Goal: Task Accomplishment & Management: Use online tool/utility

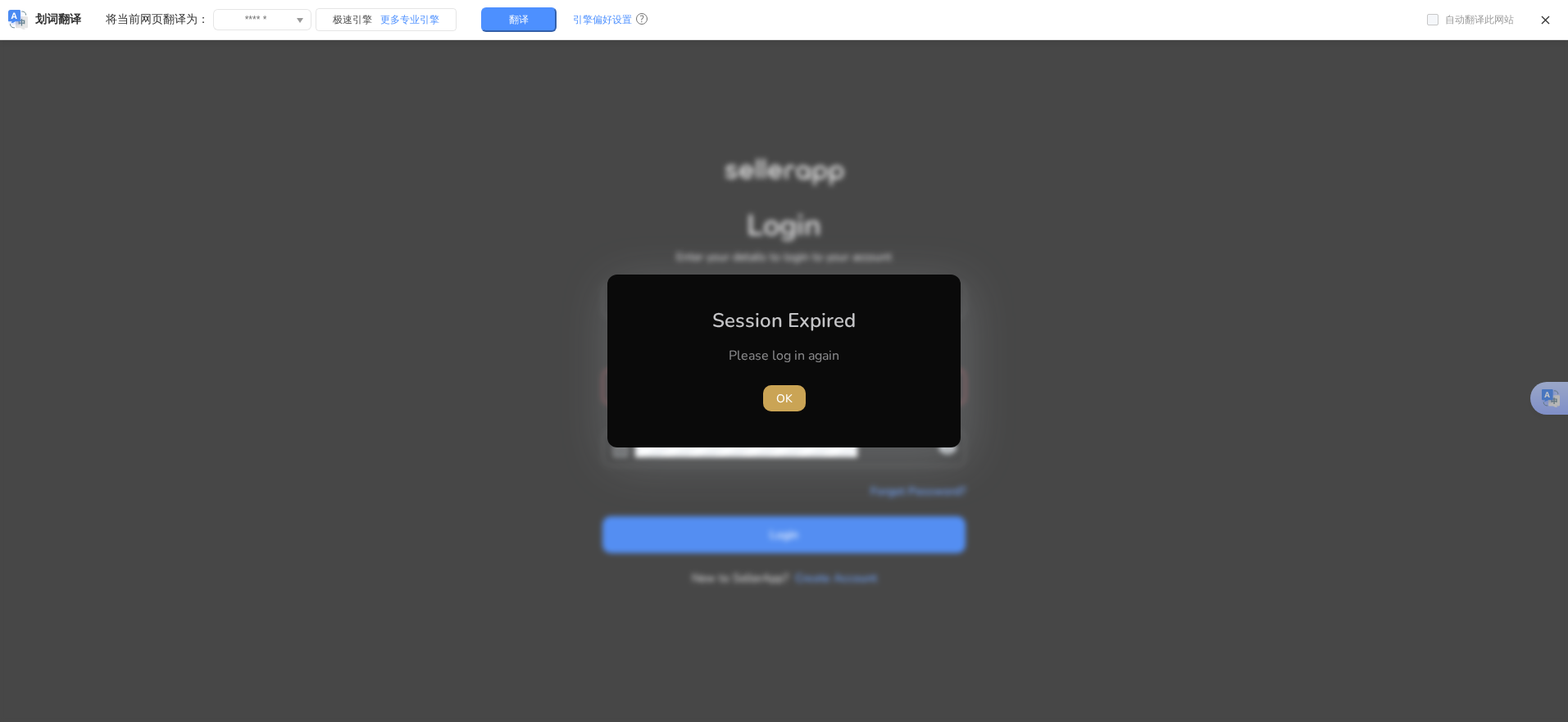
drag, startPoint x: 774, startPoint y: 401, endPoint x: 771, endPoint y: 383, distance: 18.2
click at [775, 400] on span "button" at bounding box center [785, 398] width 43 height 39
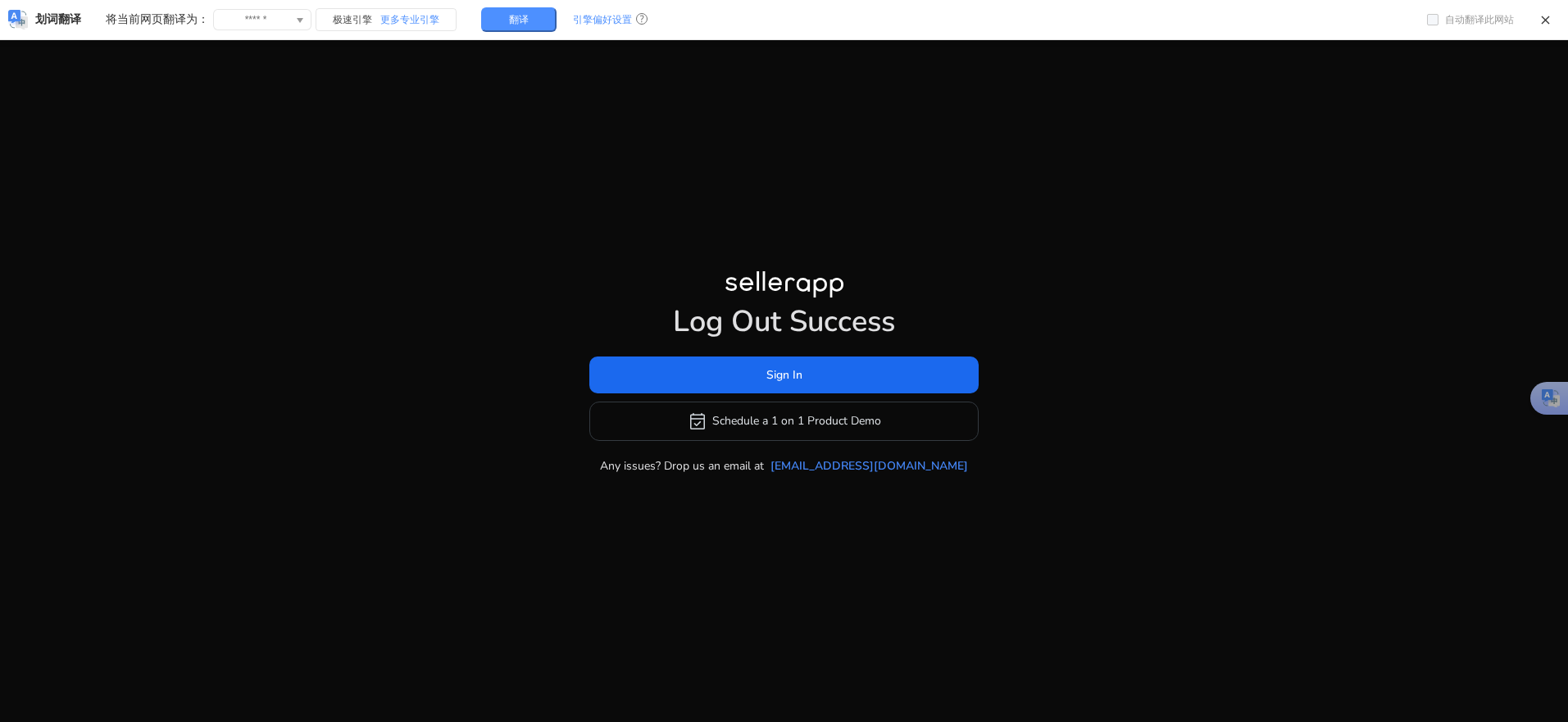
click at [760, 304] on h1 "Log Out Success" at bounding box center [784, 321] width 389 height 35
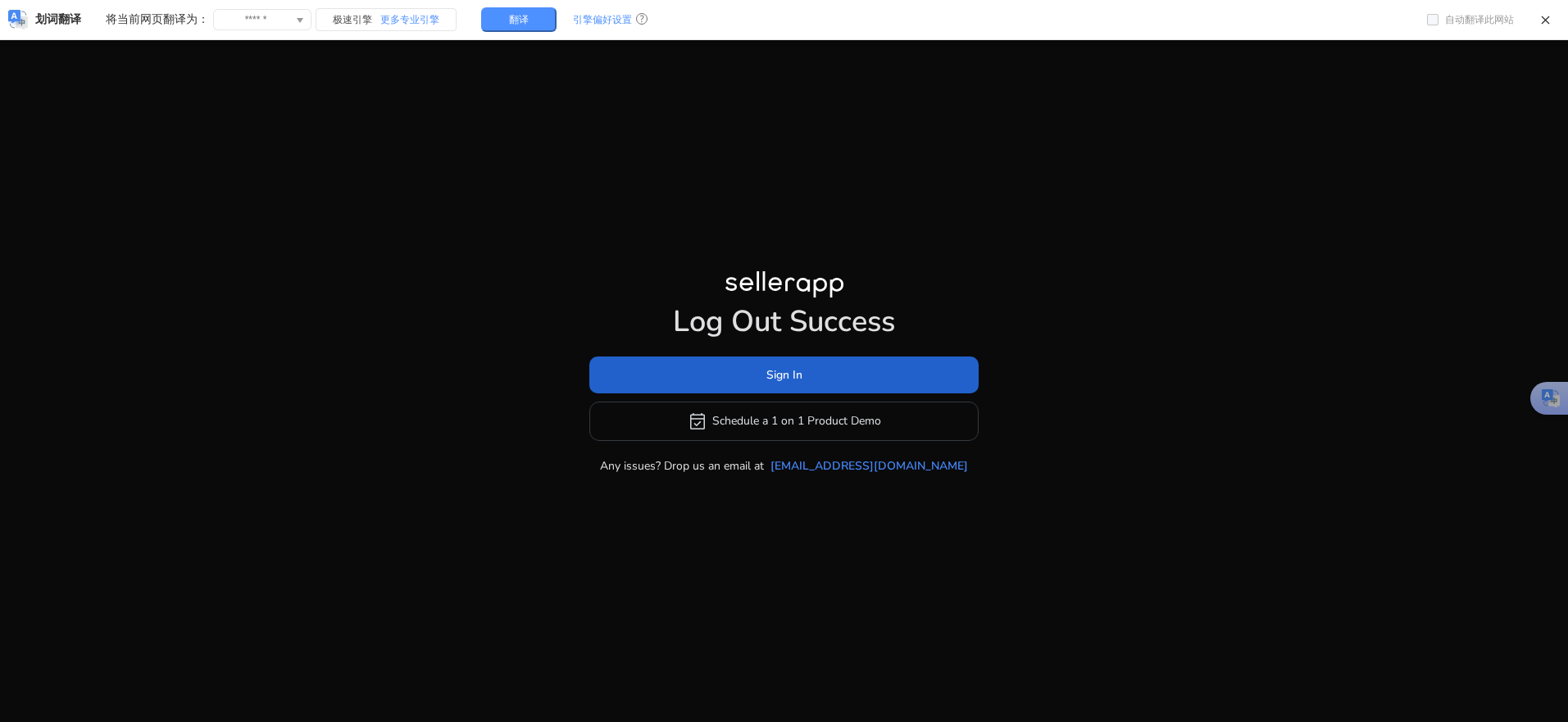
click at [757, 364] on span at bounding box center [784, 375] width 389 height 39
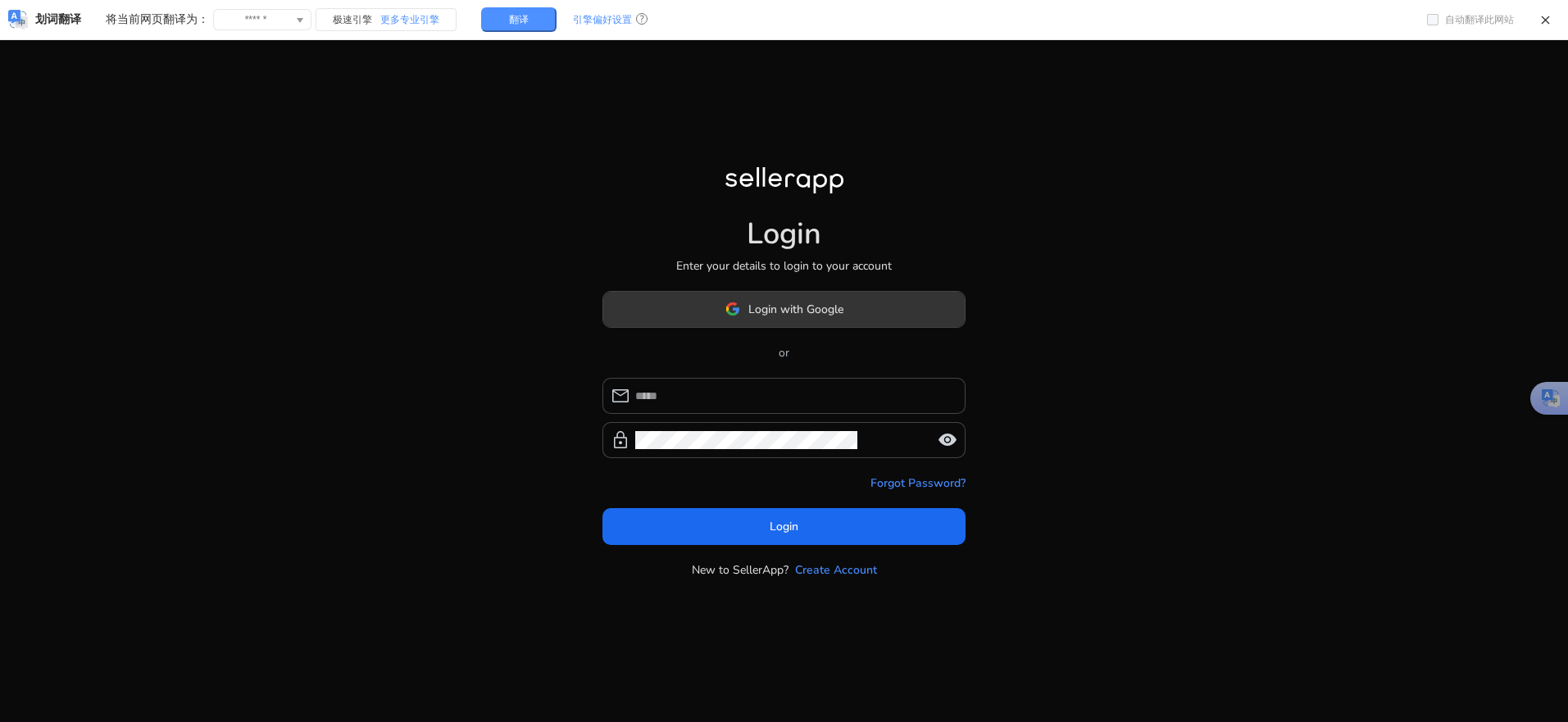
click at [748, 308] on span "Login with Google" at bounding box center [795, 309] width 95 height 17
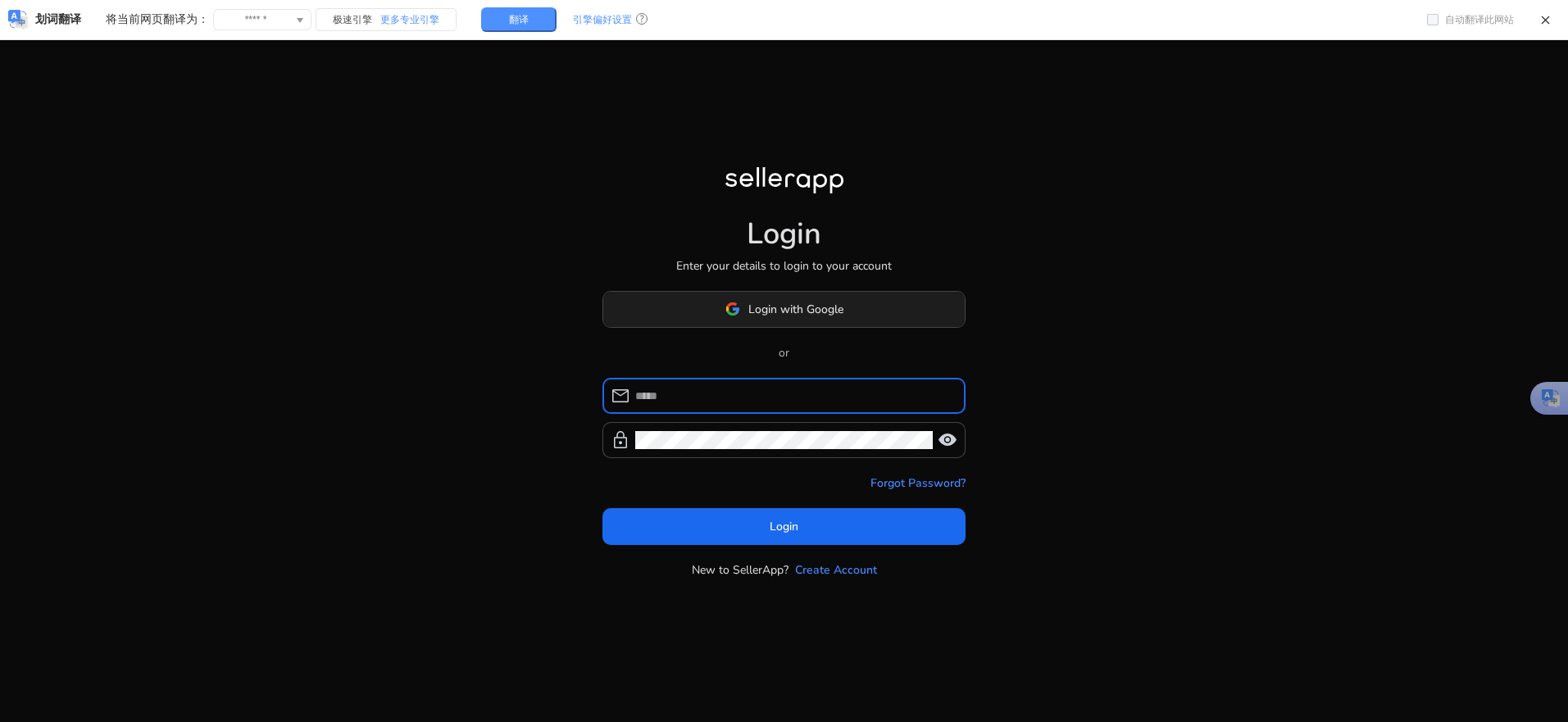
click at [746, 298] on span at bounding box center [784, 309] width 361 height 39
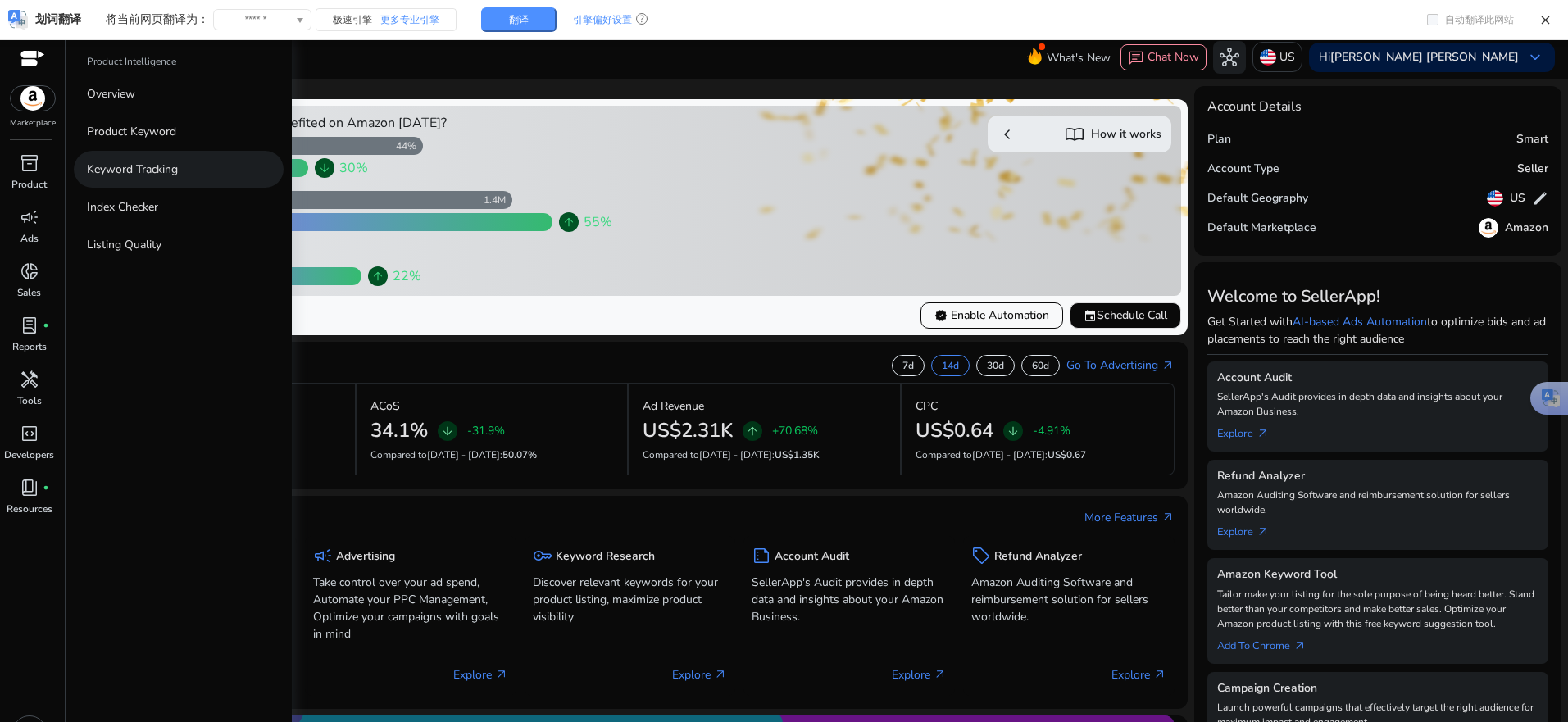
click at [153, 180] on link "Keyword Tracking" at bounding box center [178, 169] width 210 height 37
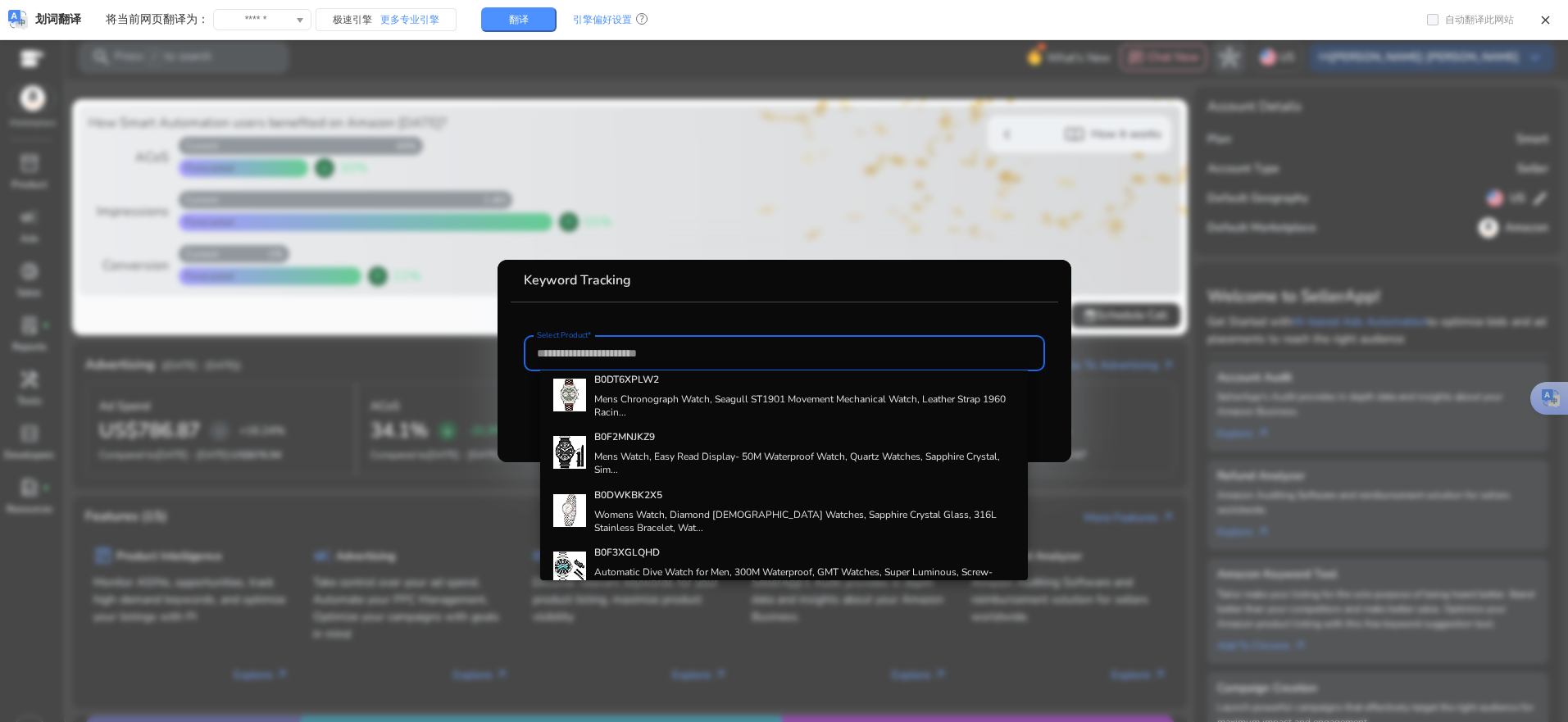
scroll to position [573, 0]
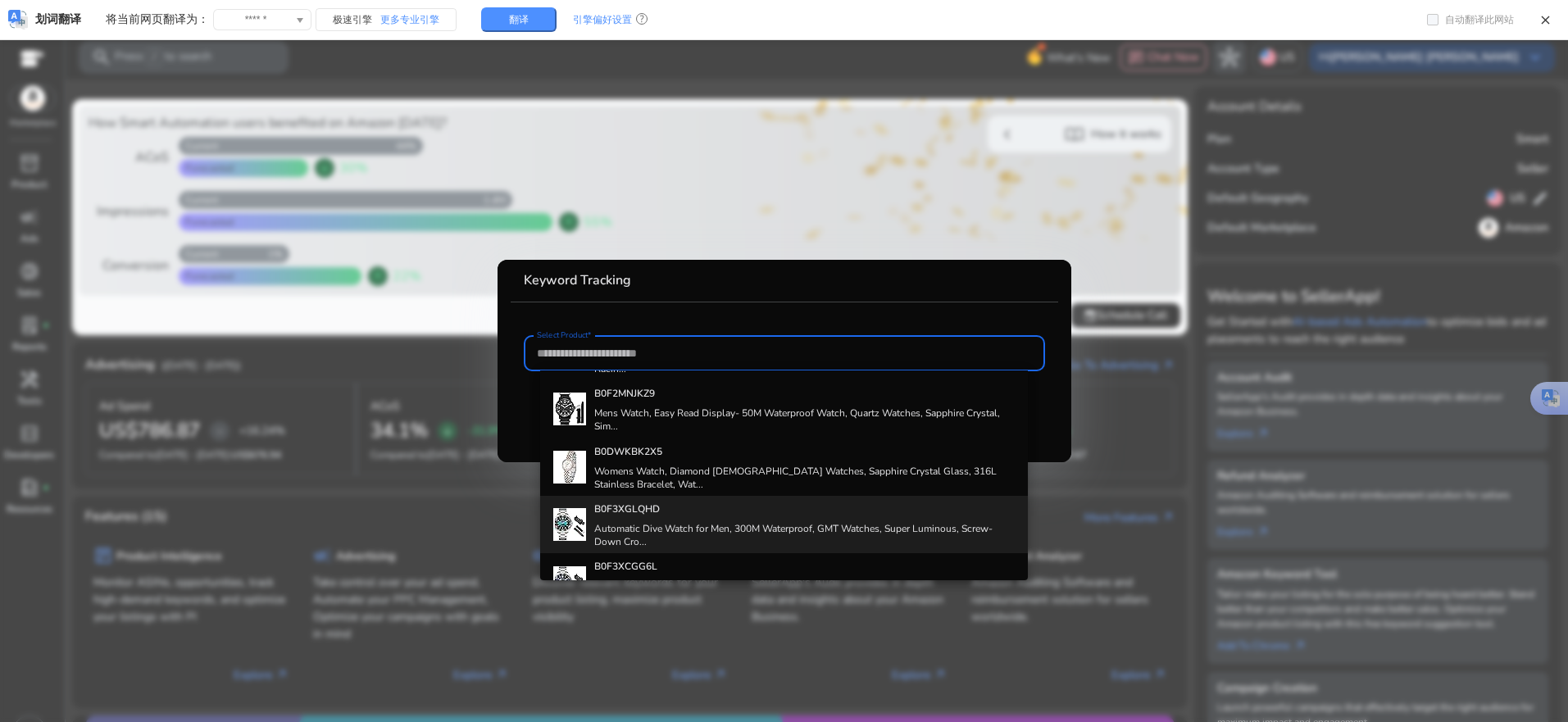
click at [681, 512] on h4 "B0F3XGLQHD" at bounding box center [805, 508] width 421 height 13
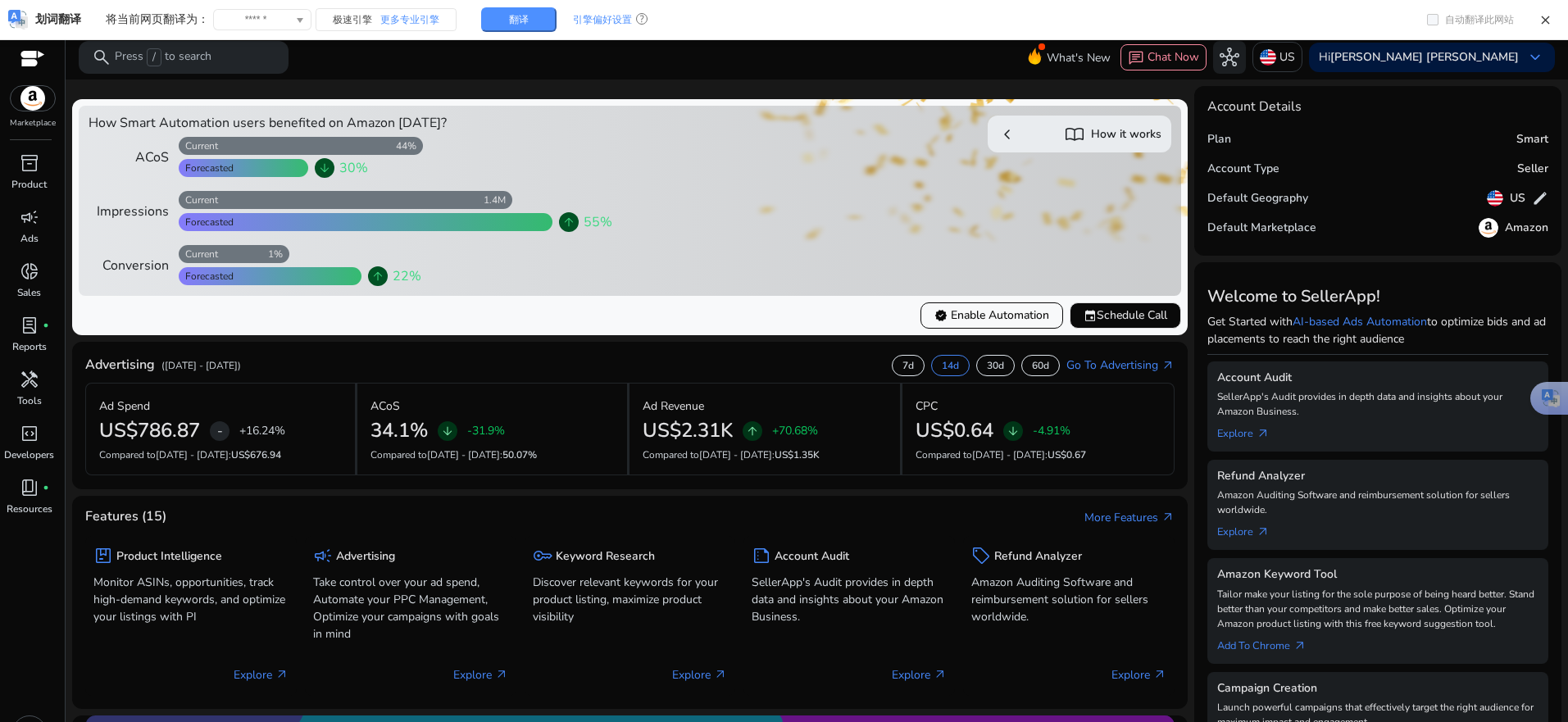
scroll to position [34, 0]
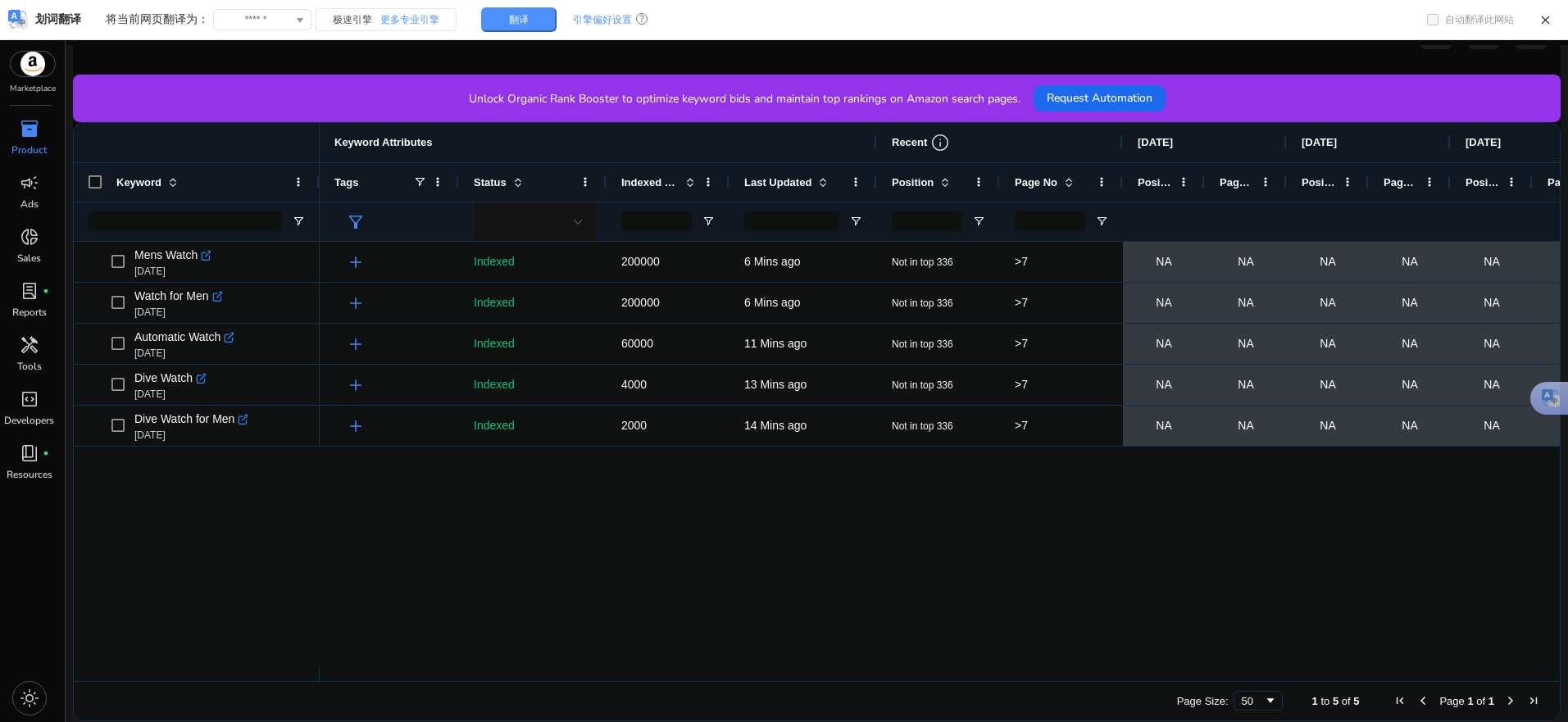
click at [580, 556] on div ">7 NA NA NA NA NA NA NA NA Not in top 336 6 Mins ago 200000 Indexed add >7 NA N…" at bounding box center [940, 454] width 1240 height 424
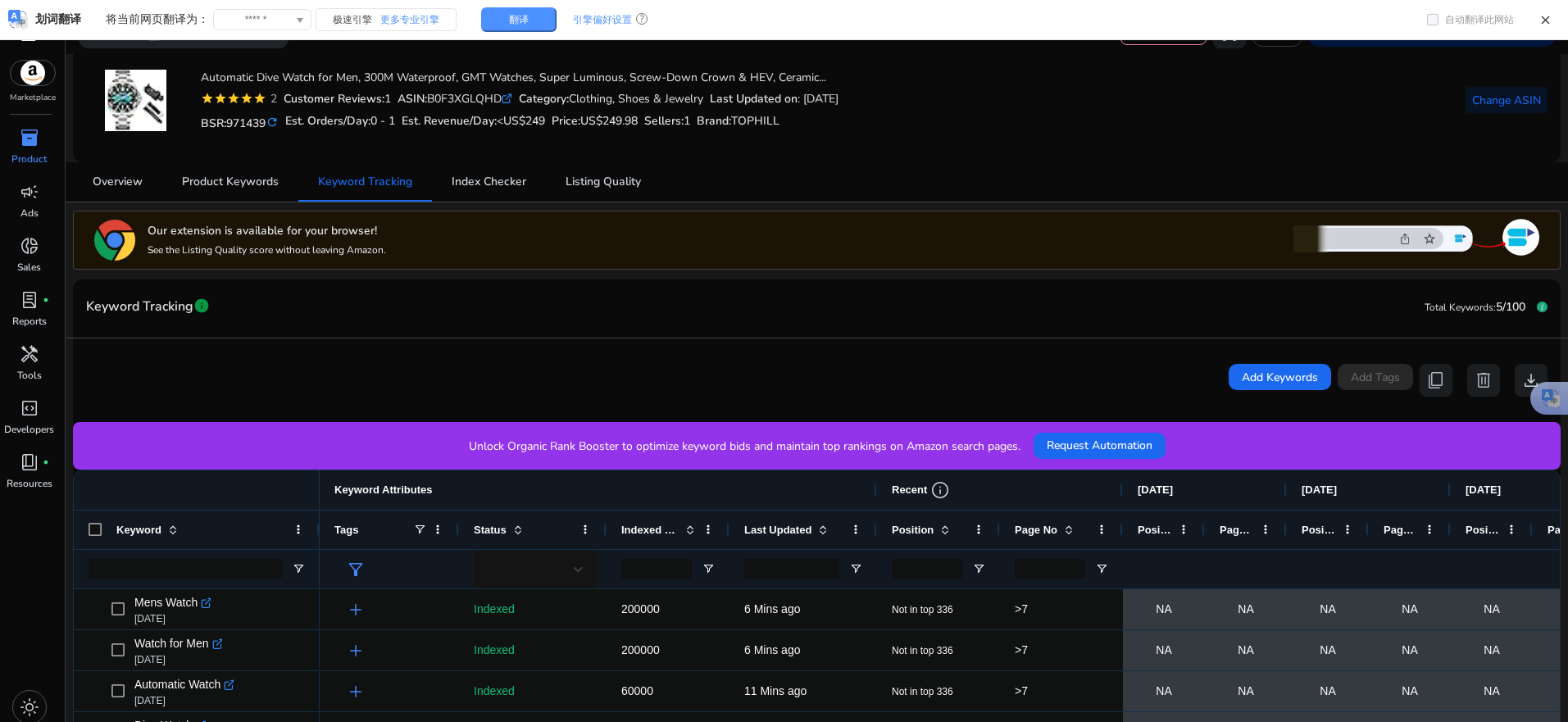
scroll to position [7, 0]
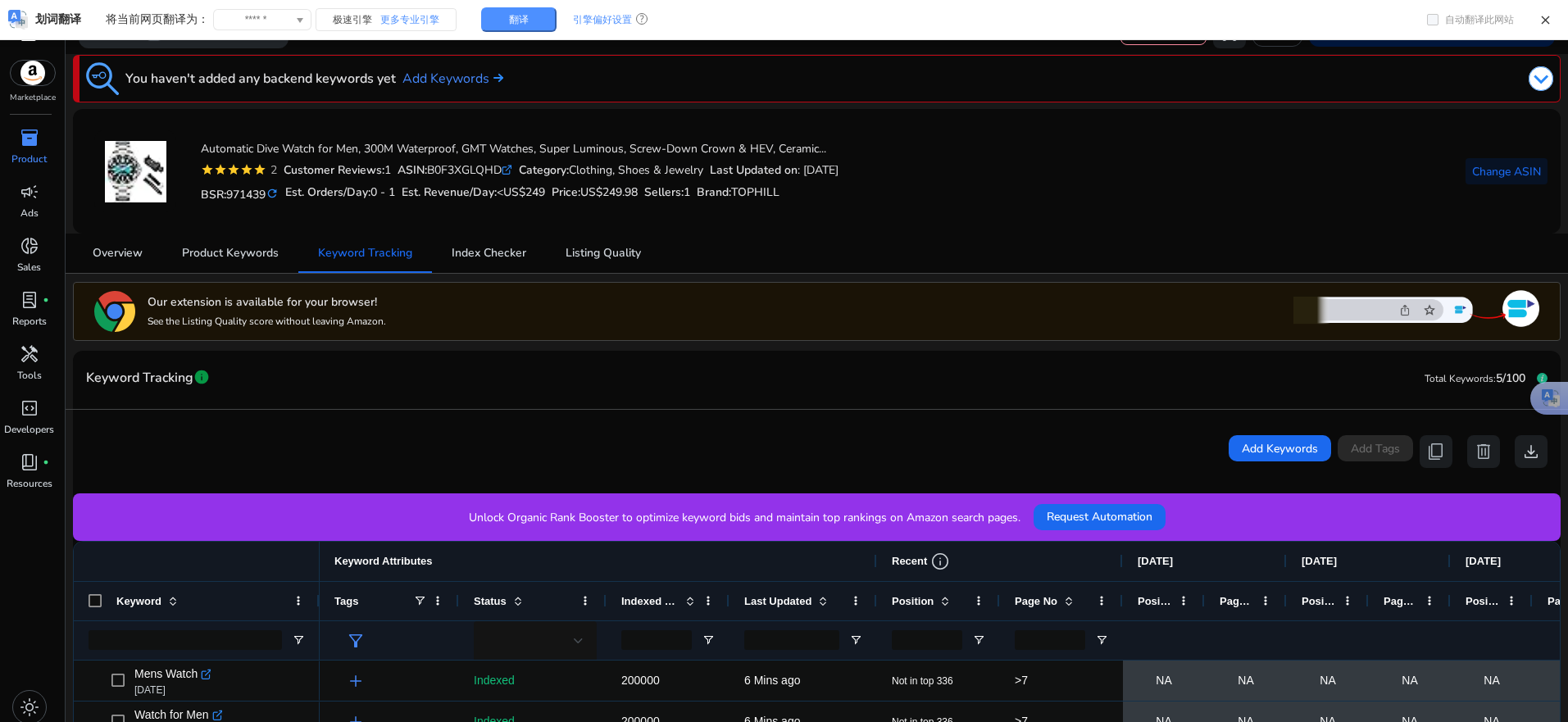
click at [39, 152] on p "Product" at bounding box center [28, 158] width 35 height 15
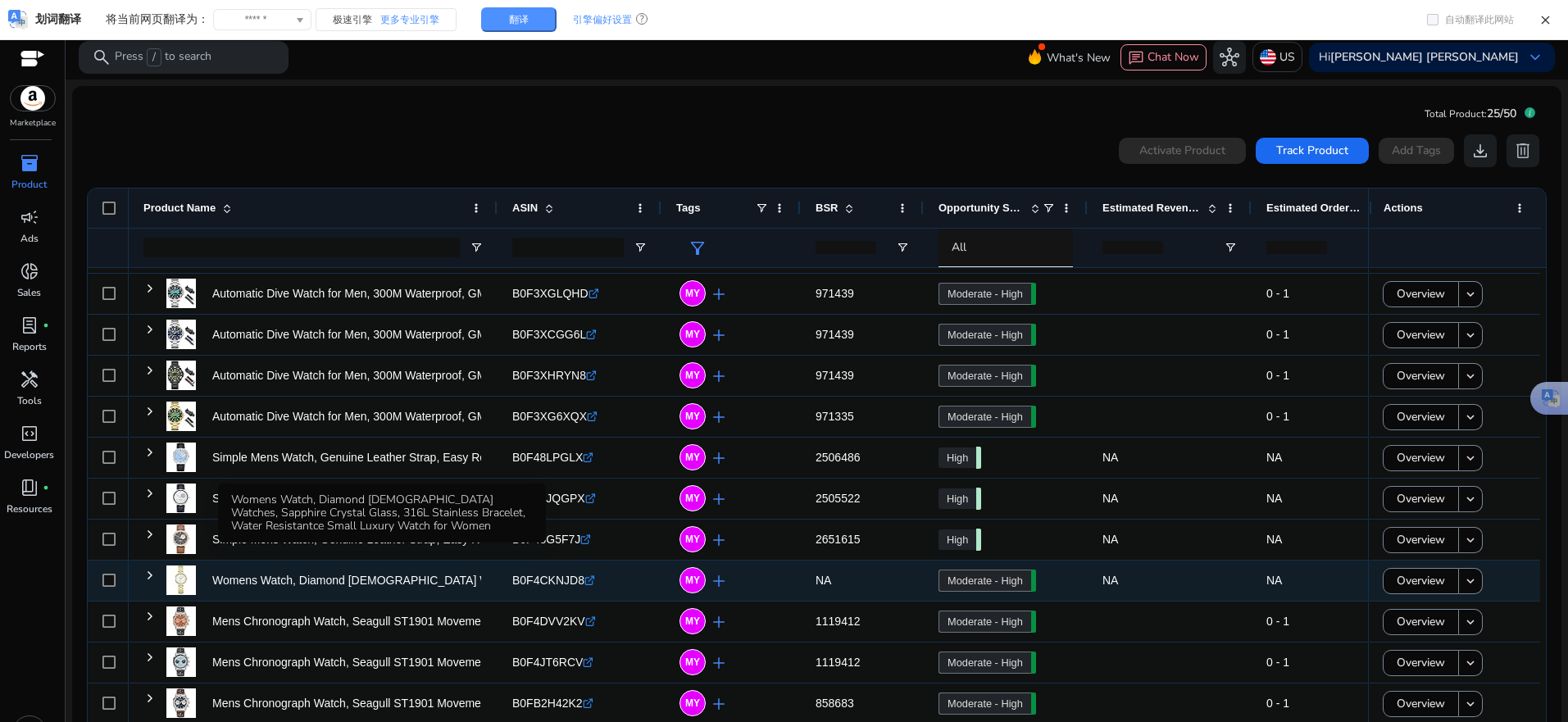
scroll to position [36, 0]
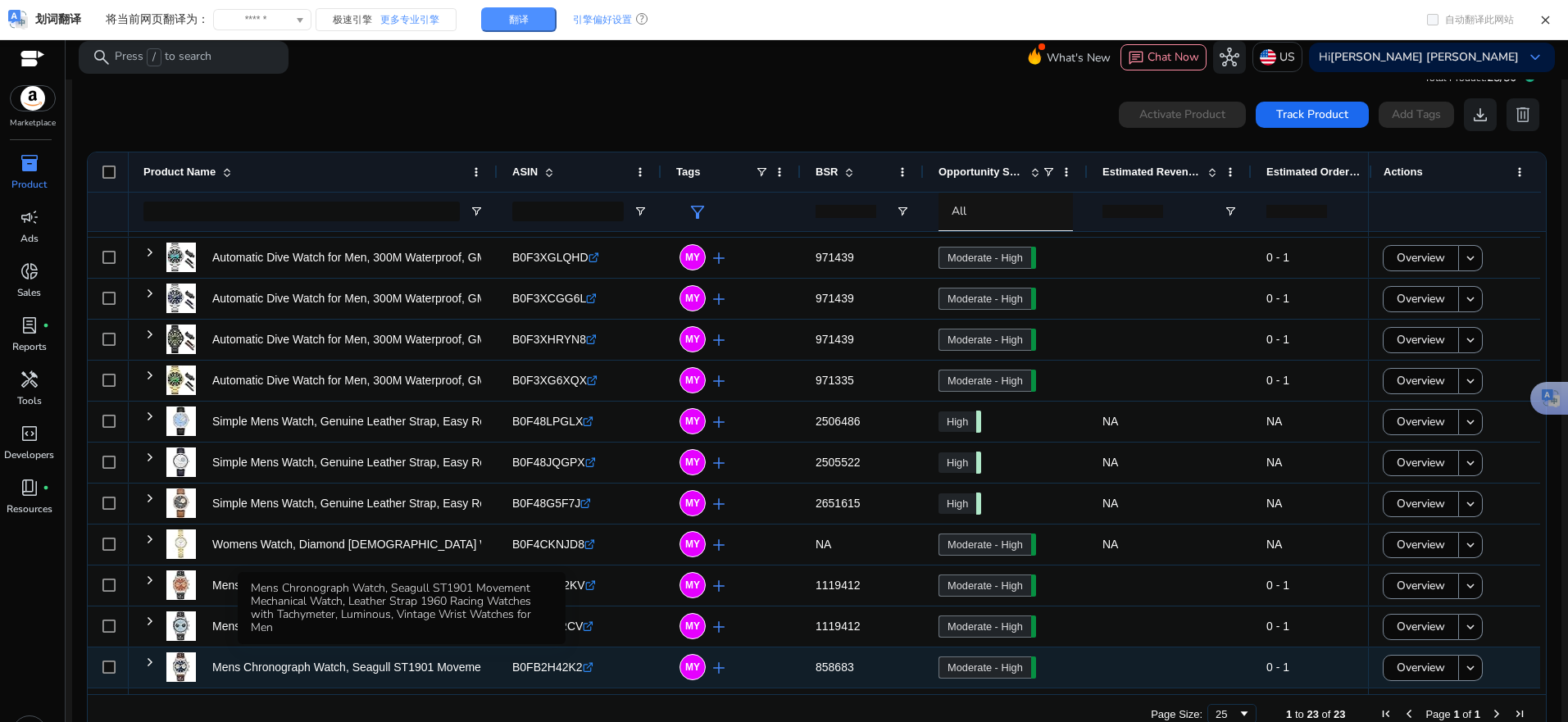
click at [262, 671] on p "Mens Chronograph Watch, Seagull ST1901 Movement Mechanical Watch,..." at bounding box center [406, 666] width 388 height 33
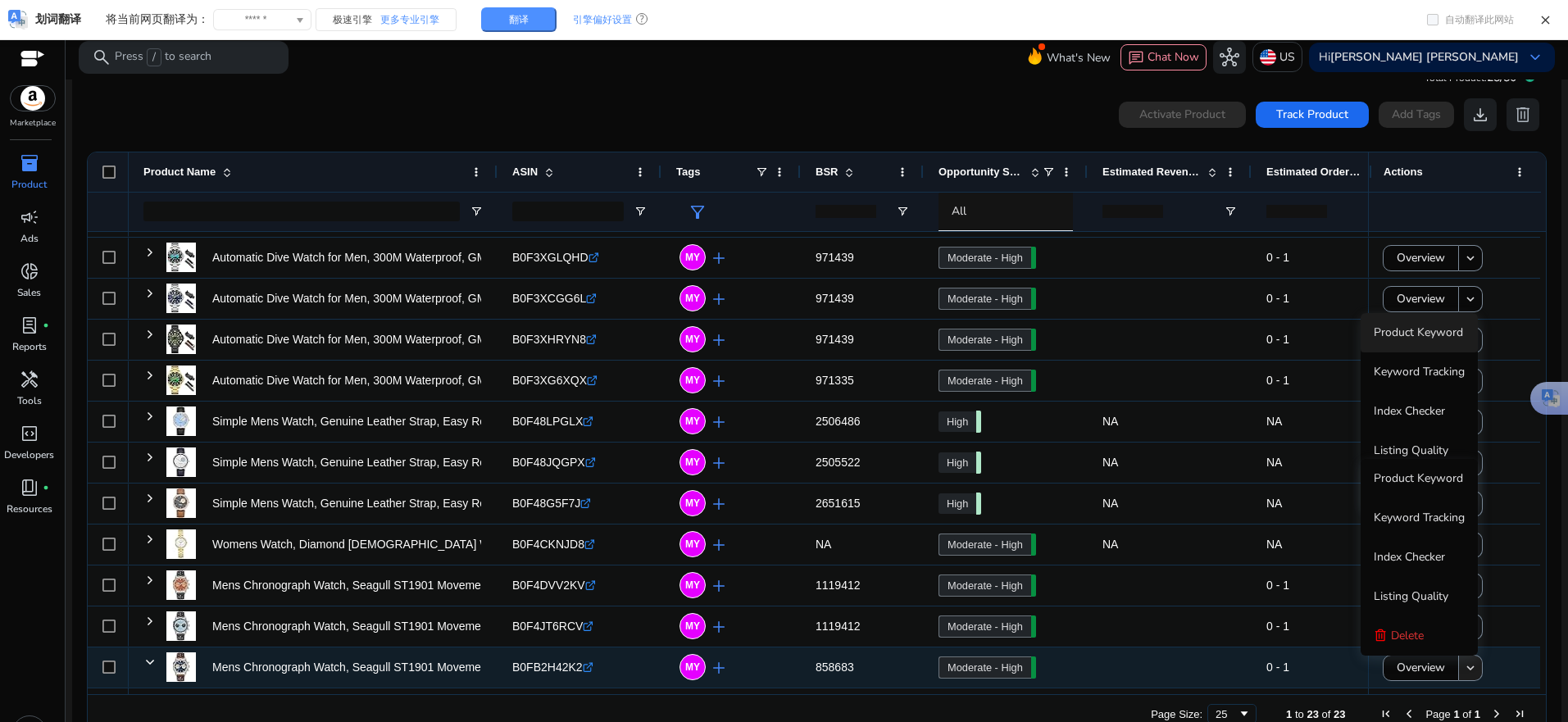
click at [1464, 668] on mat-icon "keyboard_arrow_down" at bounding box center [1470, 667] width 15 height 15
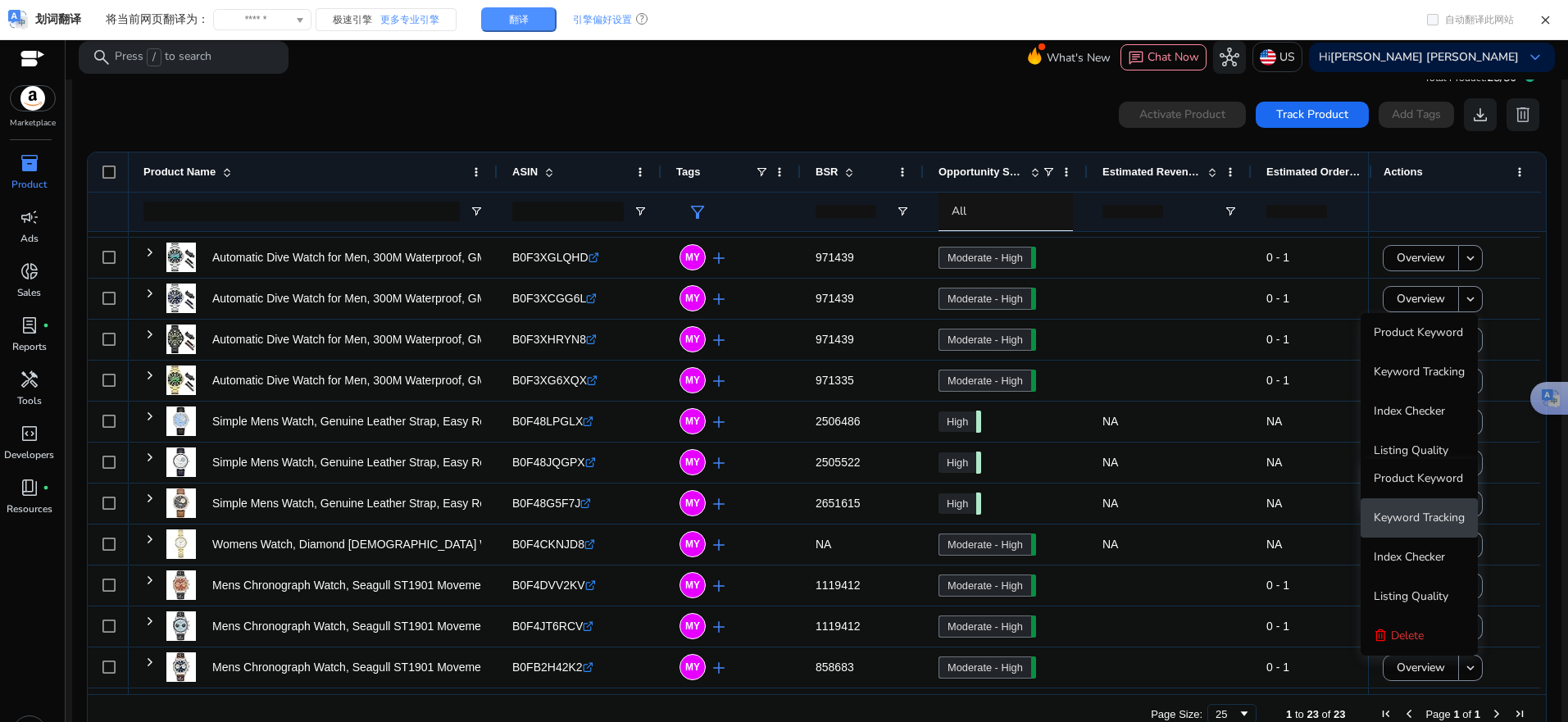
click at [1407, 513] on span "Keyword Tracking" at bounding box center [1419, 518] width 91 height 15
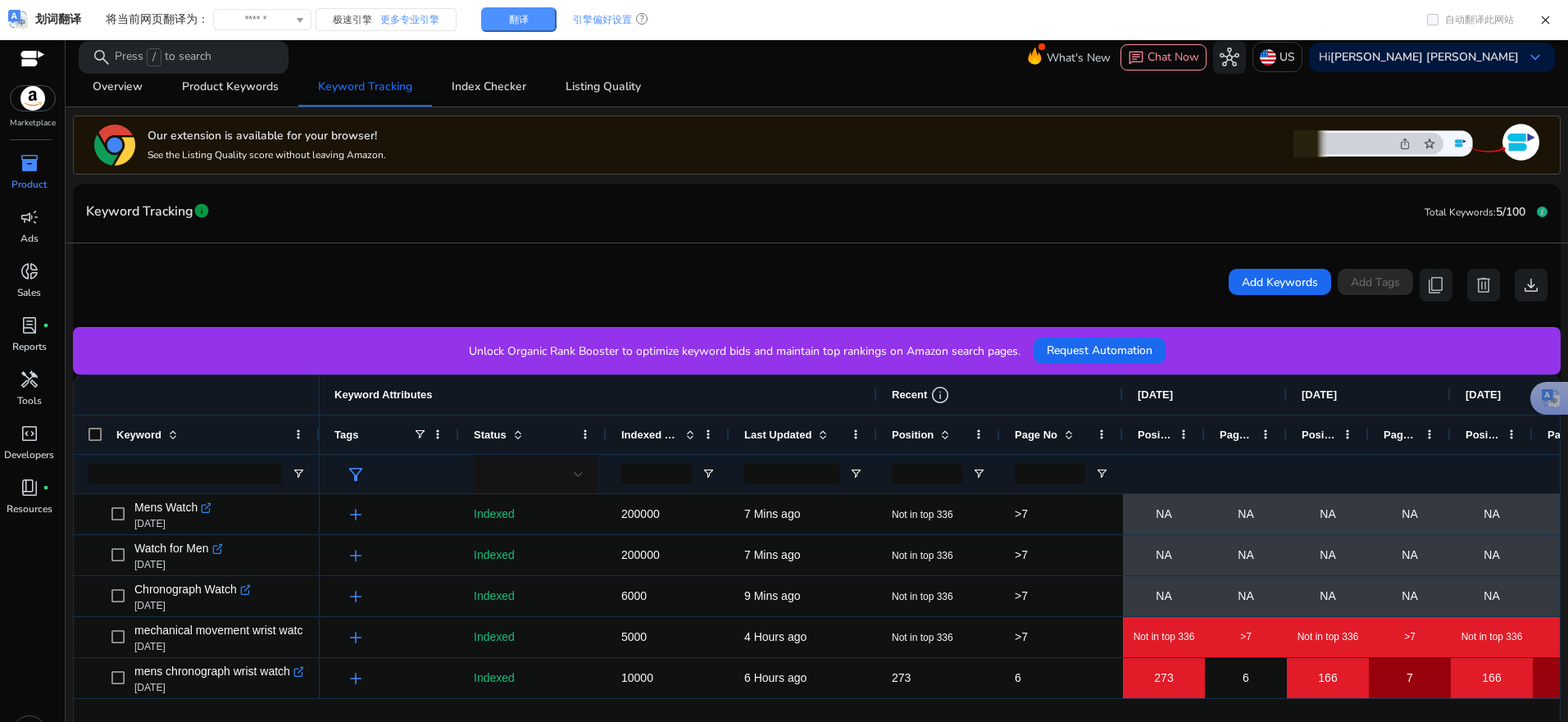
scroll to position [328, 0]
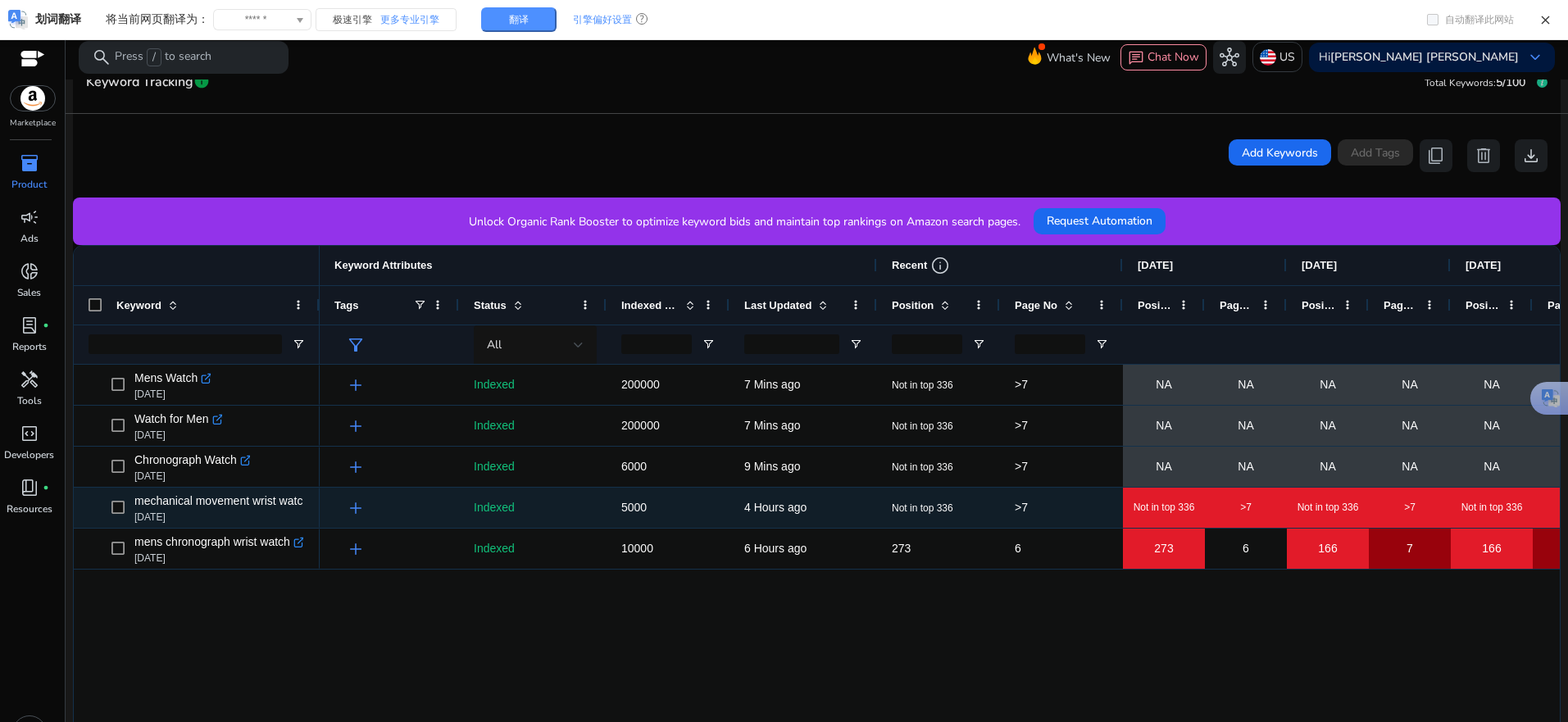
click at [1043, 512] on span ">7" at bounding box center [1061, 507] width 93 height 33
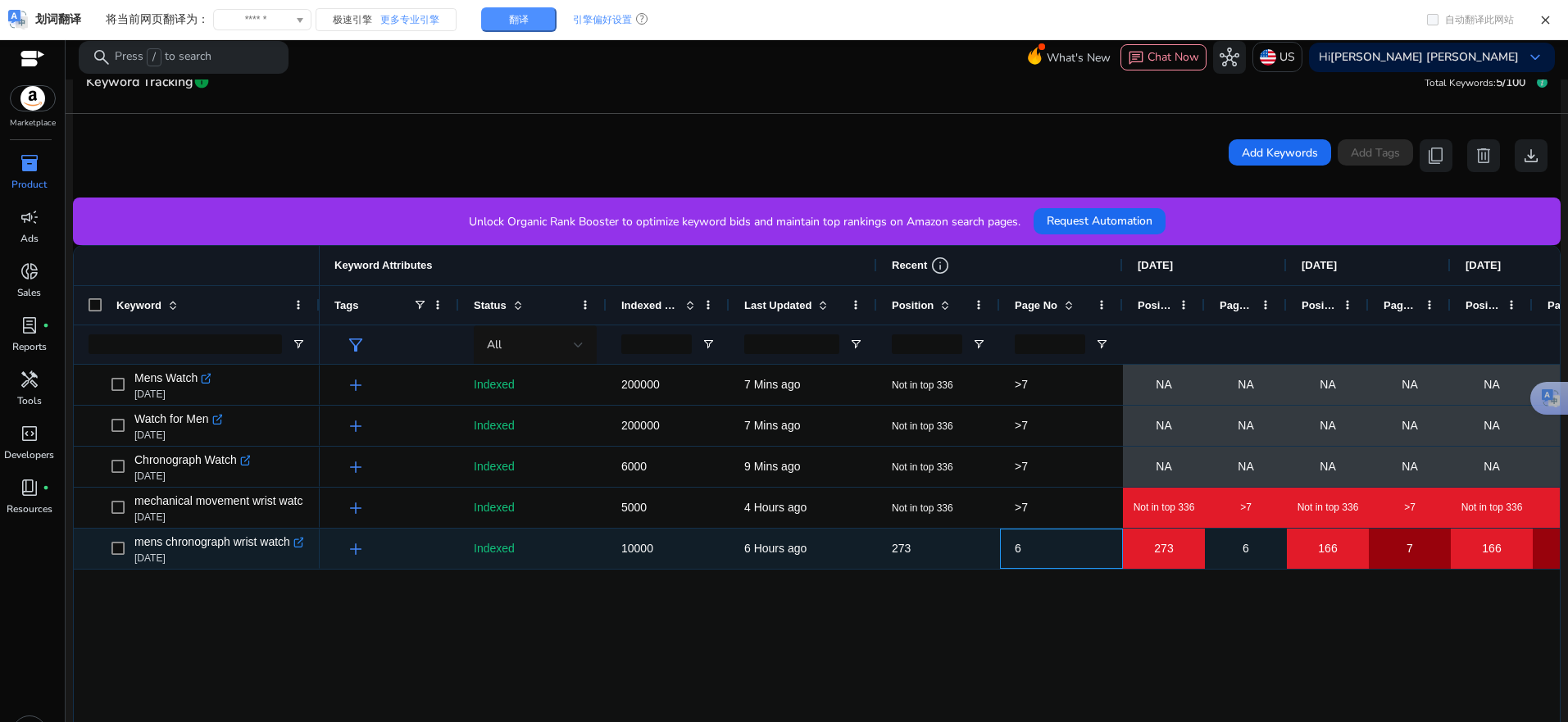
click at [1047, 555] on span "6" at bounding box center [1061, 548] width 93 height 33
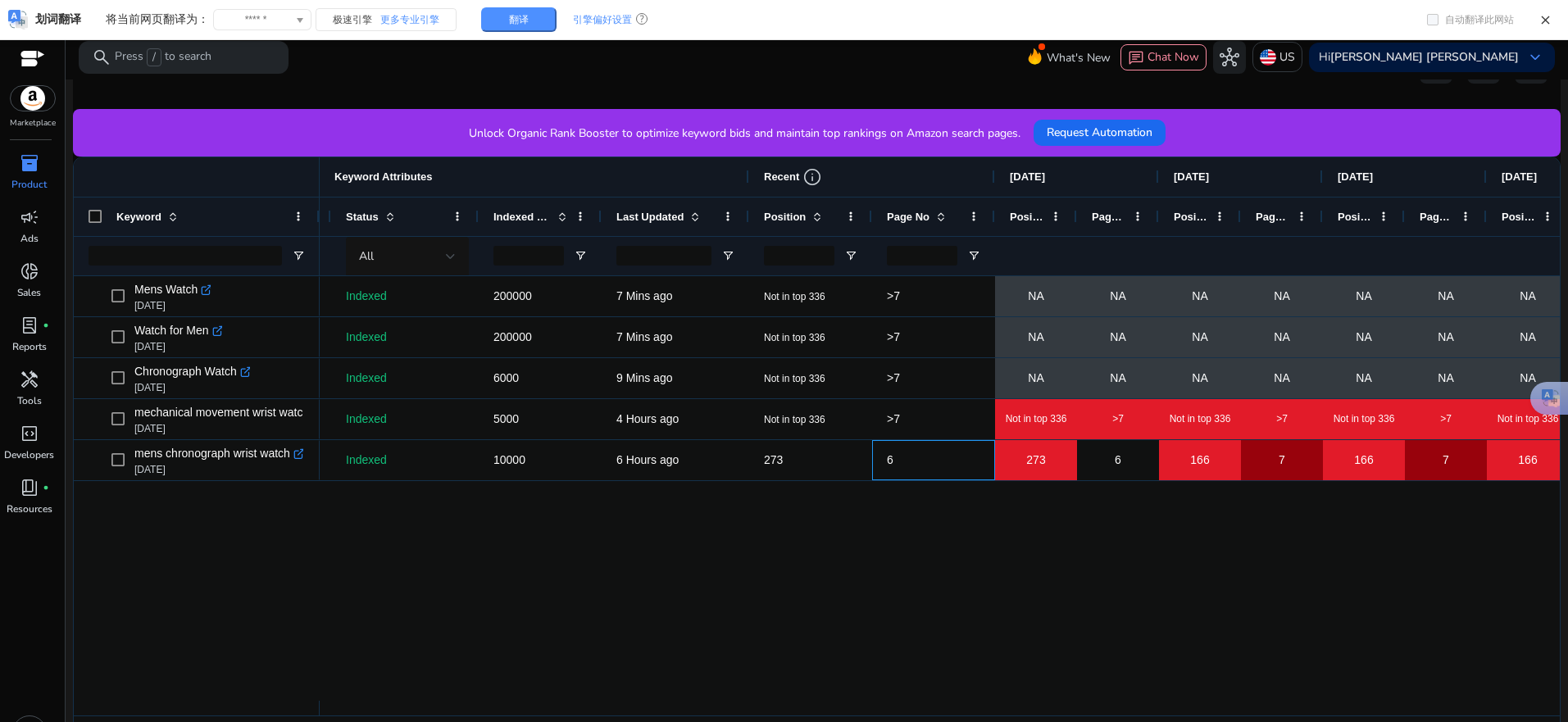
scroll to position [0, 129]
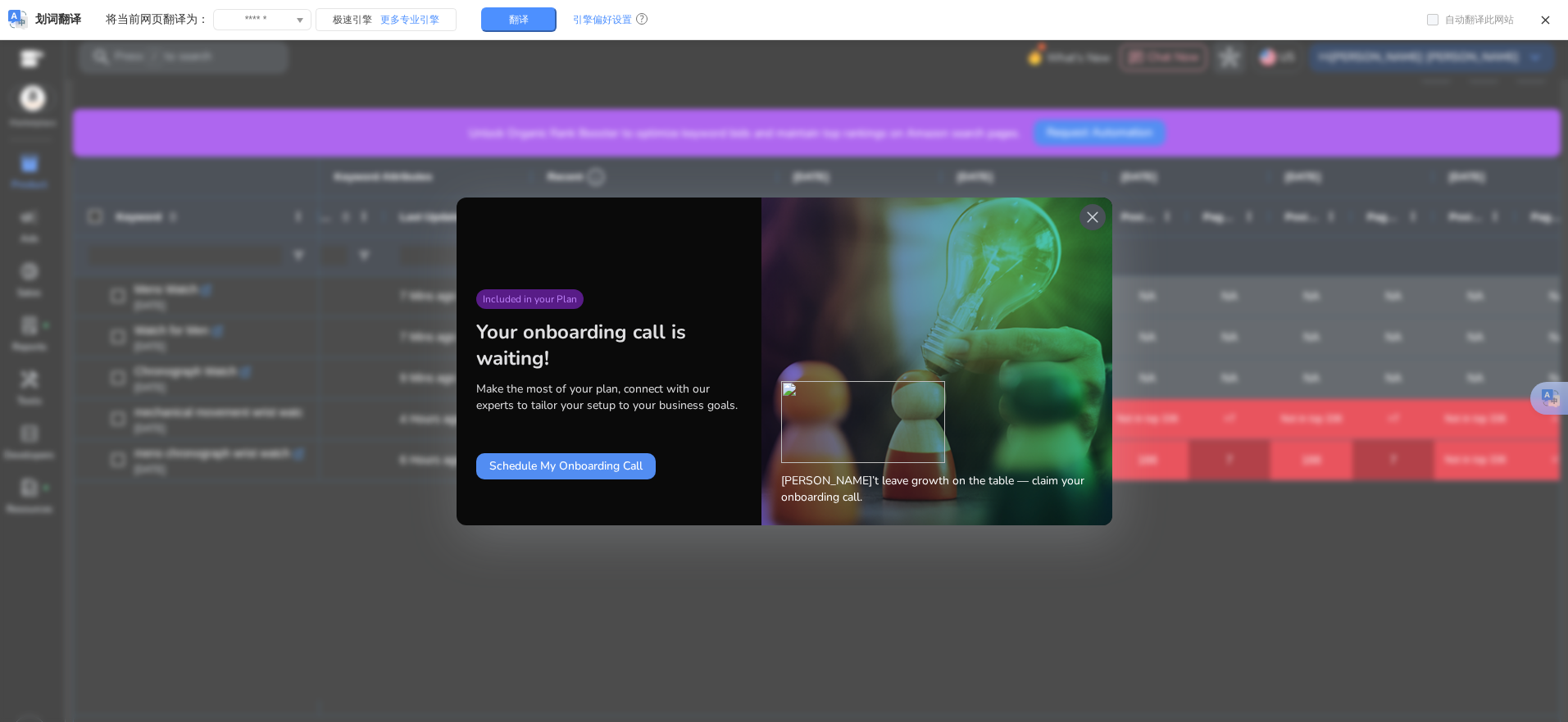
click at [1083, 216] on span "close" at bounding box center [1092, 216] width 20 height 20
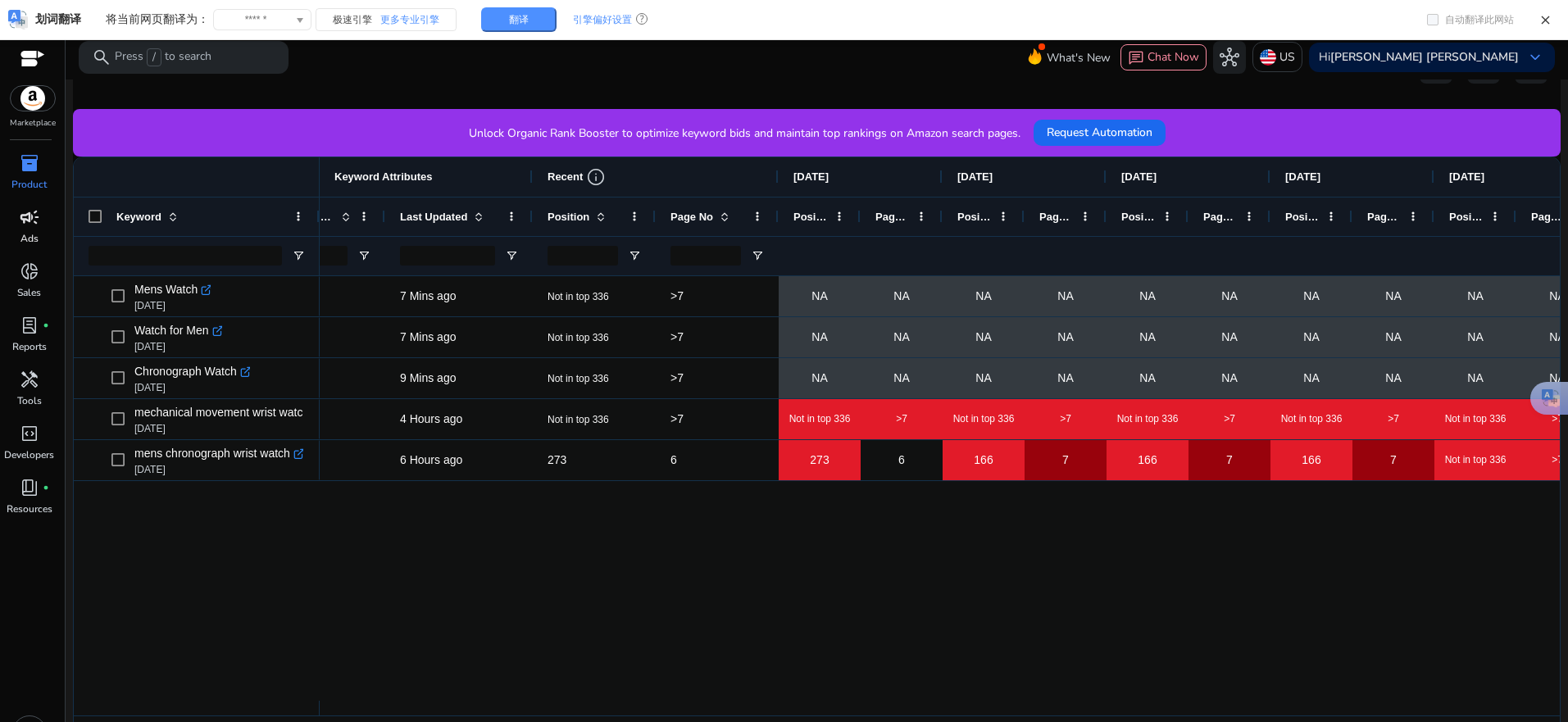
click at [28, 214] on span "campaign" at bounding box center [29, 216] width 20 height 20
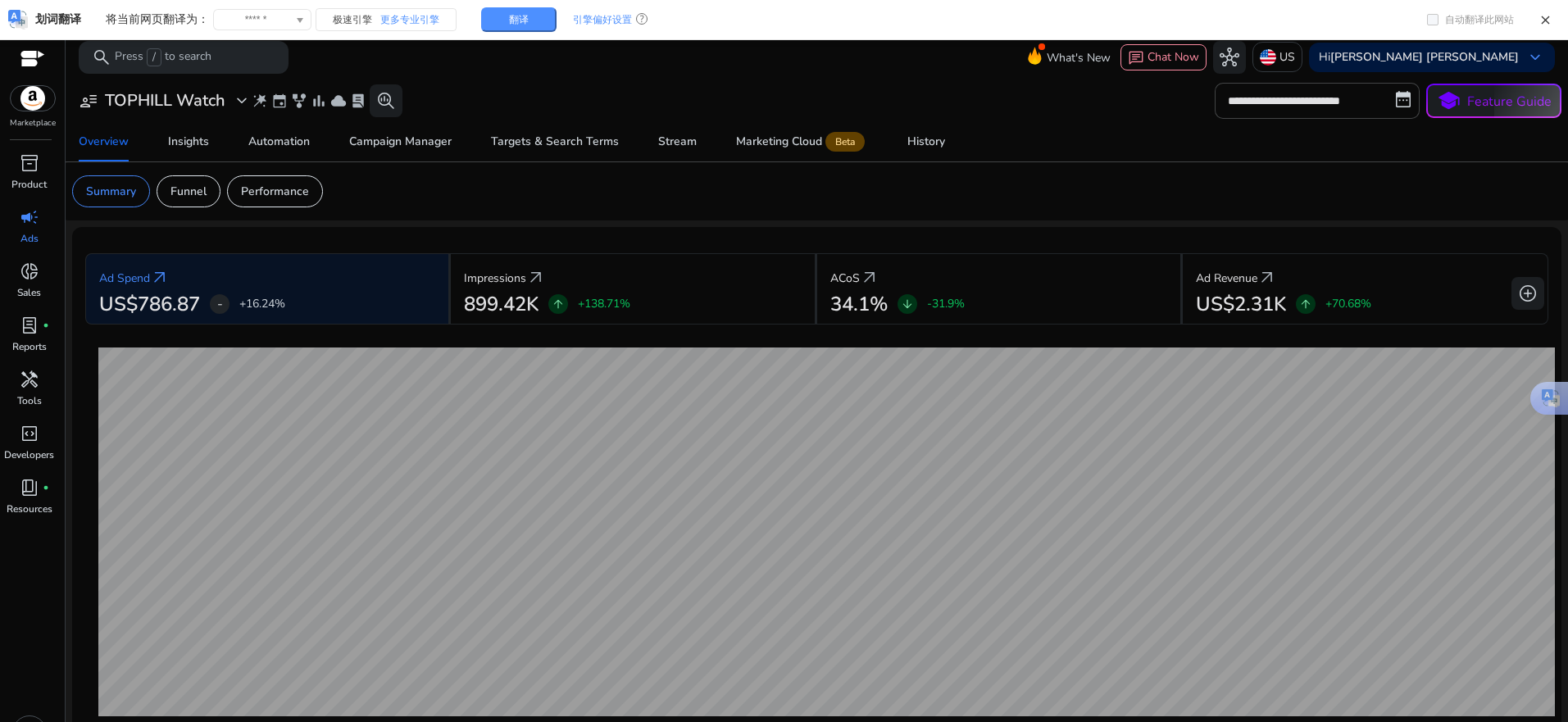
click at [35, 229] on div "campaign" at bounding box center [30, 216] width 46 height 27
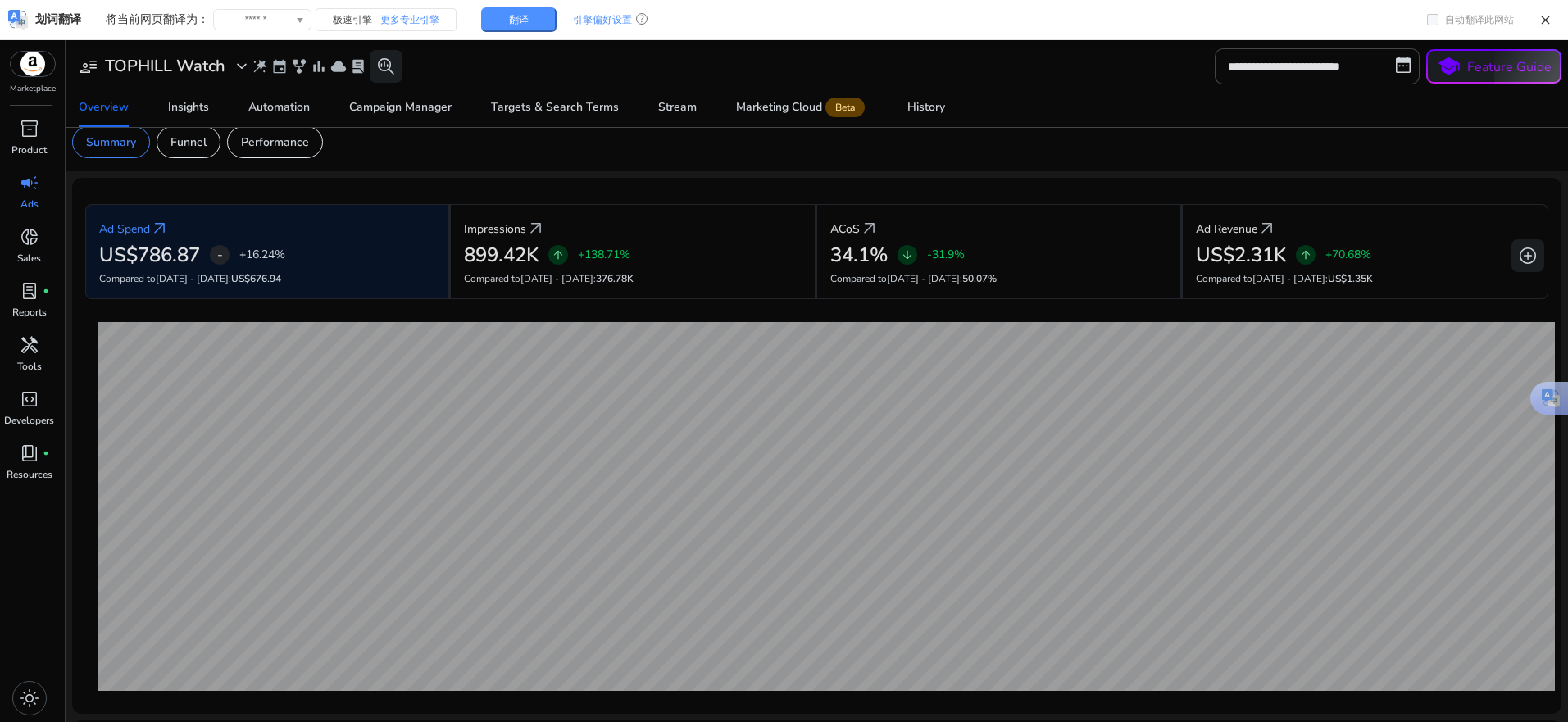
click at [29, 195] on div "campaign" at bounding box center [30, 182] width 46 height 27
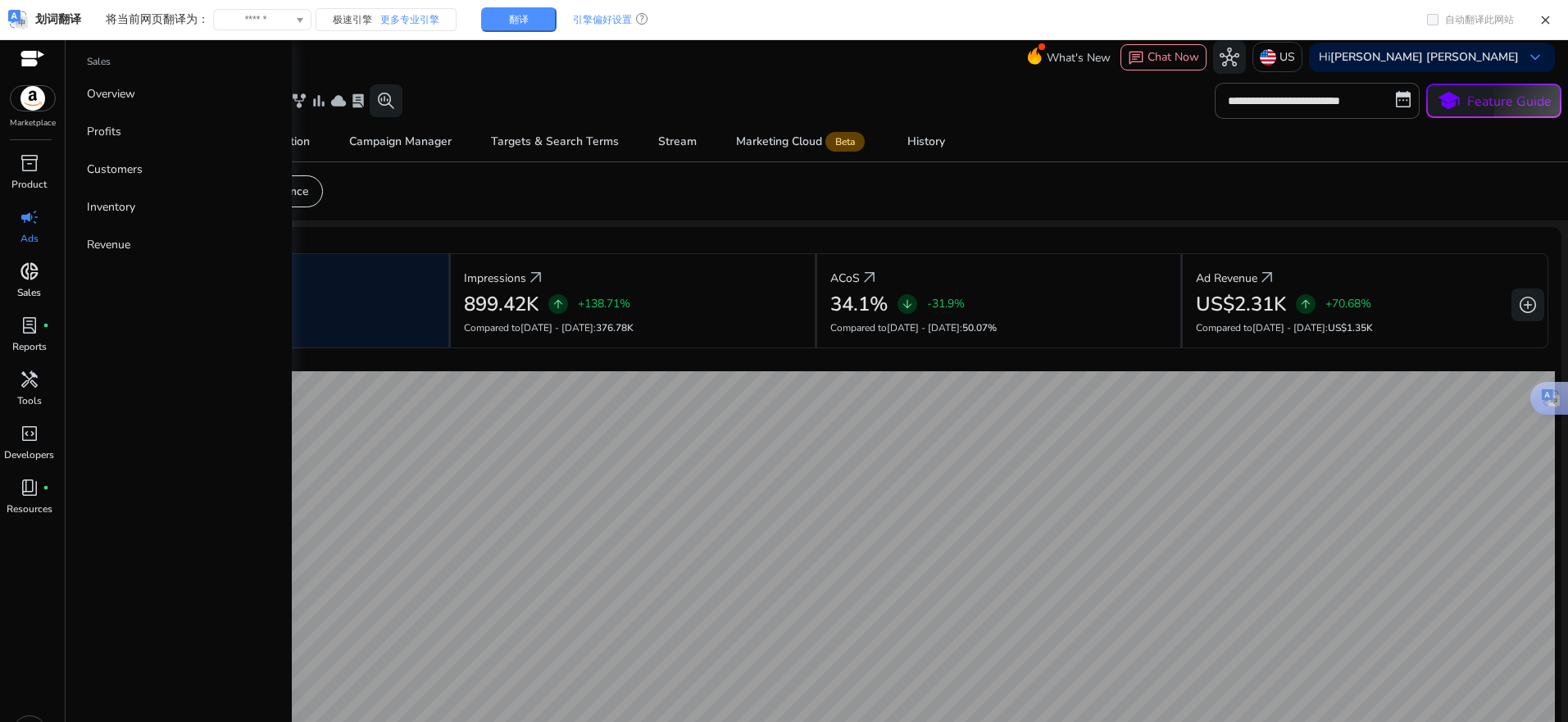
click at [39, 279] on span "donut_small" at bounding box center [29, 271] width 20 height 20
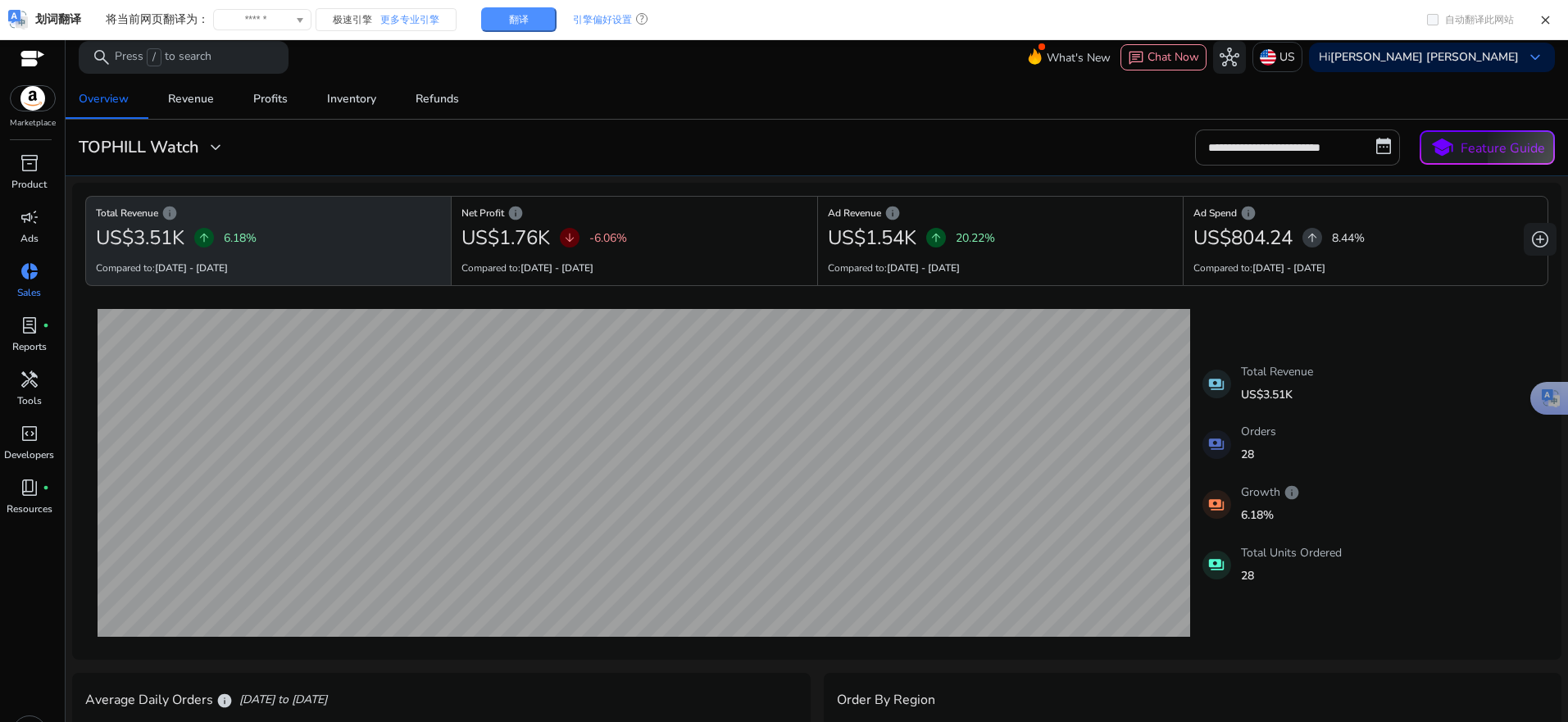
click at [659, 147] on div "**********" at bounding box center [817, 147] width 1489 height 36
click at [24, 219] on span "campaign" at bounding box center [29, 216] width 20 height 20
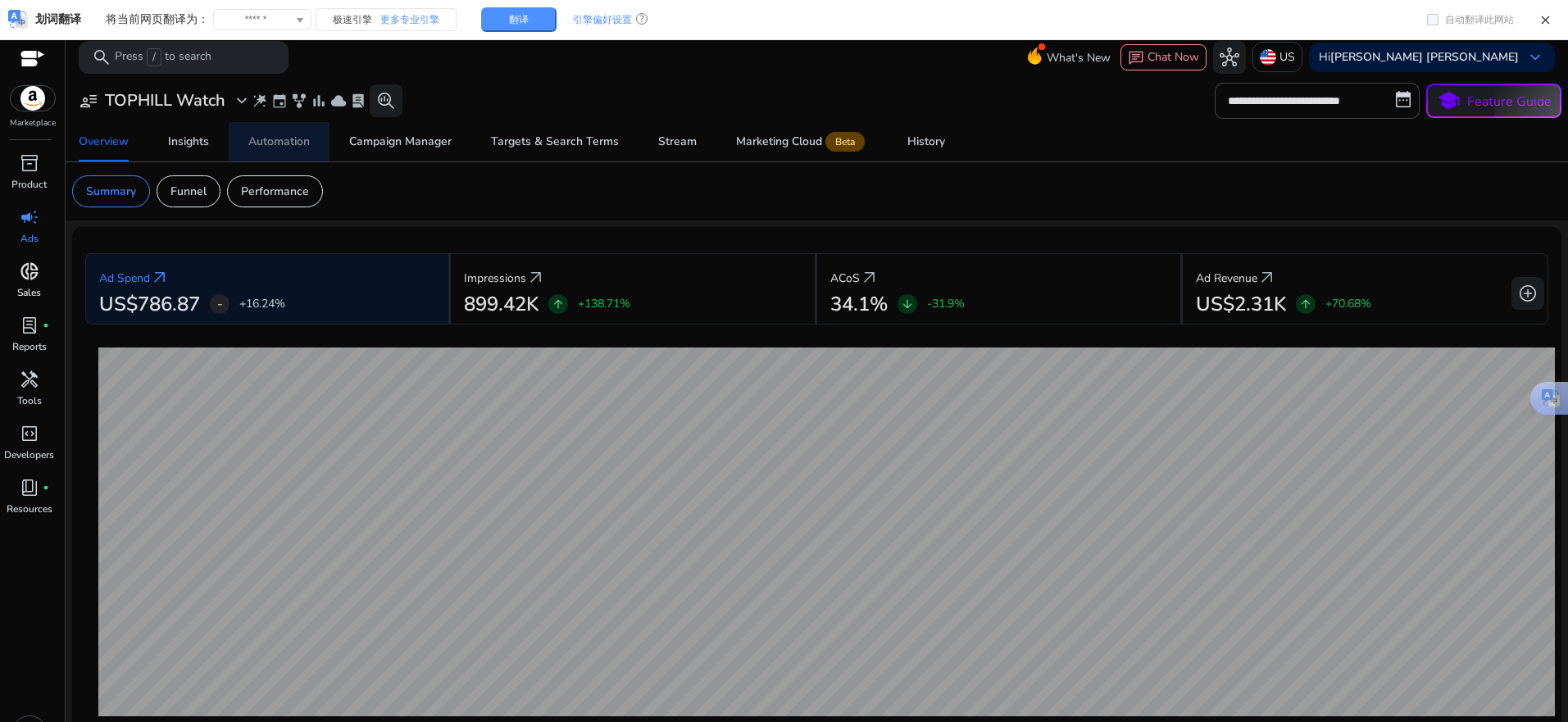
click at [282, 140] on div "Automation" at bounding box center [279, 141] width 62 height 11
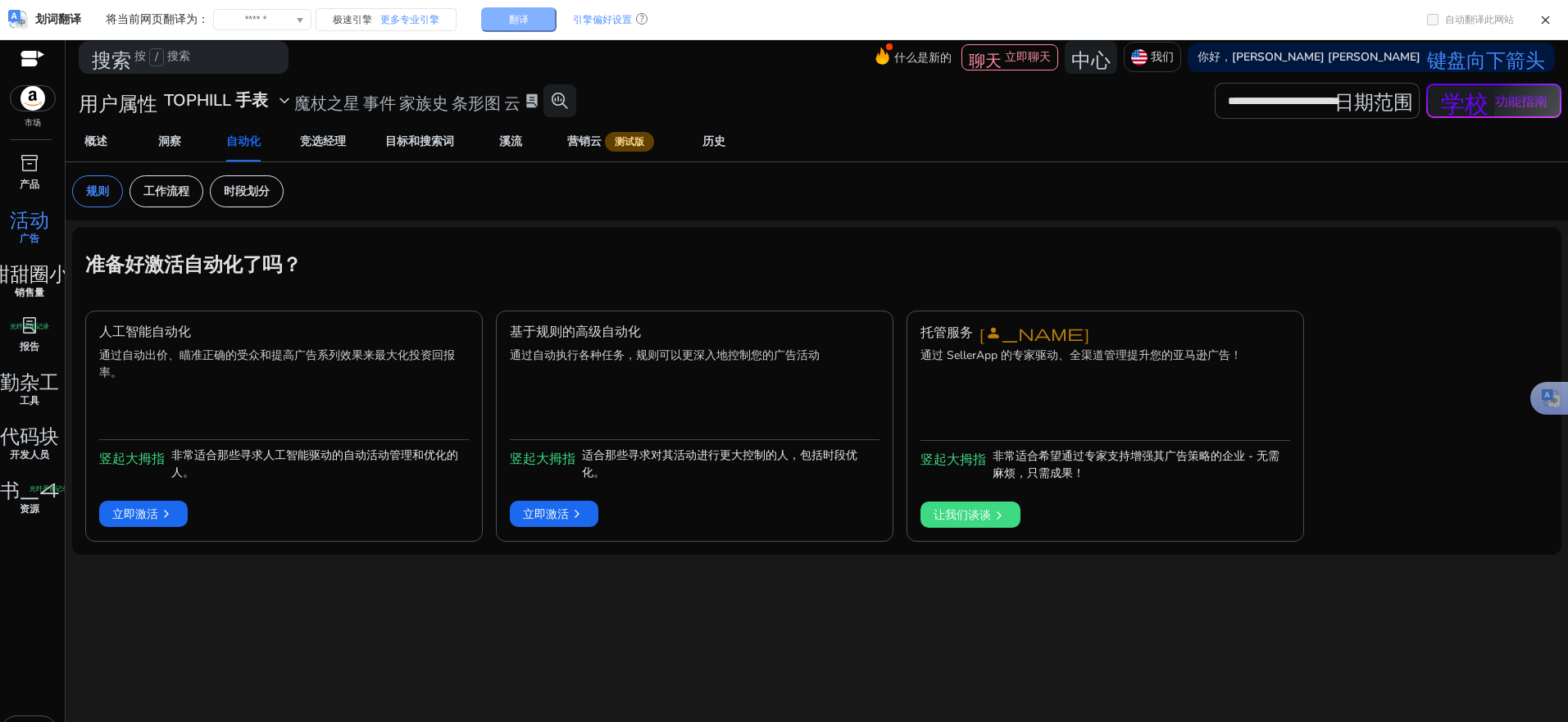
click at [530, 21] on button "翻译" at bounding box center [519, 20] width 75 height 25
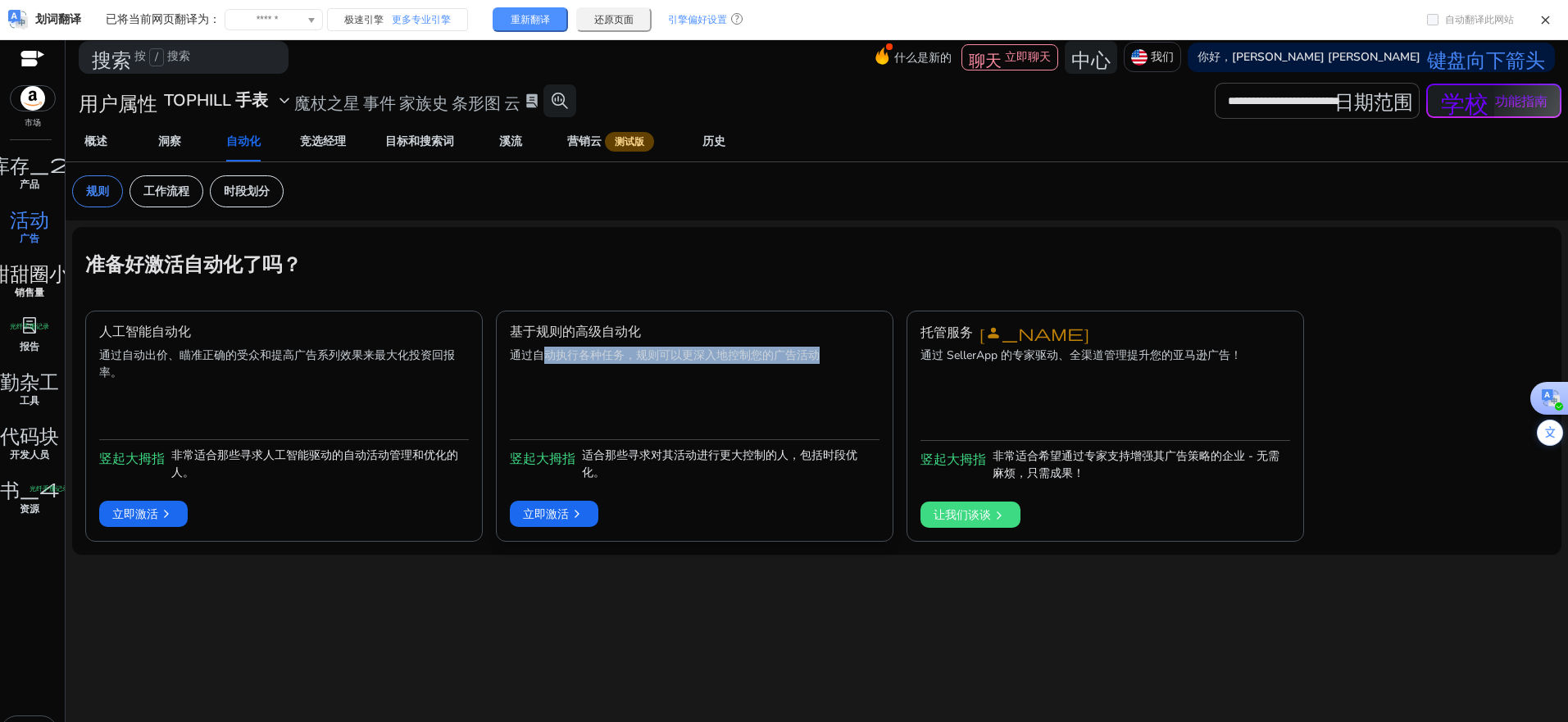
drag, startPoint x: 549, startPoint y: 352, endPoint x: 829, endPoint y: 353, distance: 280.0
click at [829, 353] on p "通过自动执行各种任务，规则可以更深入地控制您的广告活动" at bounding box center [695, 390] width 370 height 88
click at [698, 392] on p "通过自动执行各种任务，规则可以更深入地控制您的广告活动" at bounding box center [695, 390] width 370 height 88
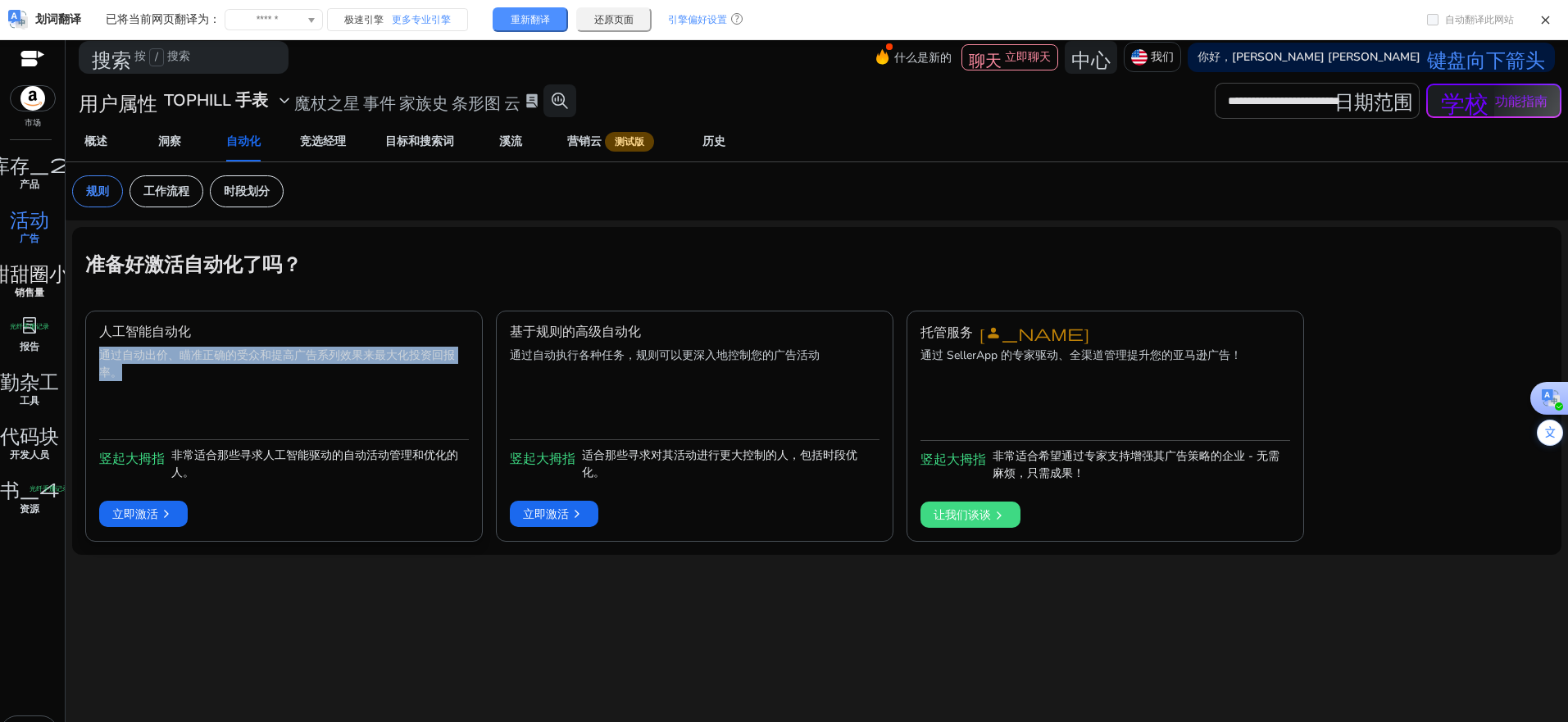
drag, startPoint x: 102, startPoint y: 352, endPoint x: 271, endPoint y: 375, distance: 170.6
click at [271, 375] on p "通过自动出价、瞄准正确的受众和提高广告系列效果来最大化投资回报率。" at bounding box center [284, 390] width 370 height 88
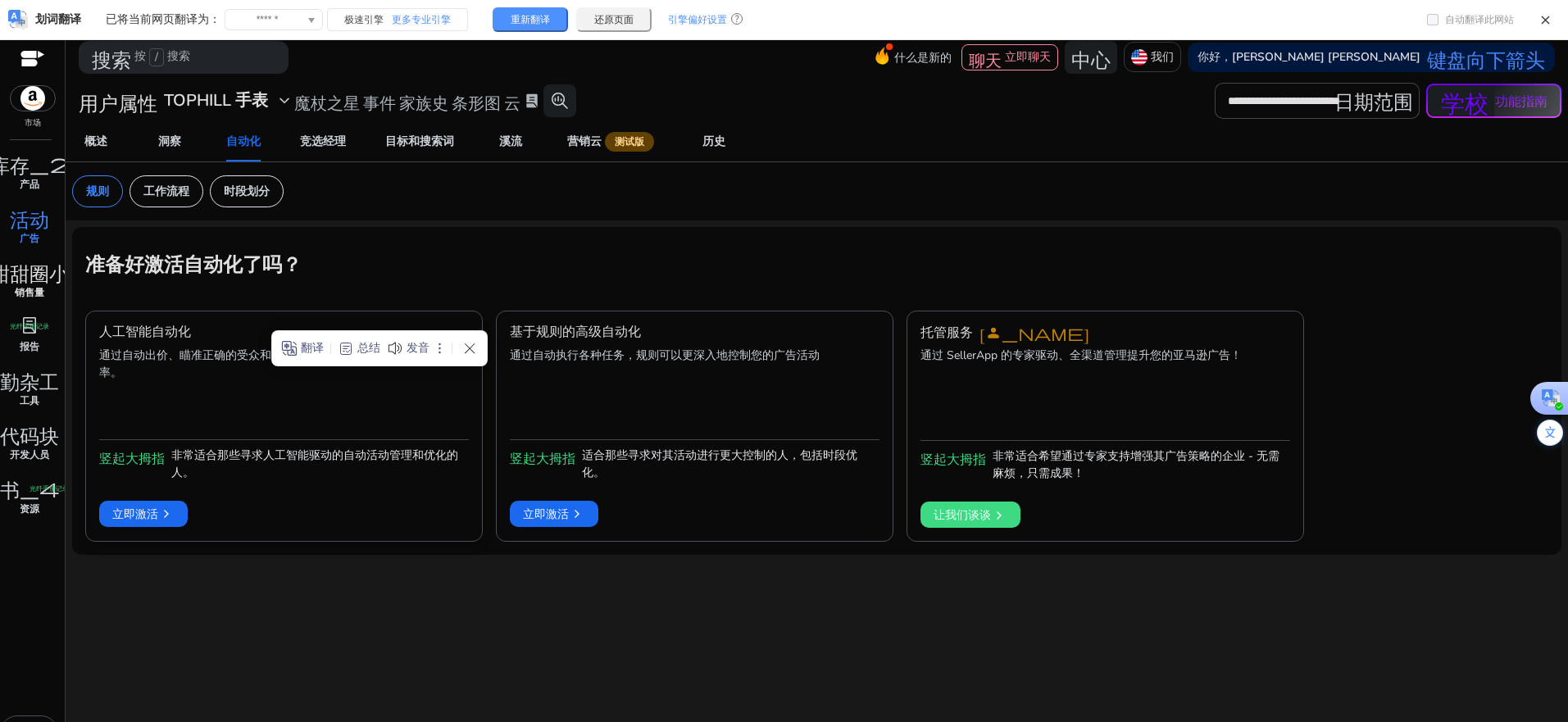
click at [256, 325] on div "人工智能自动化" at bounding box center [284, 332] width 370 height 15
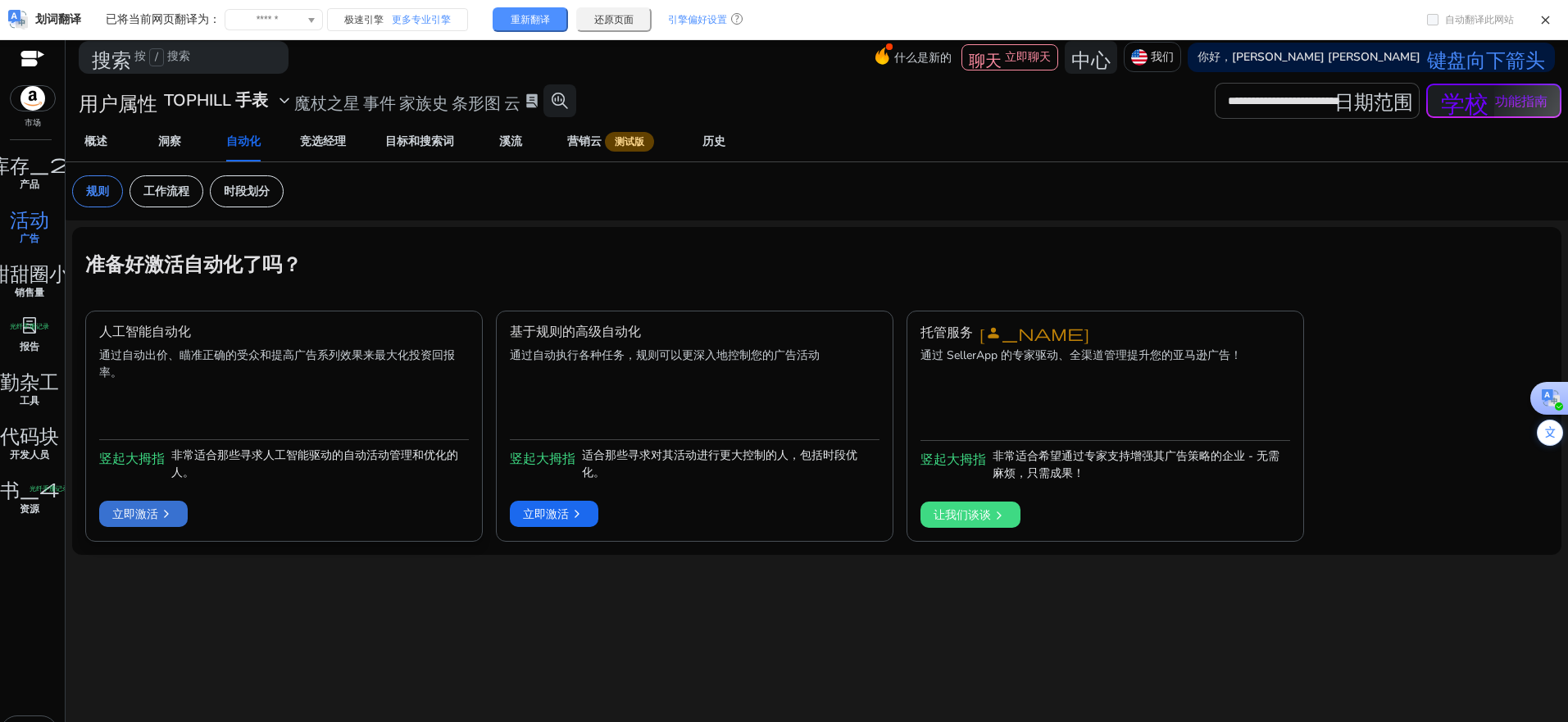
click at [136, 512] on font "立即激活" at bounding box center [135, 514] width 46 height 15
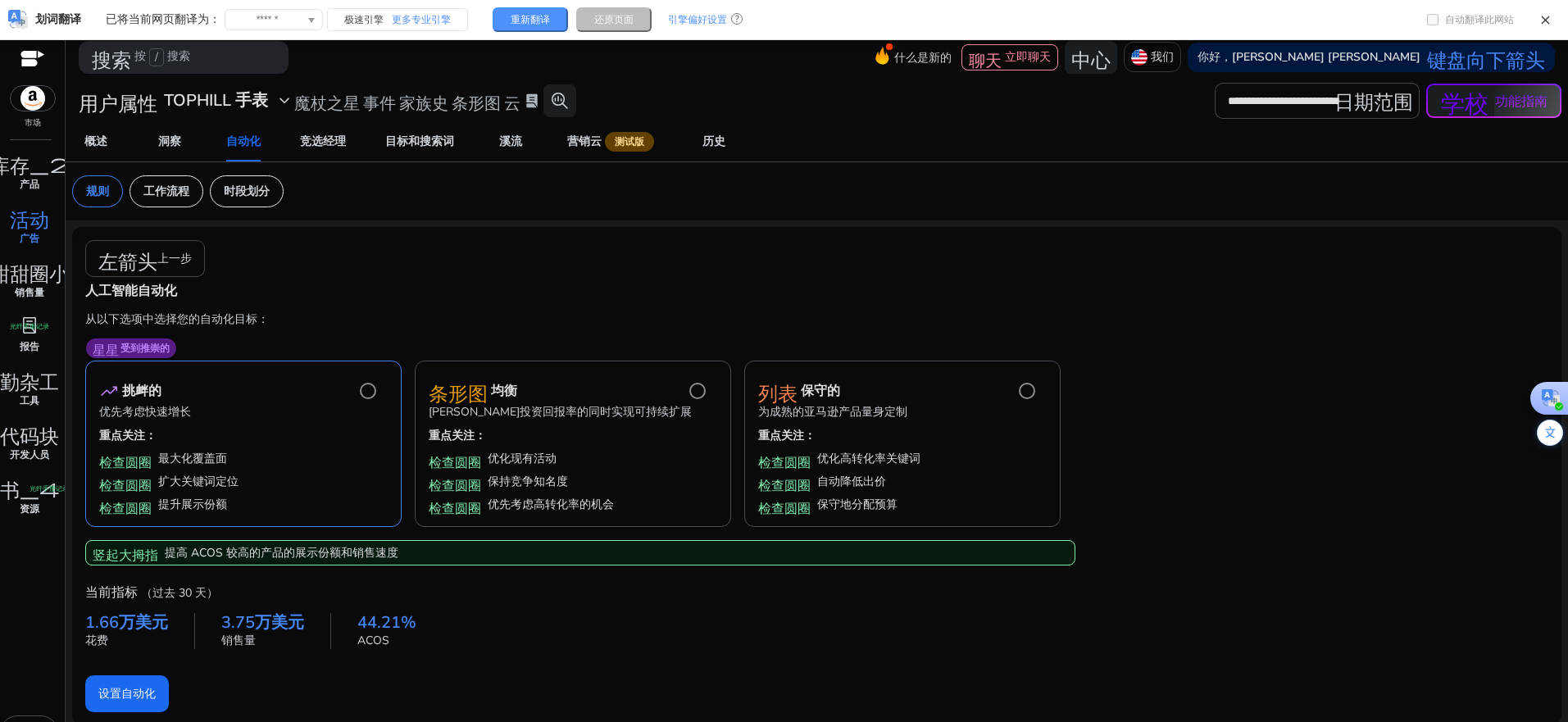
click at [607, 17] on span "还原页面" at bounding box center [614, 19] width 39 height 9
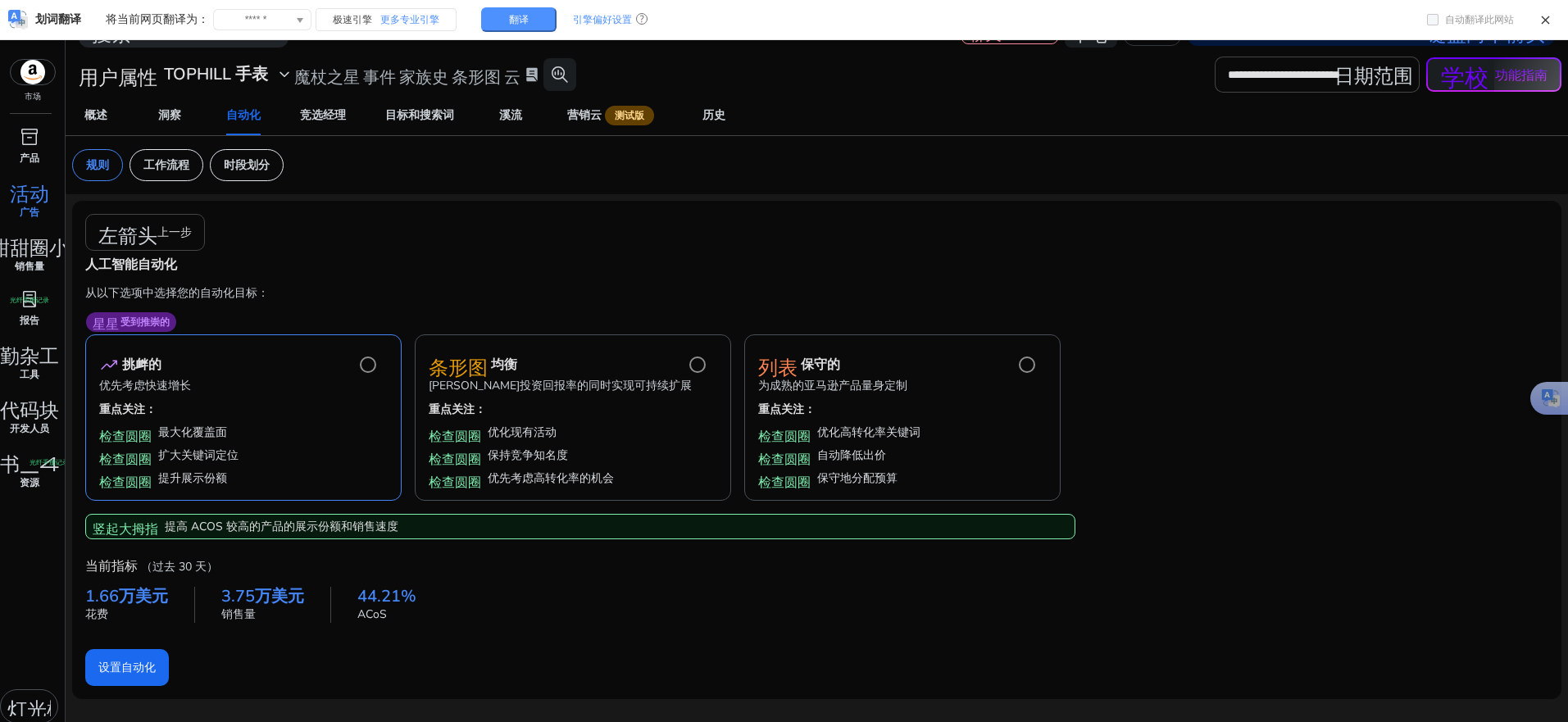
scroll to position [34, 0]
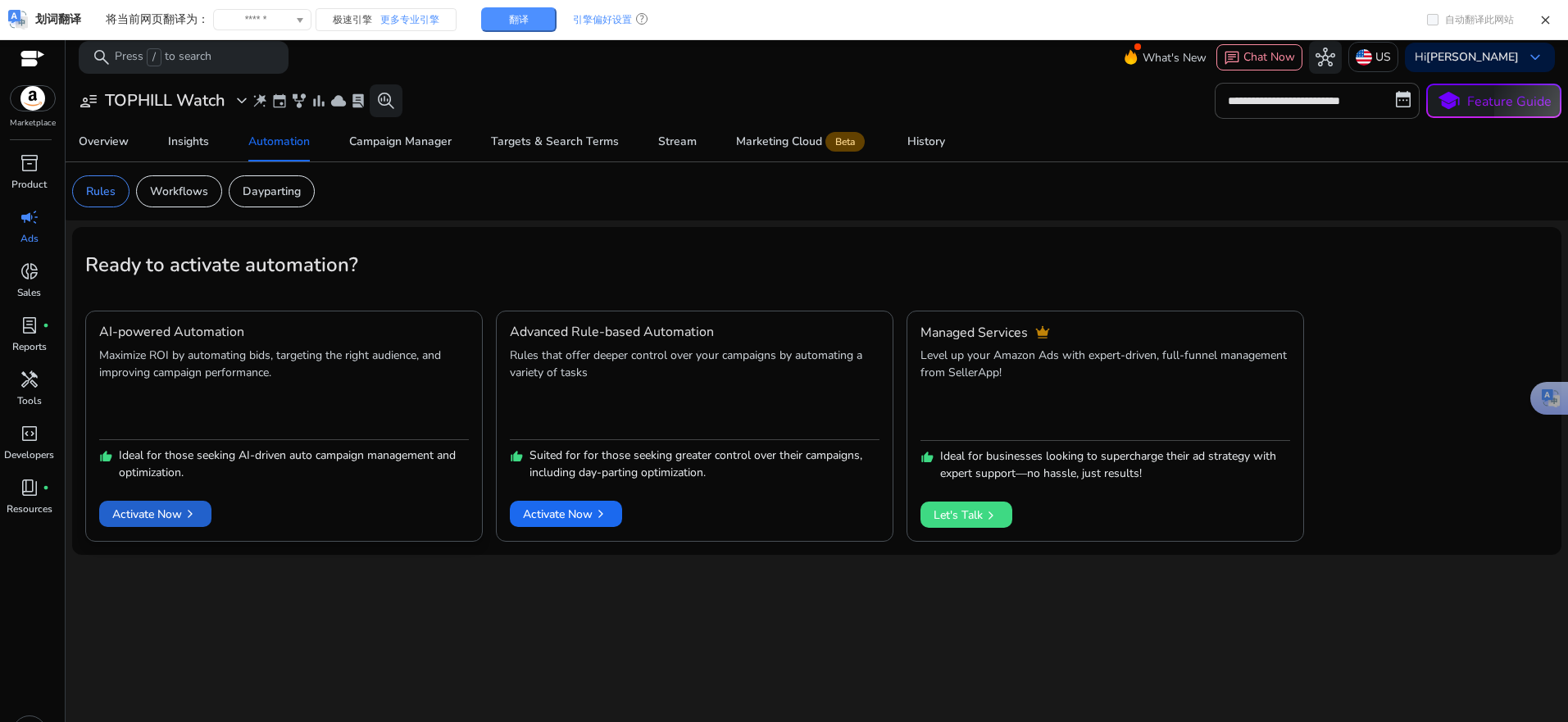
click at [144, 510] on span "Activate Now chevron_right" at bounding box center [155, 514] width 86 height 17
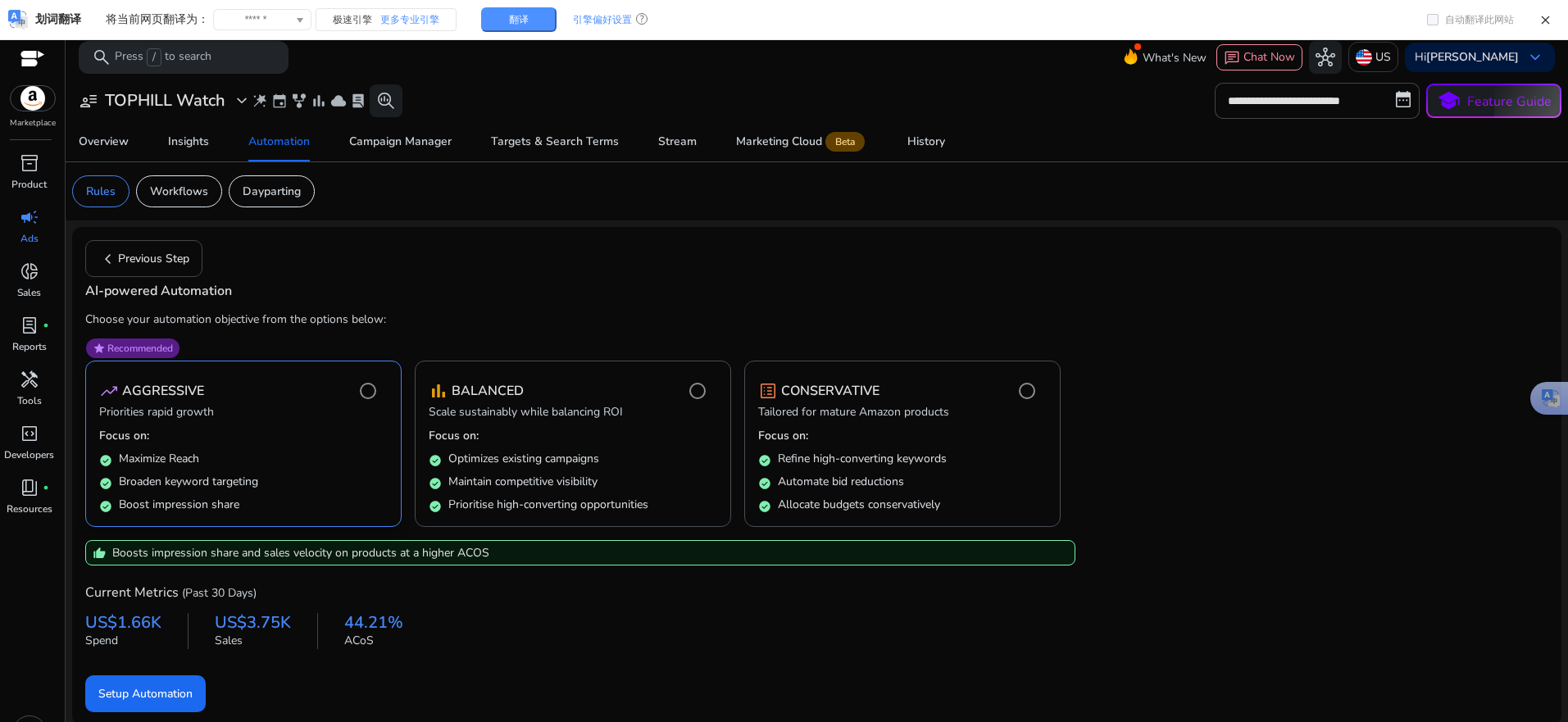
click at [298, 475] on div "check_circle Broaden keyword targeting" at bounding box center [243, 478] width 288 height 23
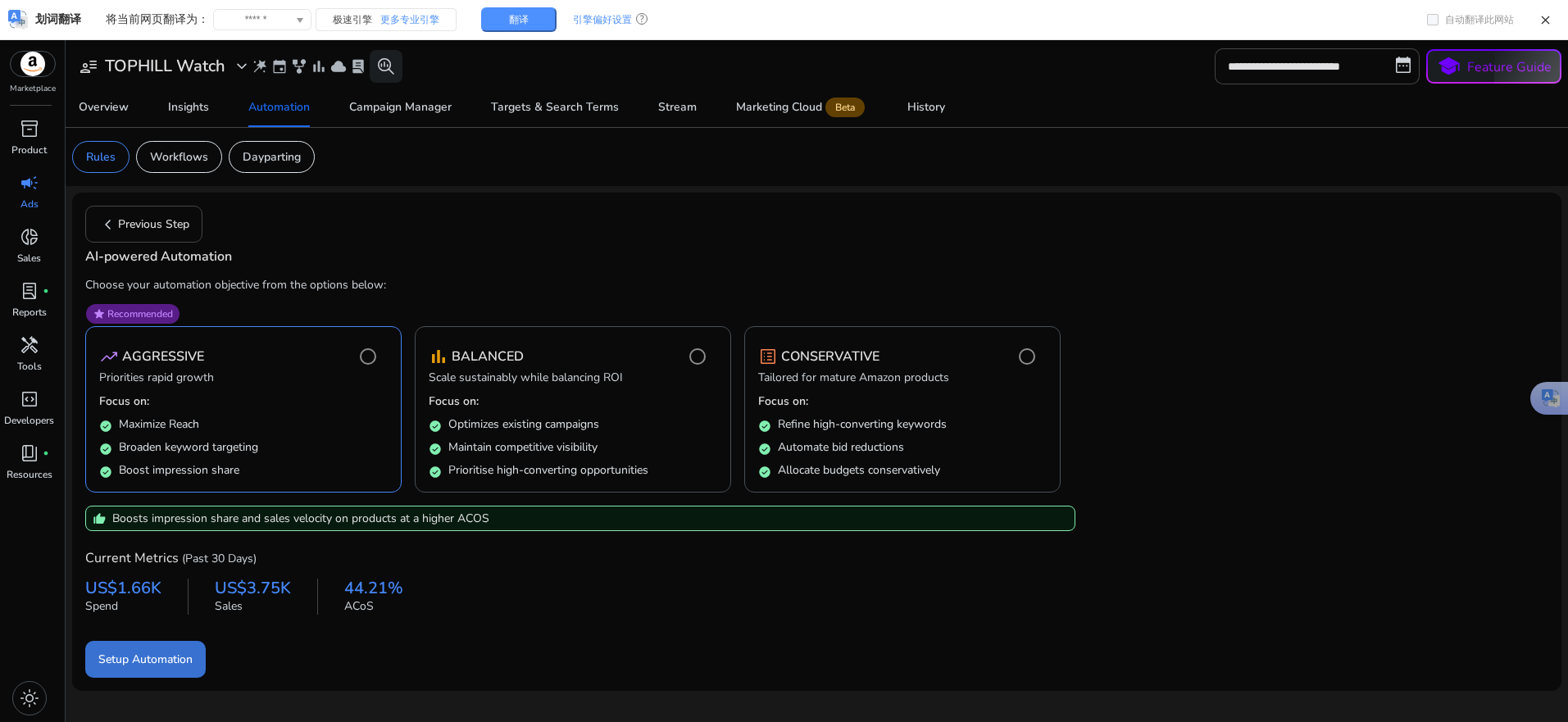
click at [194, 656] on span "submit" at bounding box center [146, 659] width 121 height 39
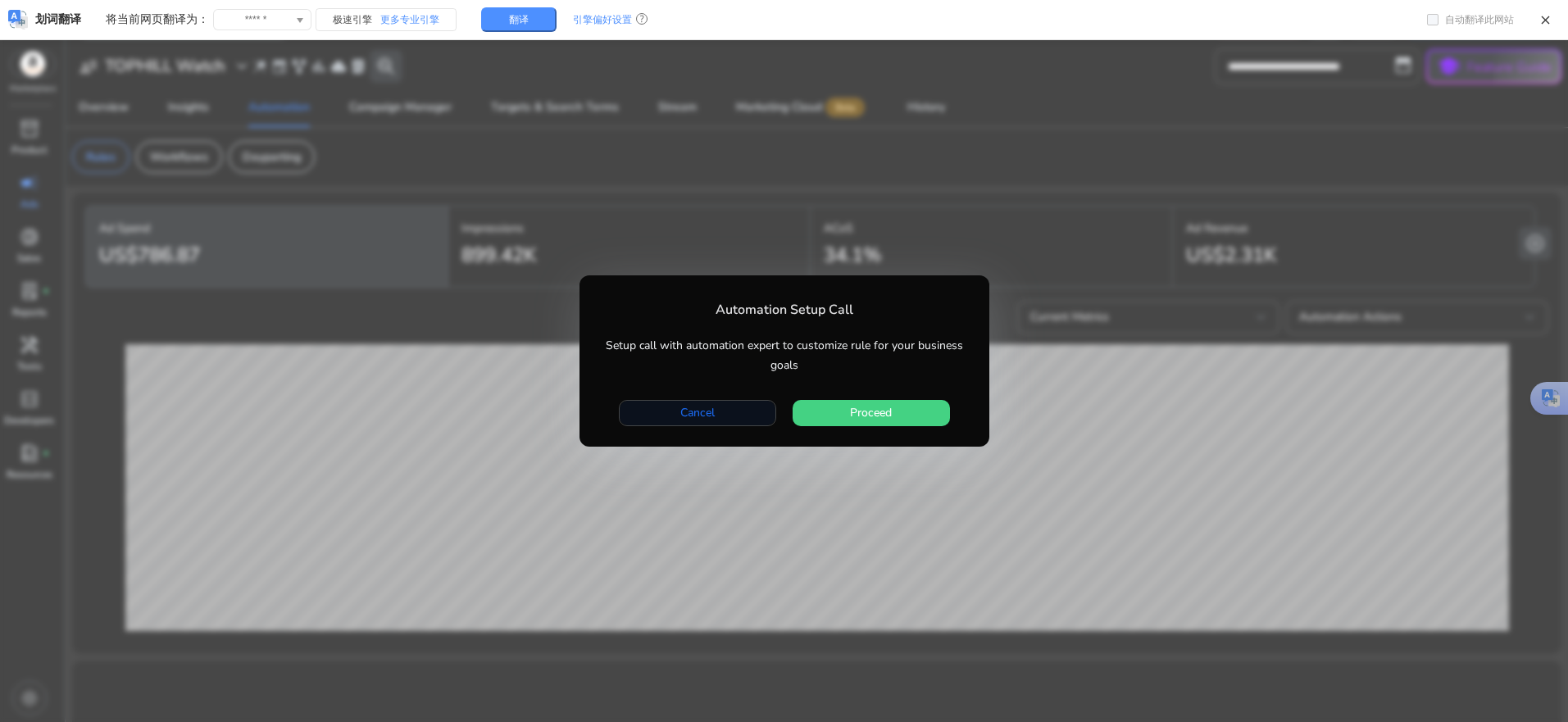
click at [698, 404] on span "Cancel" at bounding box center [698, 412] width 34 height 17
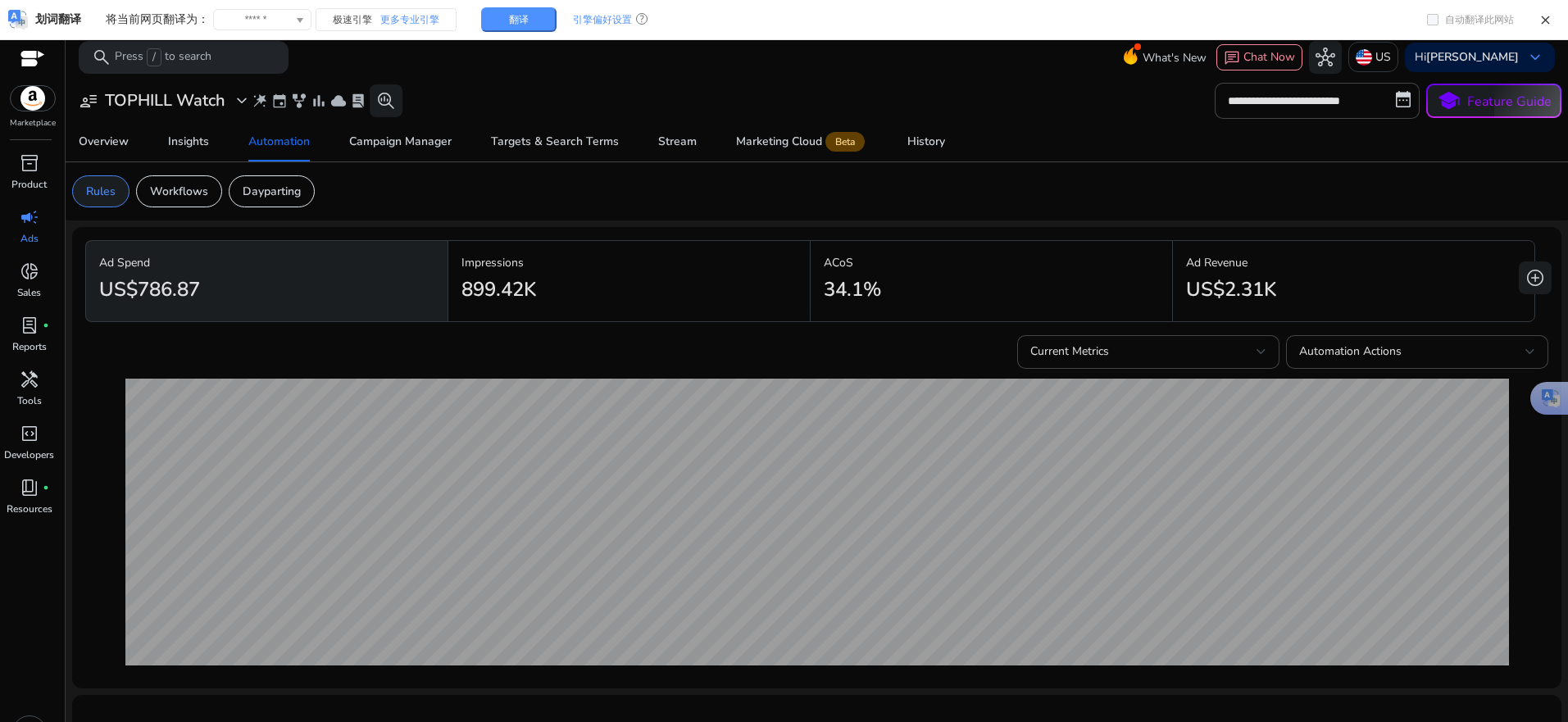
click at [95, 193] on p "Rules" at bounding box center [101, 192] width 29 height 17
click at [184, 197] on p "Workflows" at bounding box center [179, 192] width 58 height 17
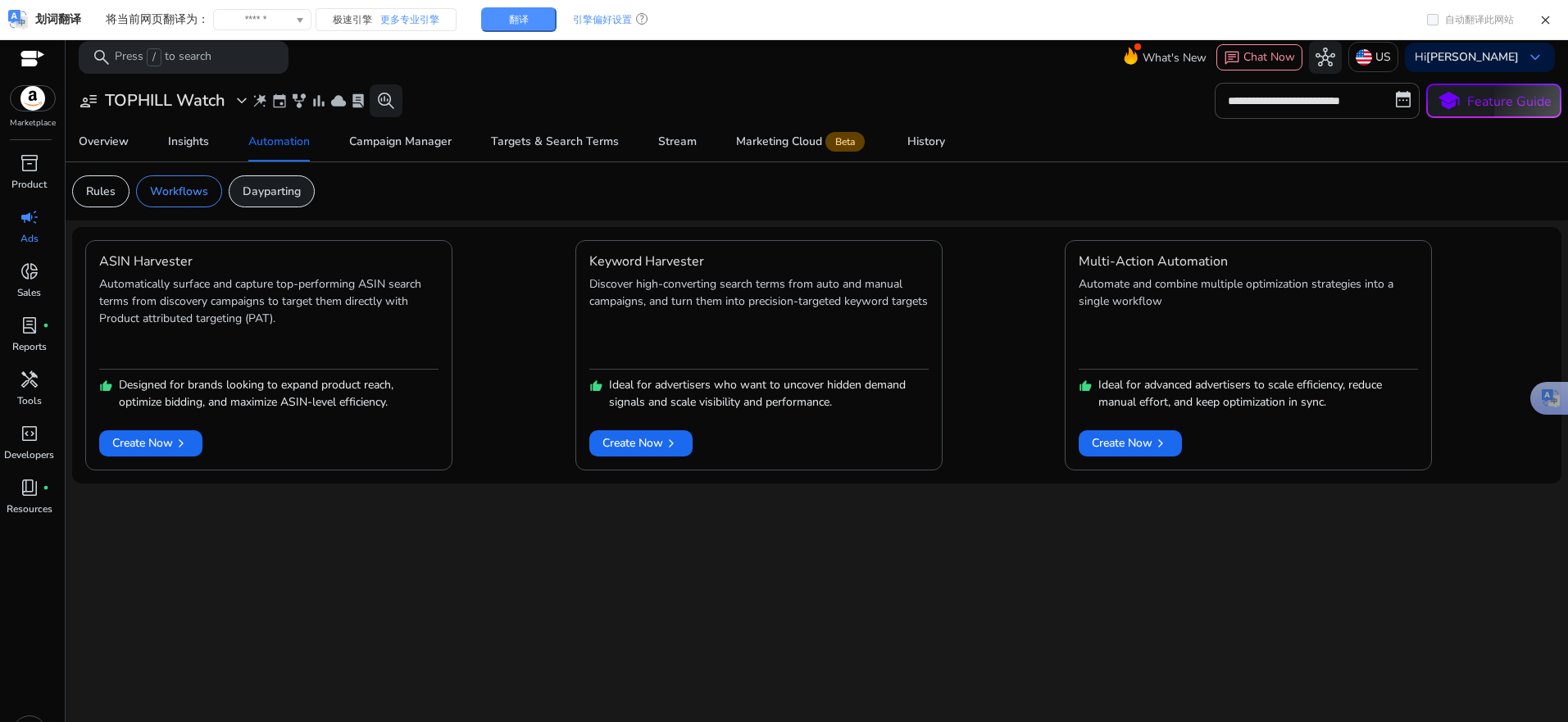
click at [282, 186] on p "Dayparting" at bounding box center [271, 192] width 58 height 17
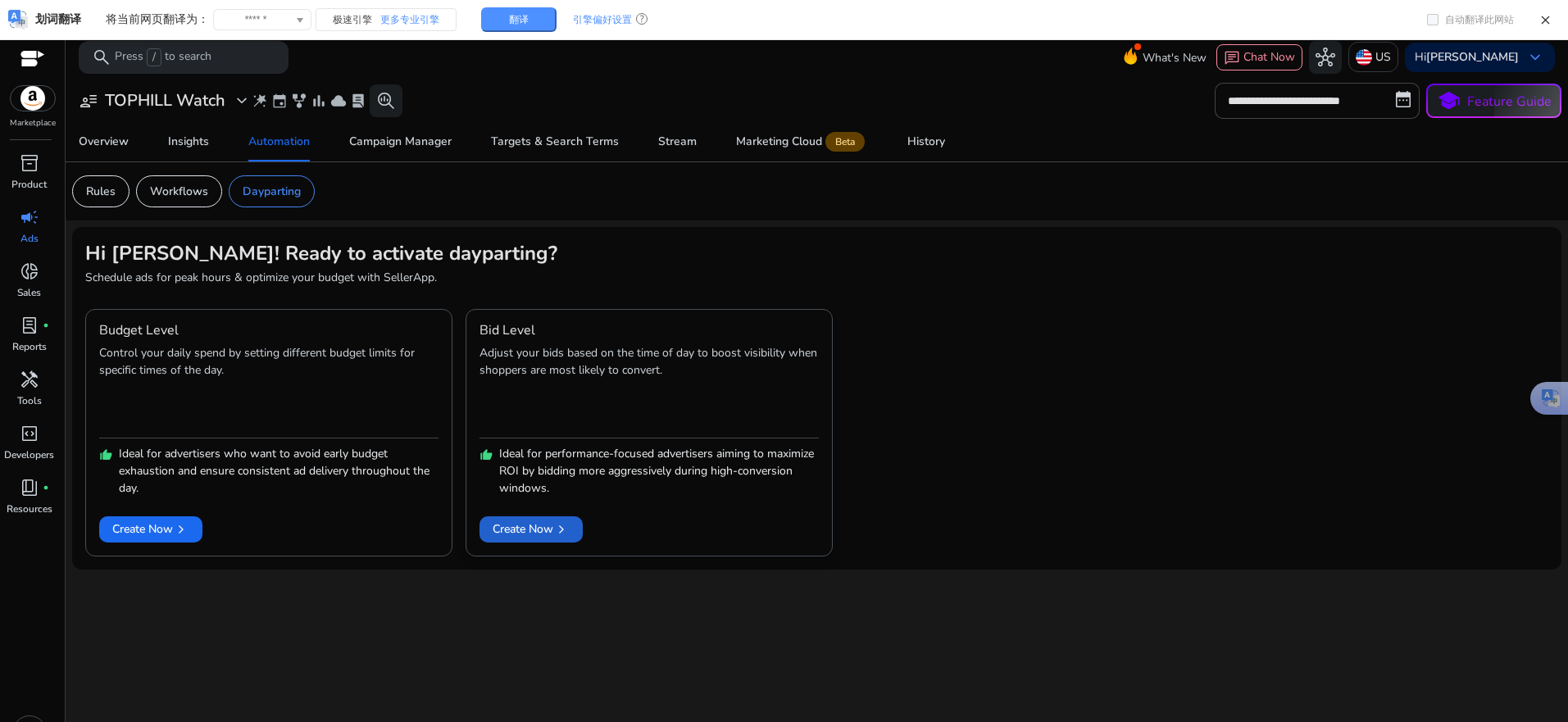
click at [538, 534] on span "Create Now chevron_right" at bounding box center [532, 529] width 77 height 17
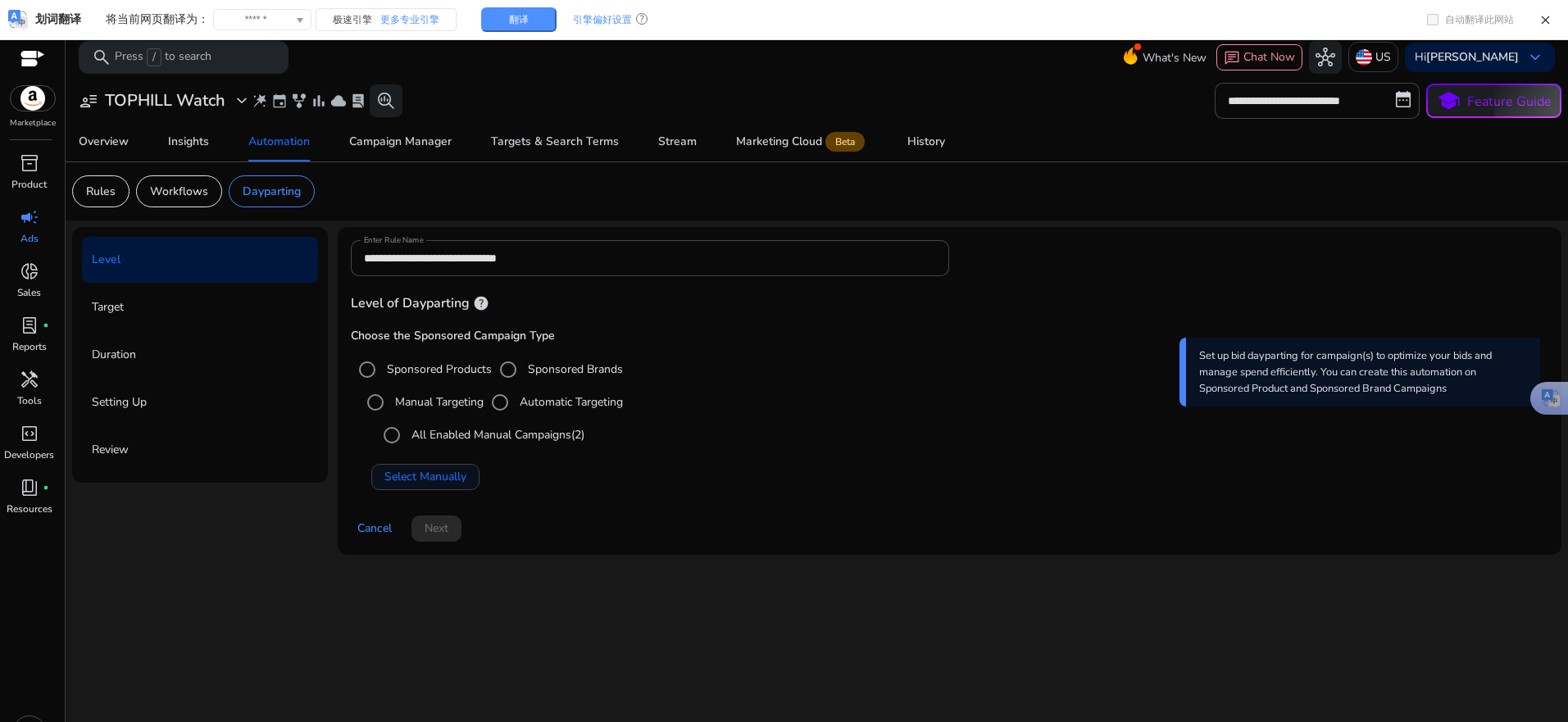
click at [463, 486] on span at bounding box center [425, 476] width 107 height 39
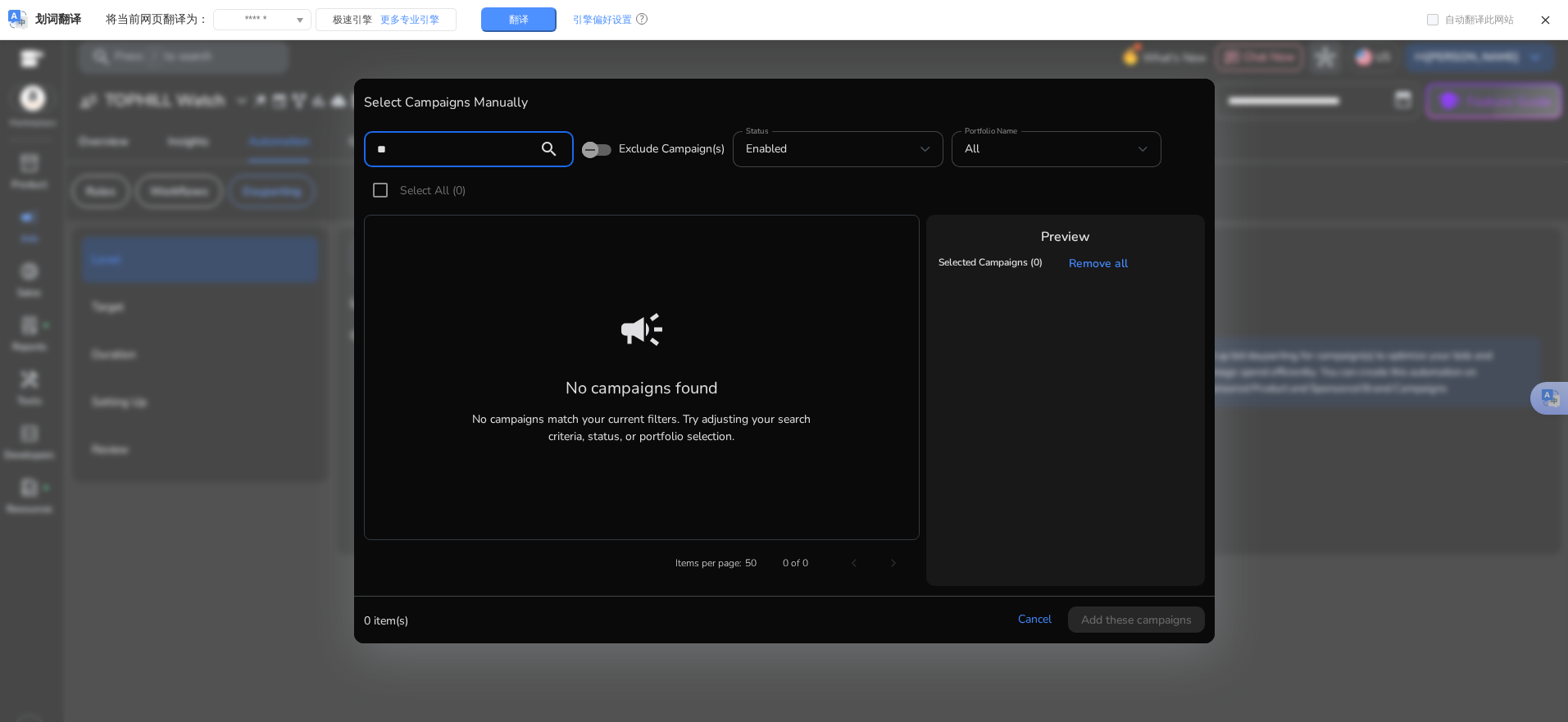
type input "*"
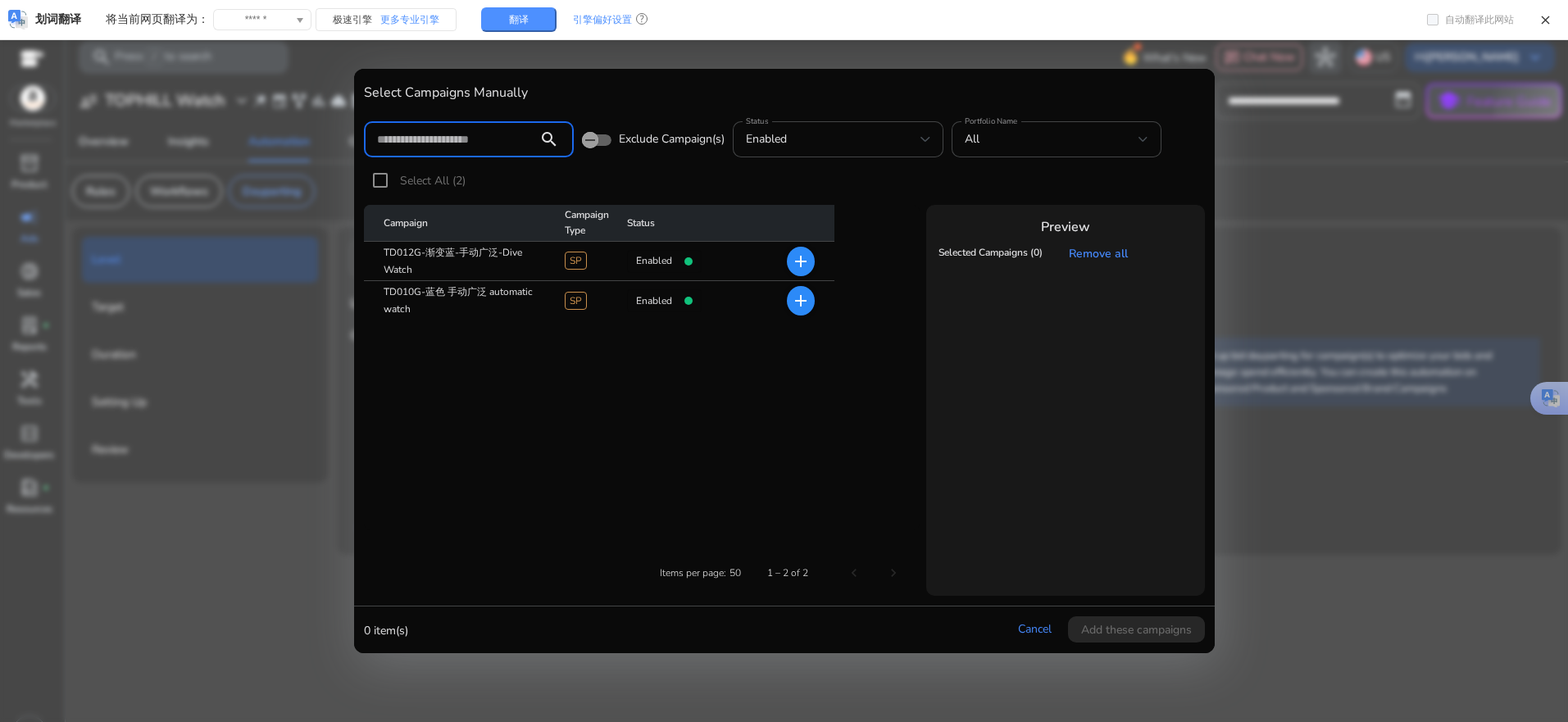
paste input "**********"
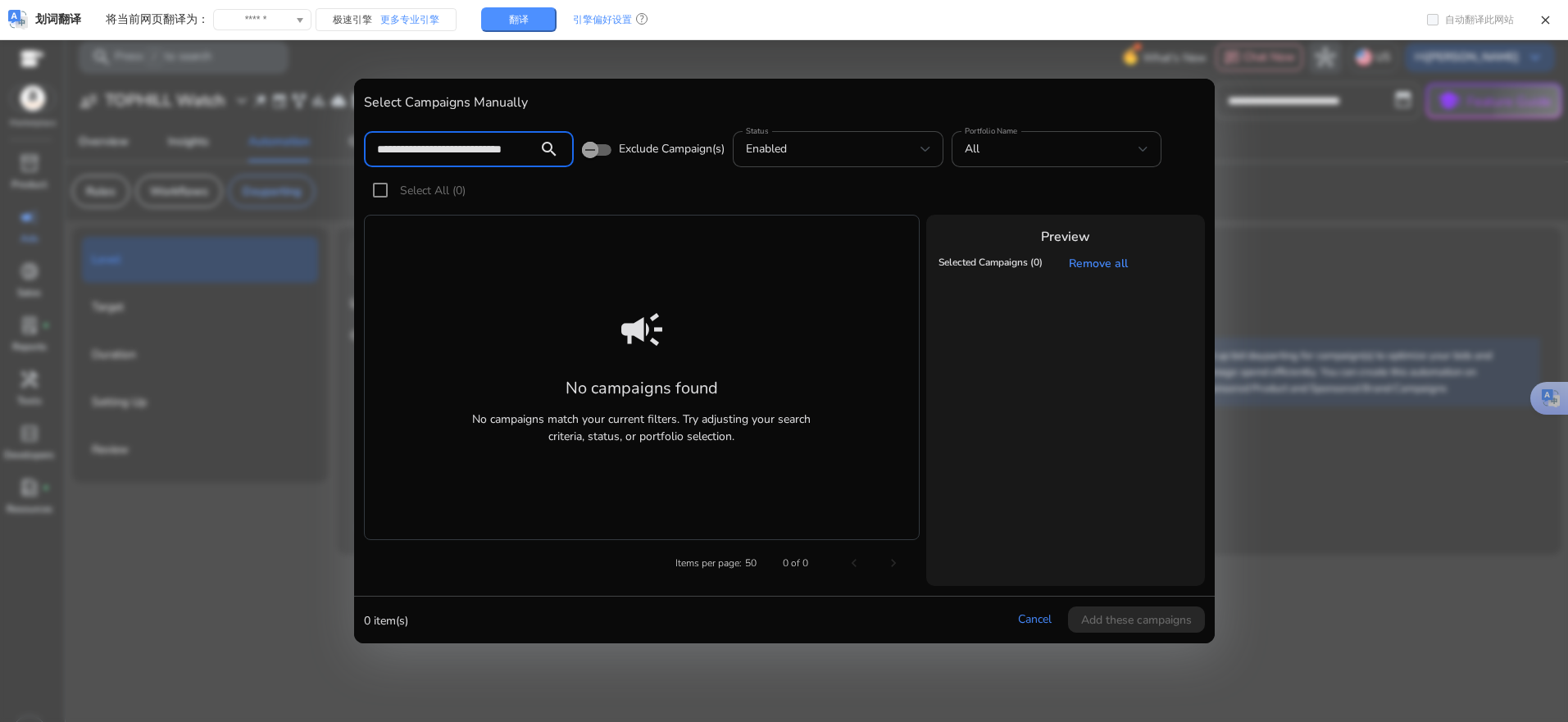
type input "**********"
click at [543, 145] on mat-icon "search" at bounding box center [549, 149] width 39 height 20
click at [524, 156] on input "**********" at bounding box center [451, 149] width 148 height 18
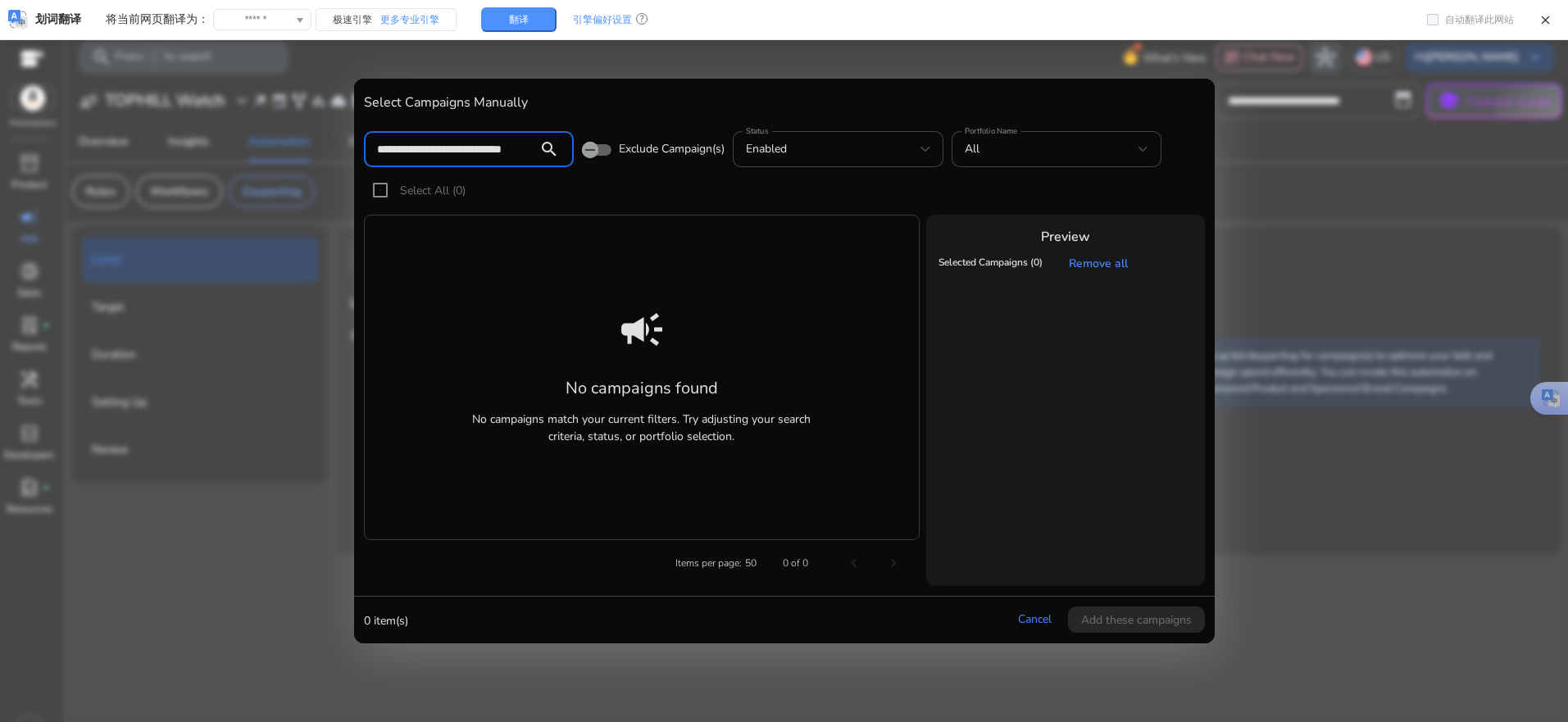
click at [426, 155] on input "**********" at bounding box center [451, 149] width 148 height 18
click at [532, 147] on mat-icon "search" at bounding box center [549, 149] width 39 height 20
click at [401, 198] on label "Select All (0)" at bounding box center [431, 191] width 68 height 17
click at [530, 150] on mat-icon "search" at bounding box center [549, 149] width 39 height 20
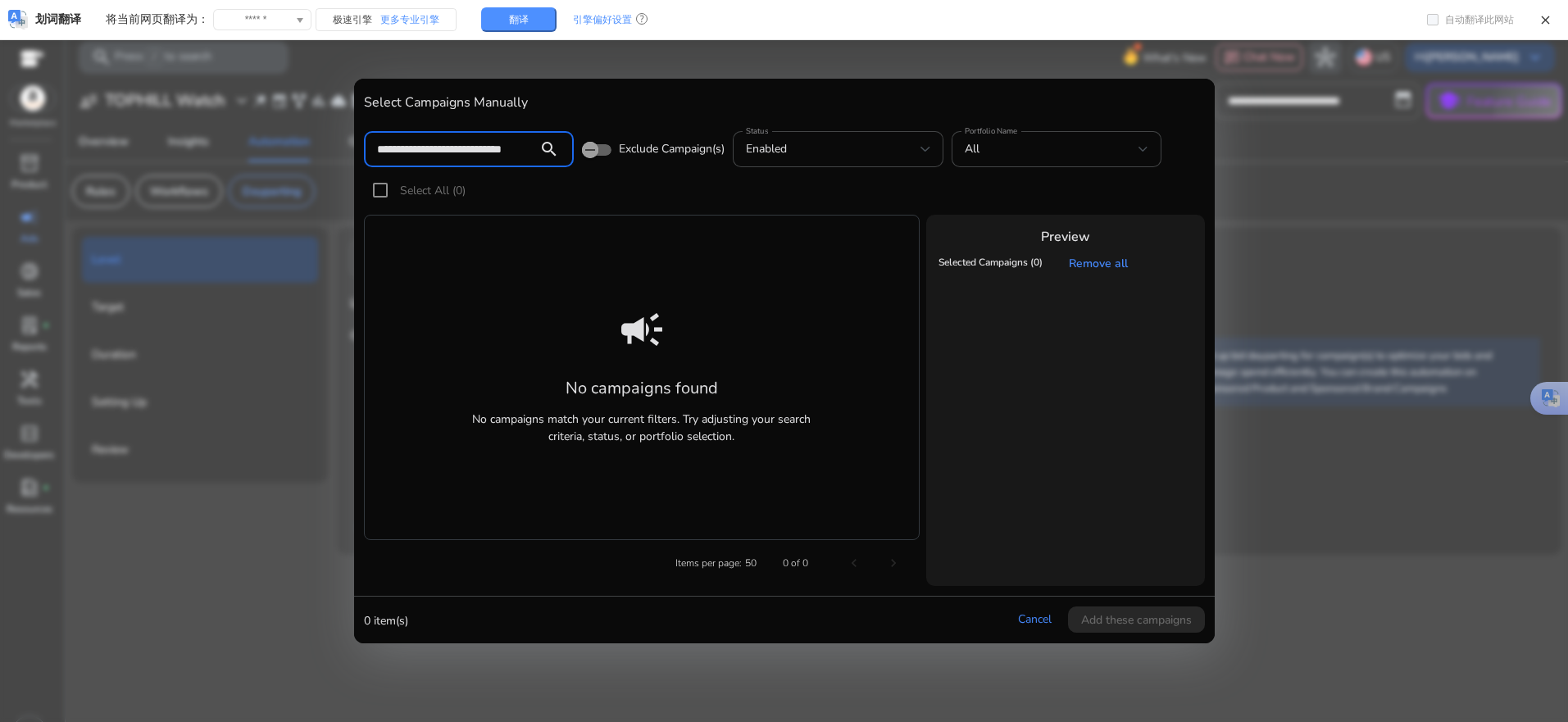
click at [466, 145] on input "**********" at bounding box center [451, 149] width 148 height 18
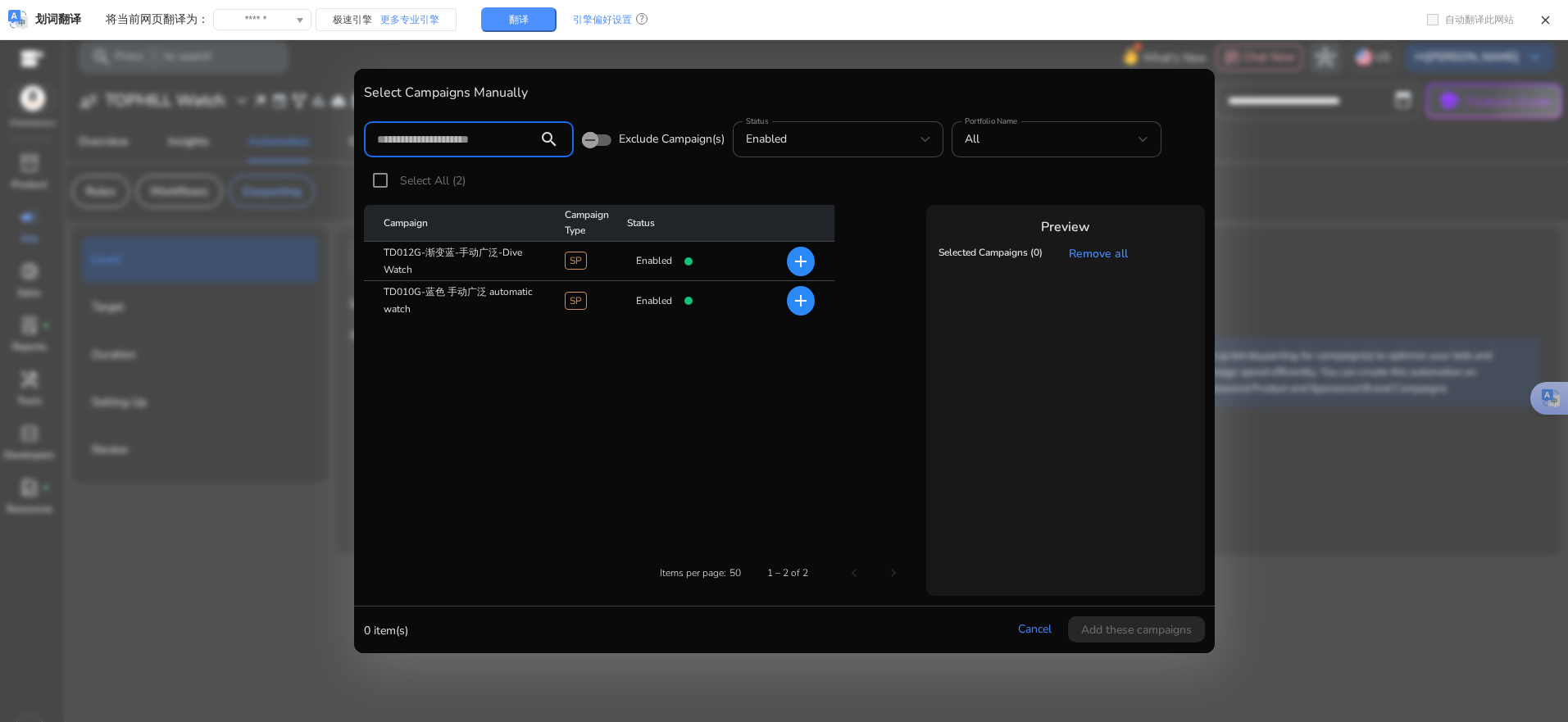
click at [801, 257] on mat-icon "add" at bounding box center [800, 261] width 20 height 20
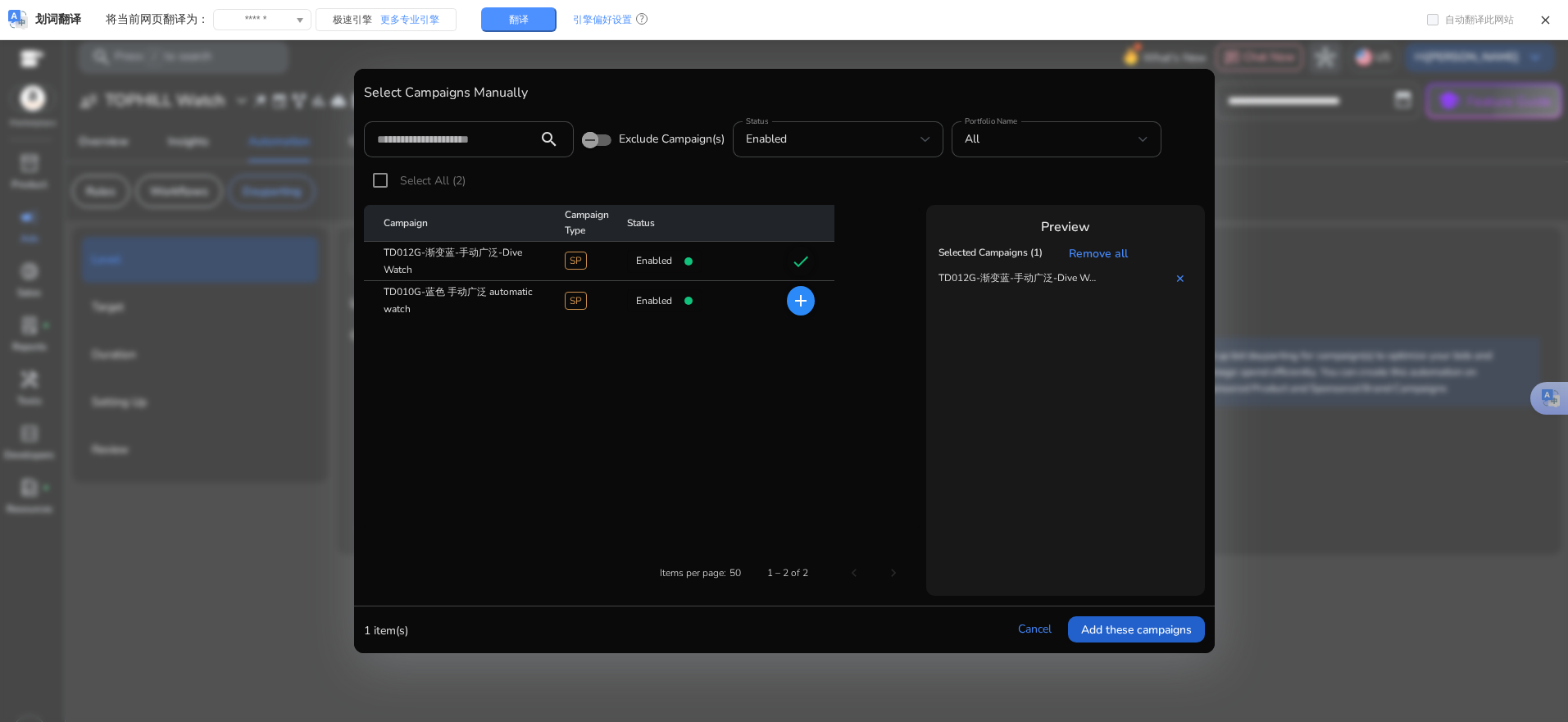
click at [1159, 636] on span "Add these campaigns" at bounding box center [1136, 630] width 110 height 17
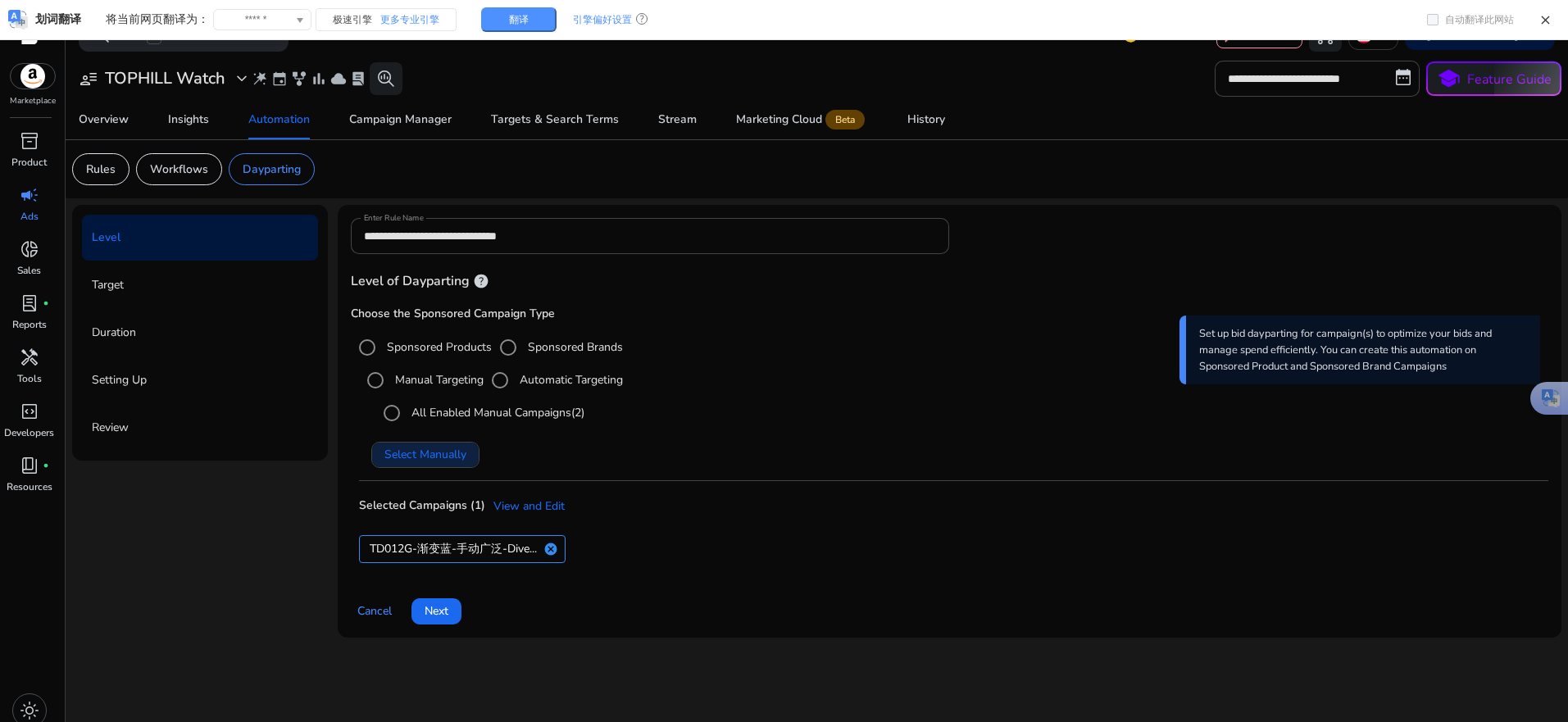
scroll to position [34, 0]
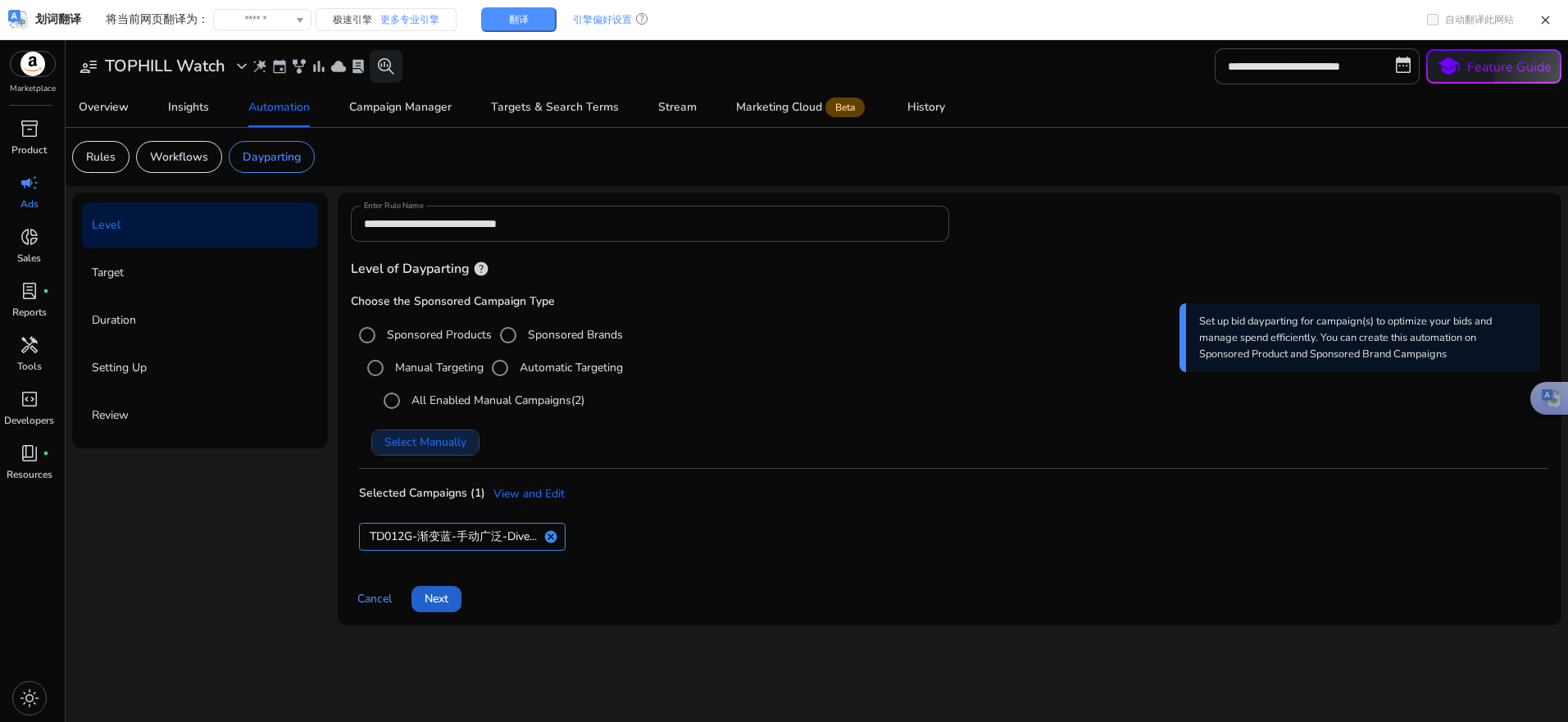
click at [436, 595] on span "Next" at bounding box center [437, 599] width 24 height 17
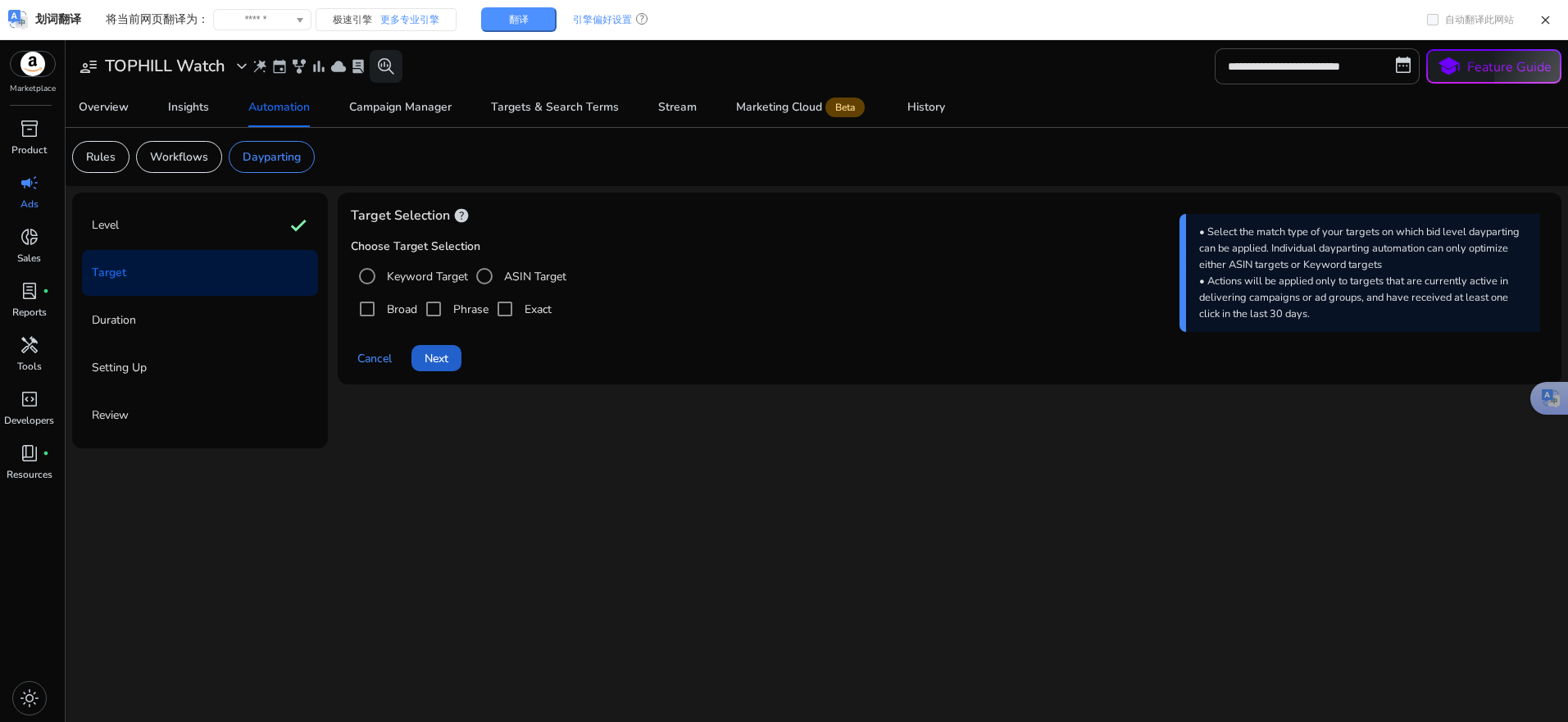
click at [425, 362] on span "Next" at bounding box center [437, 358] width 24 height 17
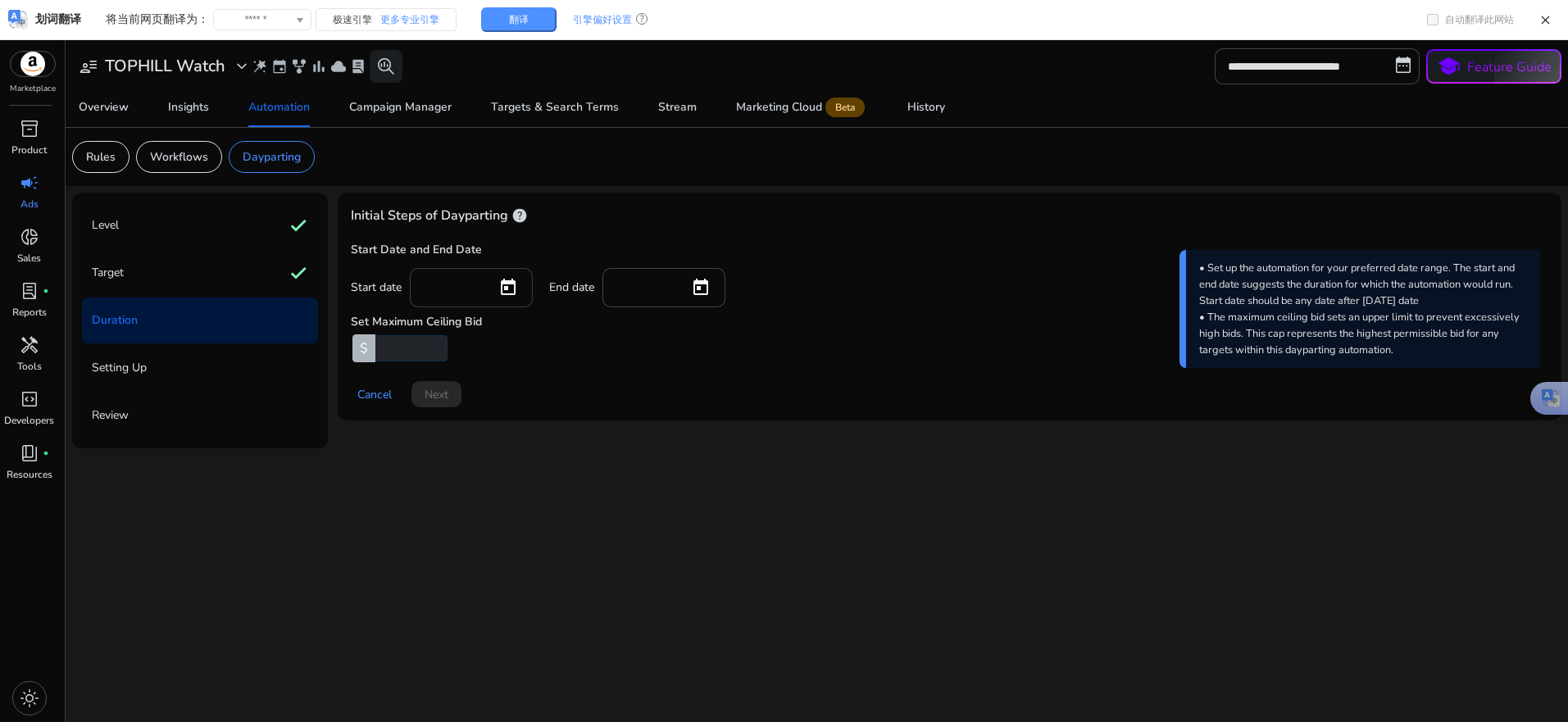
click at [449, 304] on div at bounding box center [478, 287] width 110 height 39
click at [496, 288] on span "Open calendar" at bounding box center [508, 287] width 39 height 39
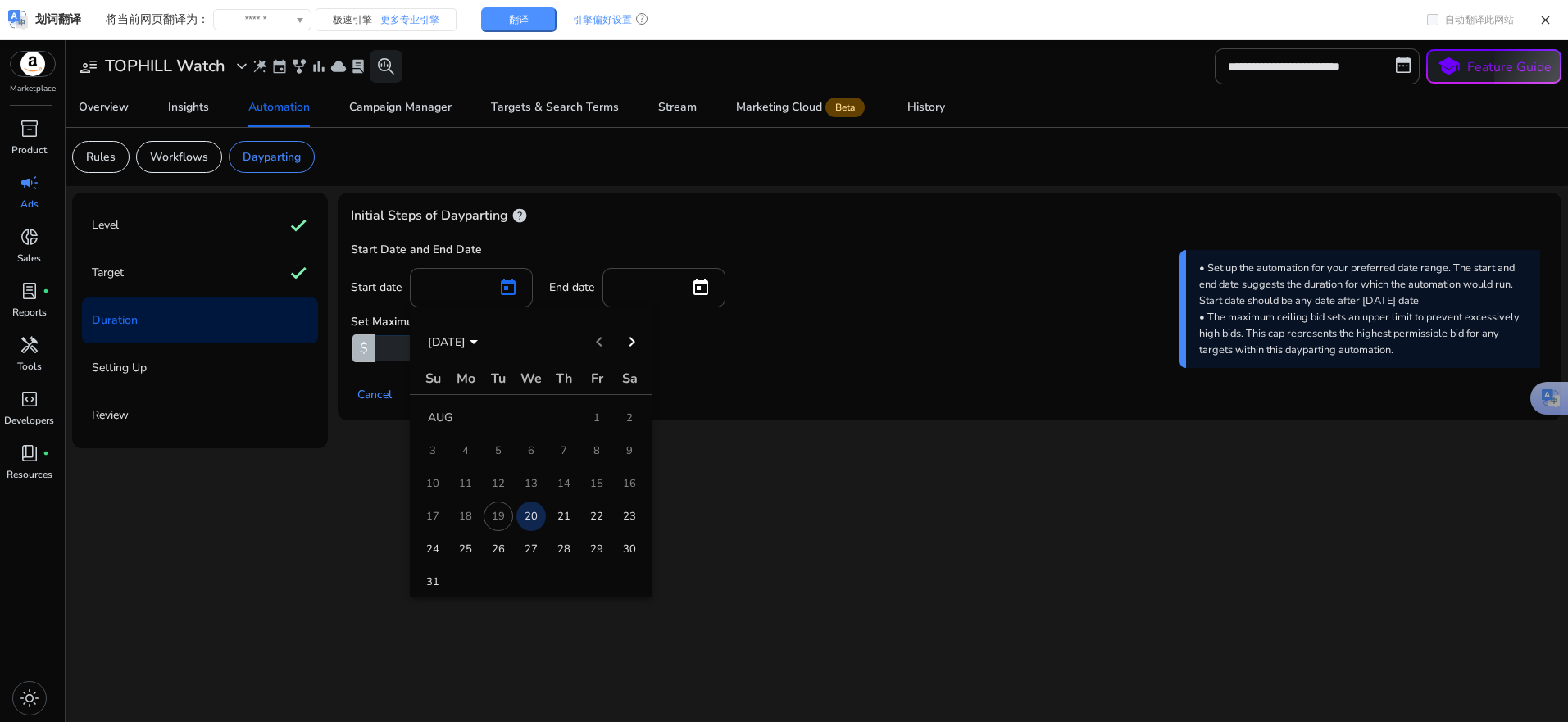
click at [536, 511] on span "20" at bounding box center [531, 516] width 29 height 29
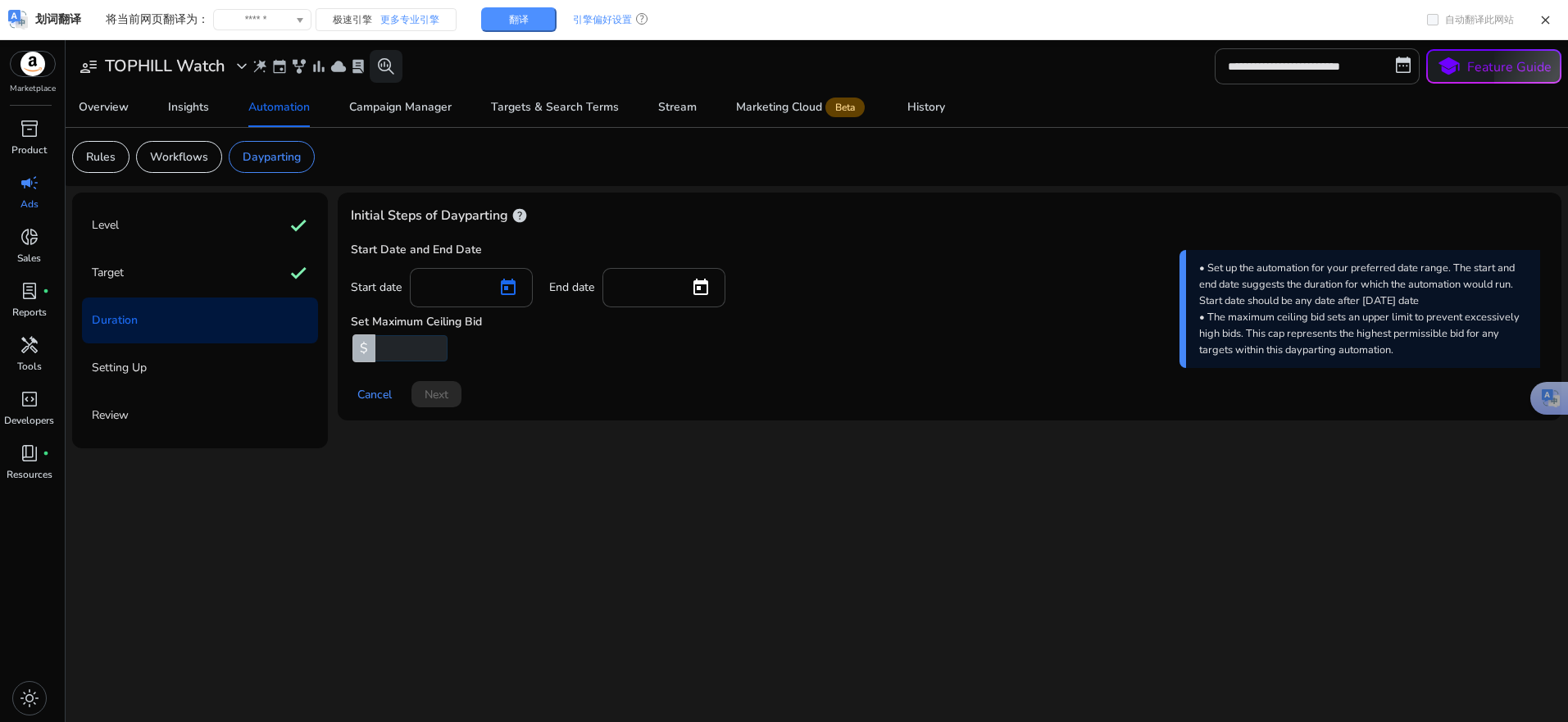
type input "*********"
click at [646, 271] on div at bounding box center [645, 286] width 61 height 36
click at [704, 293] on span "Open calendar" at bounding box center [701, 287] width 39 height 39
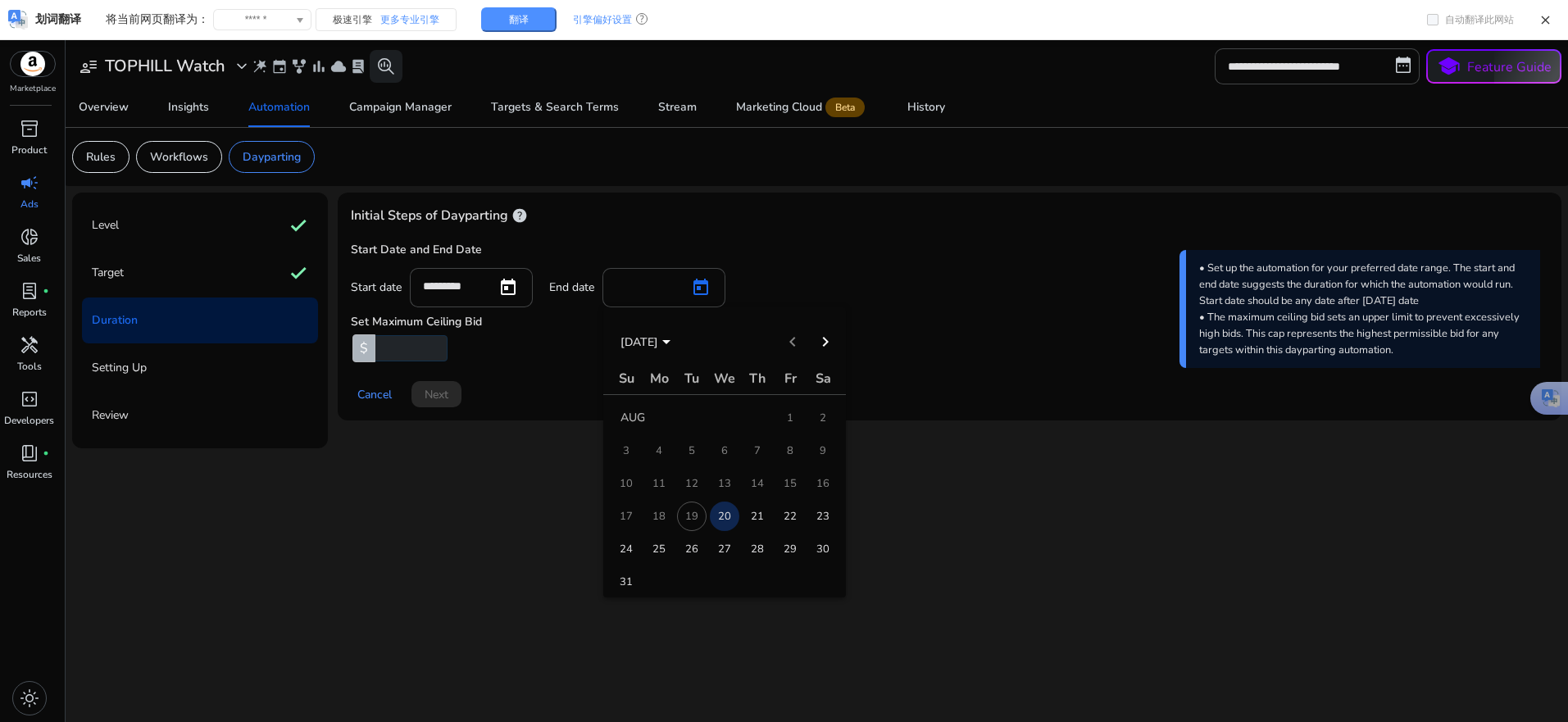
click at [634, 579] on span "31" at bounding box center [626, 582] width 29 height 29
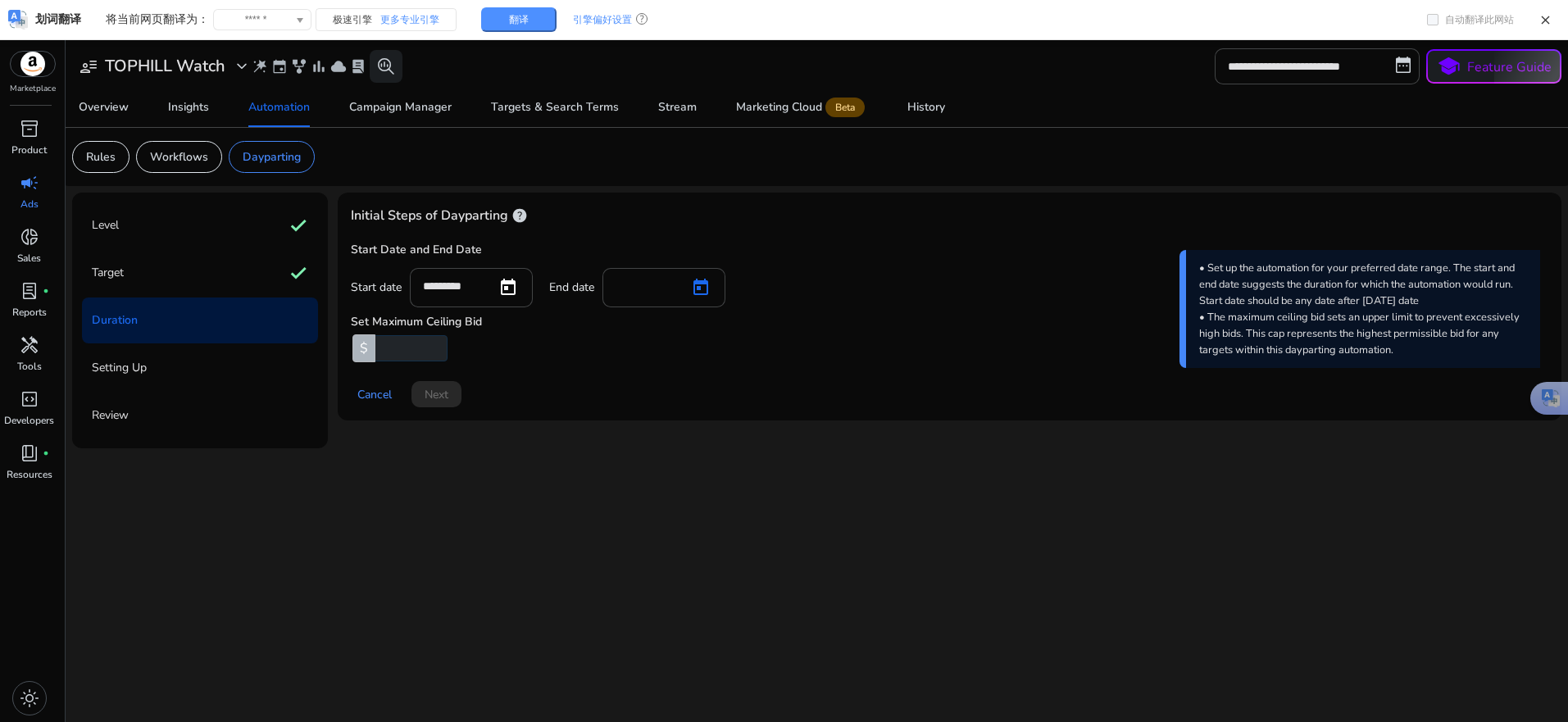
type input "*********"
click at [403, 350] on input "*" at bounding box center [410, 348] width 75 height 27
drag, startPoint x: 403, startPoint y: 350, endPoint x: 345, endPoint y: 349, distance: 58.0
click at [345, 349] on div "Initial Steps of Dayparting help Start Date and End Date Start date ********* E…" at bounding box center [950, 306] width 1224 height 228
type input "*"
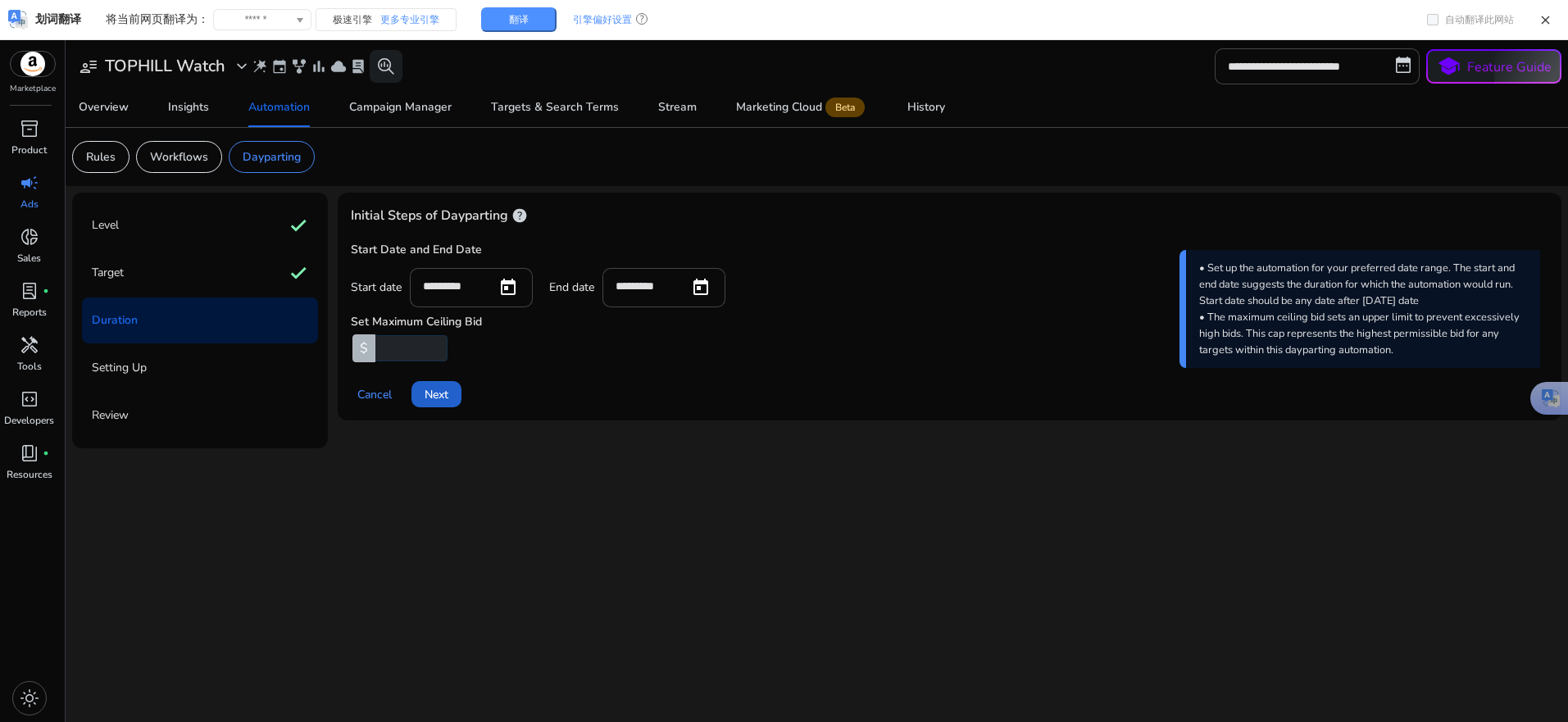
click at [445, 394] on span "Next" at bounding box center [437, 394] width 24 height 17
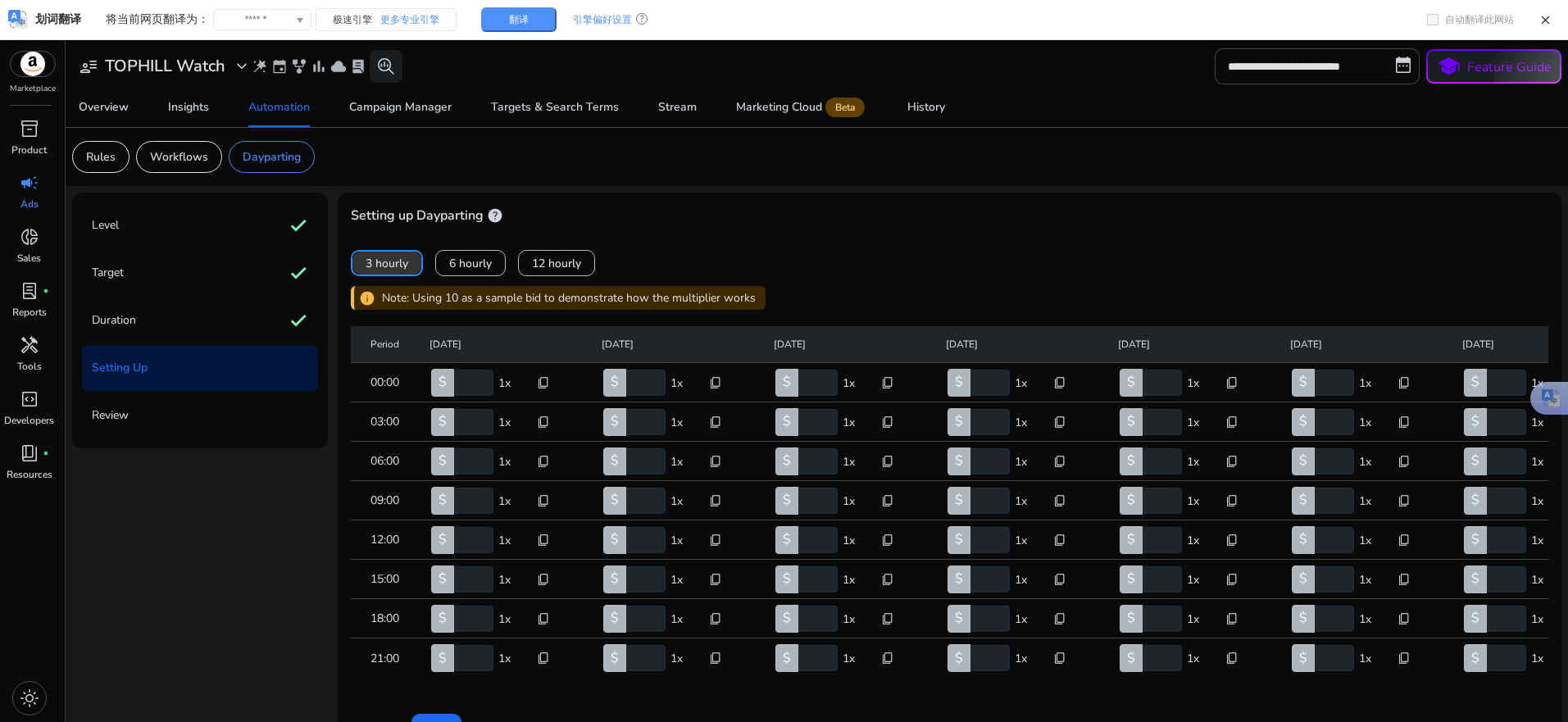
click at [388, 263] on span "3 hourly" at bounding box center [387, 263] width 43 height 17
click at [126, 417] on p "Review" at bounding box center [110, 415] width 37 height 27
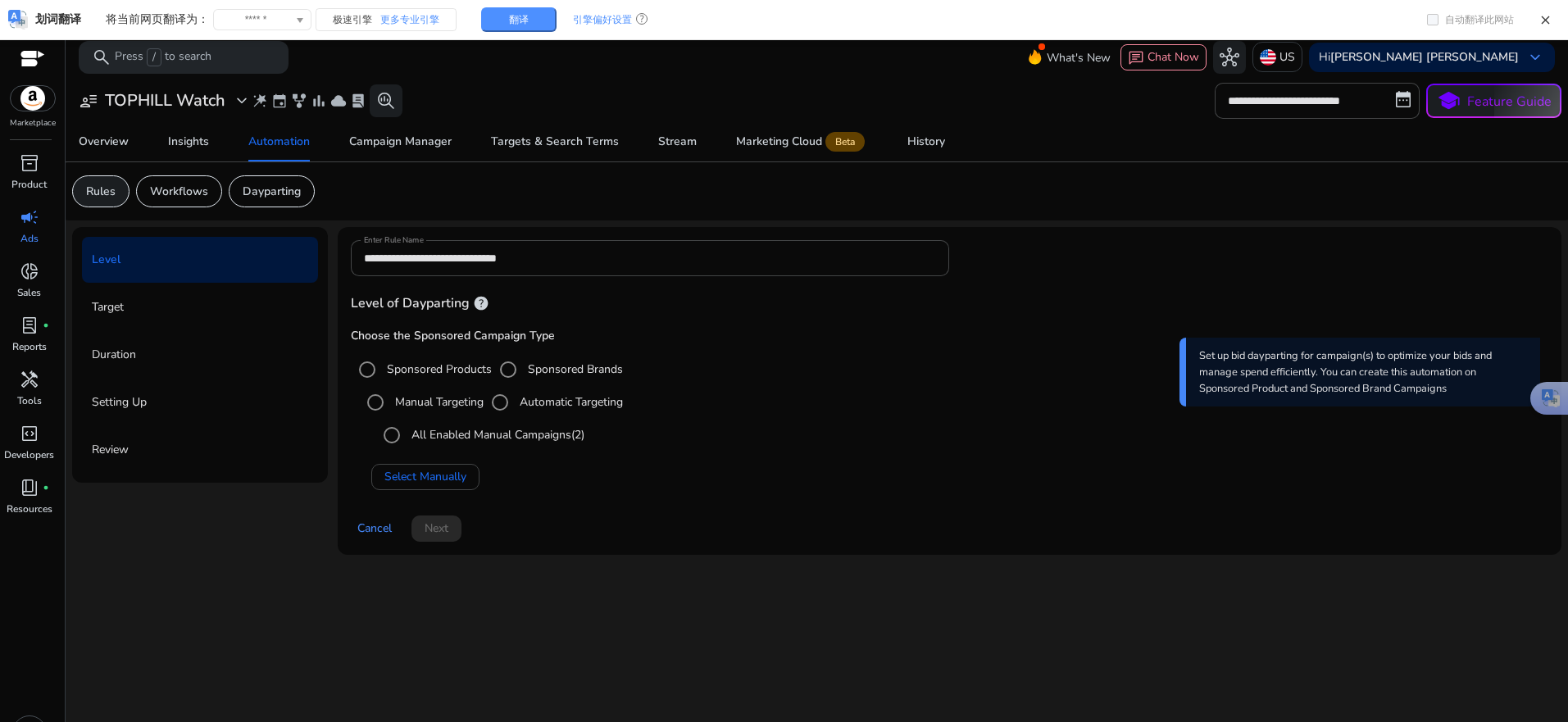
click at [116, 198] on div "Rules" at bounding box center [100, 191] width 57 height 32
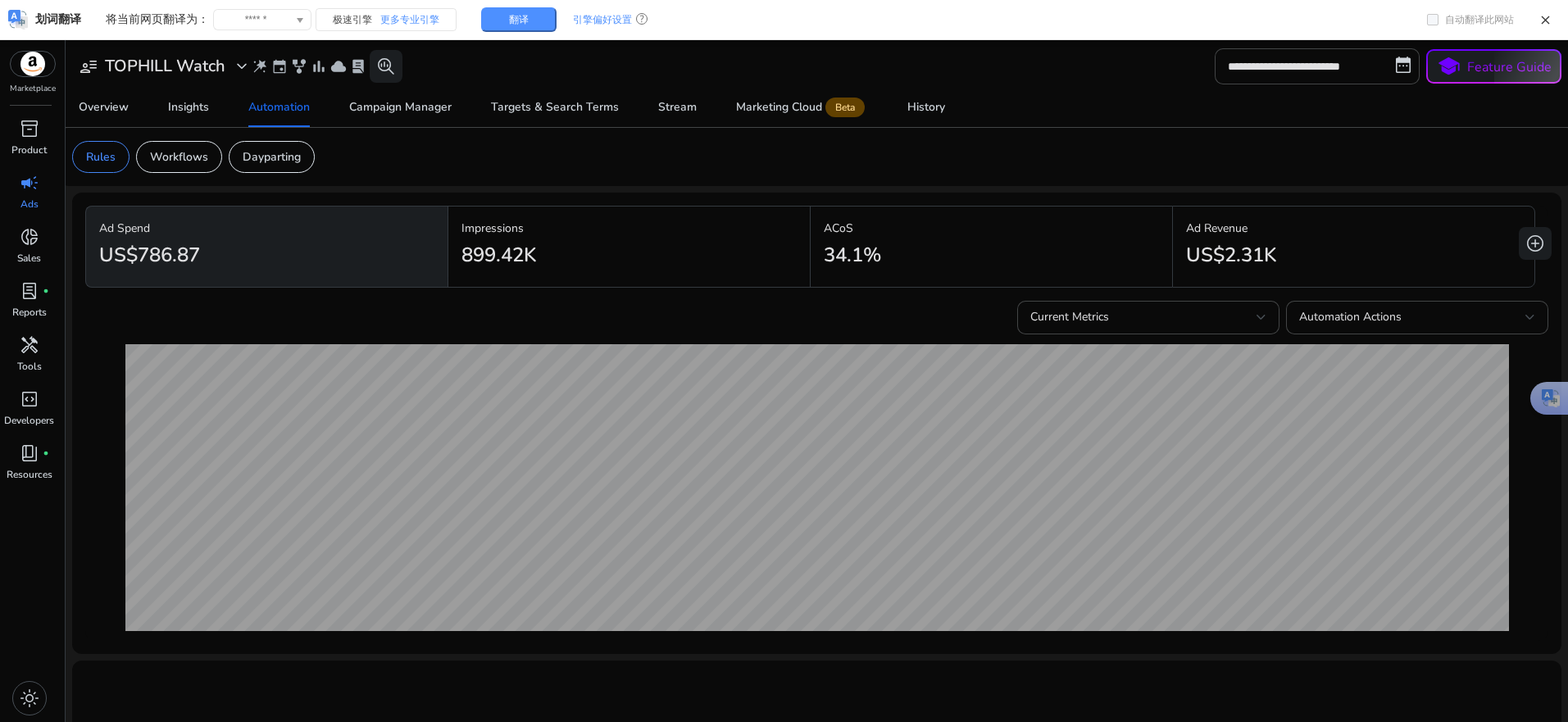
scroll to position [299, 0]
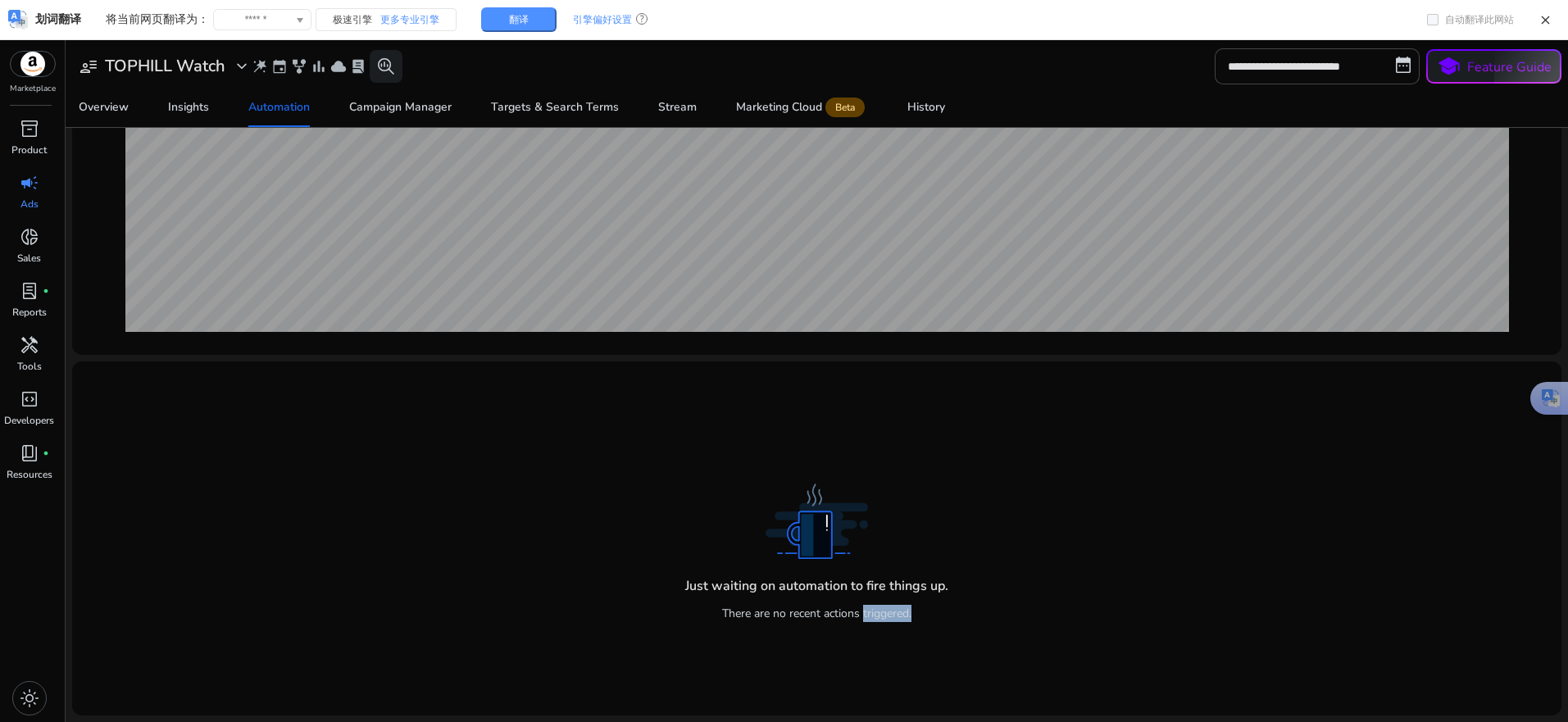
drag, startPoint x: 859, startPoint y: 612, endPoint x: 930, endPoint y: 624, distance: 72.0
click at [930, 624] on div "Just waiting on automation to fire things up. There are no recent actions trigg…" at bounding box center [817, 598] width 263 height 73
click at [1032, 626] on div "Just waiting on automation to fire things up. There are no recent actions trigg…" at bounding box center [817, 538] width 1464 height 328
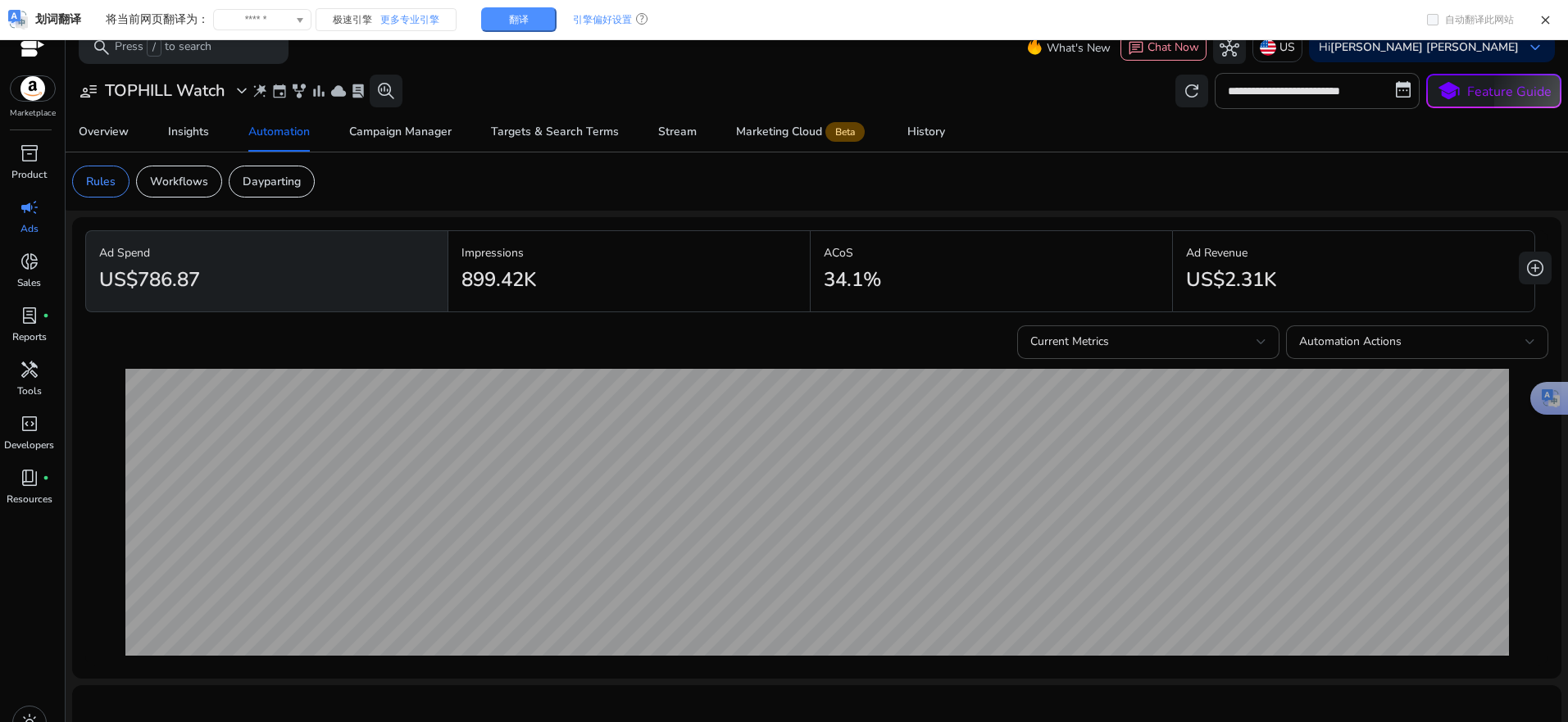
scroll to position [0, 0]
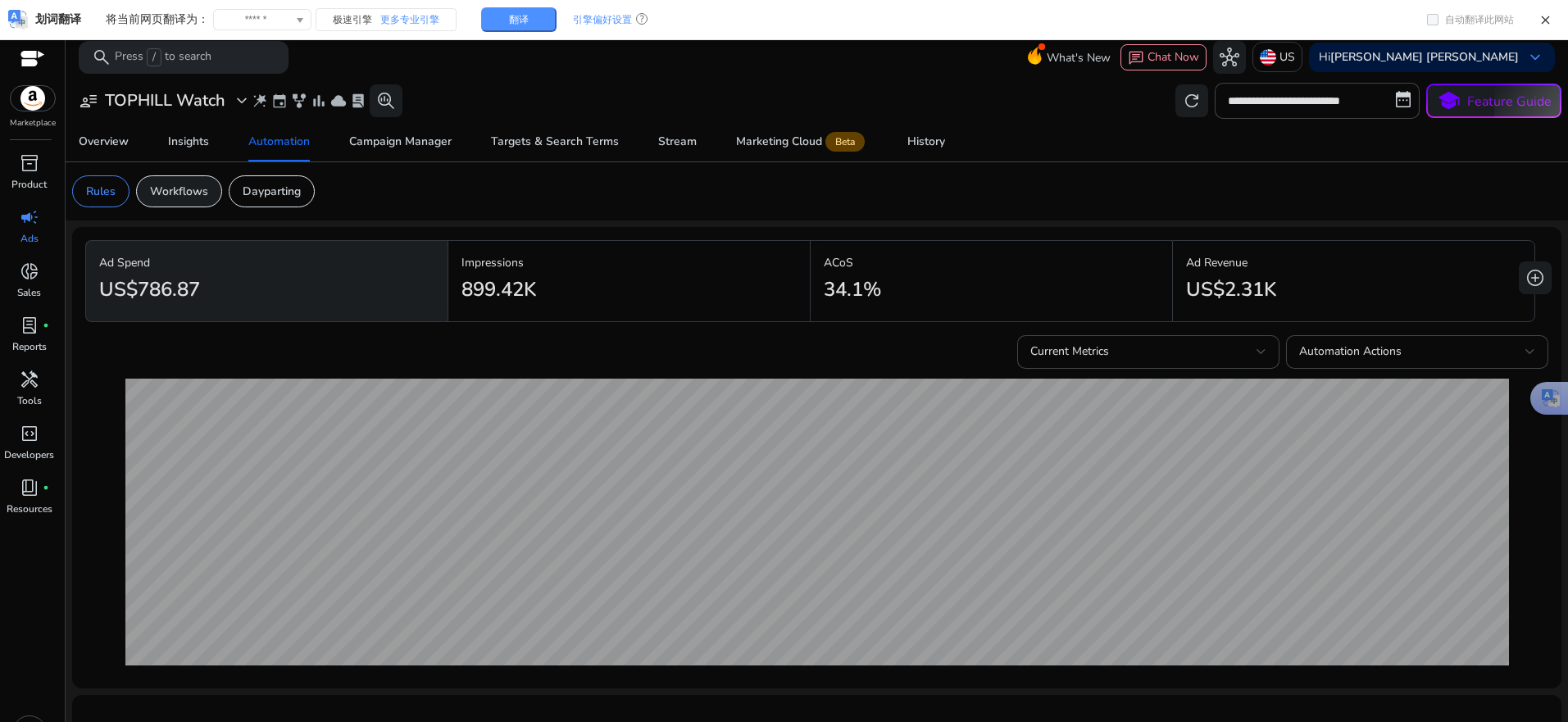
click at [189, 199] on p "Workflows" at bounding box center [179, 192] width 58 height 17
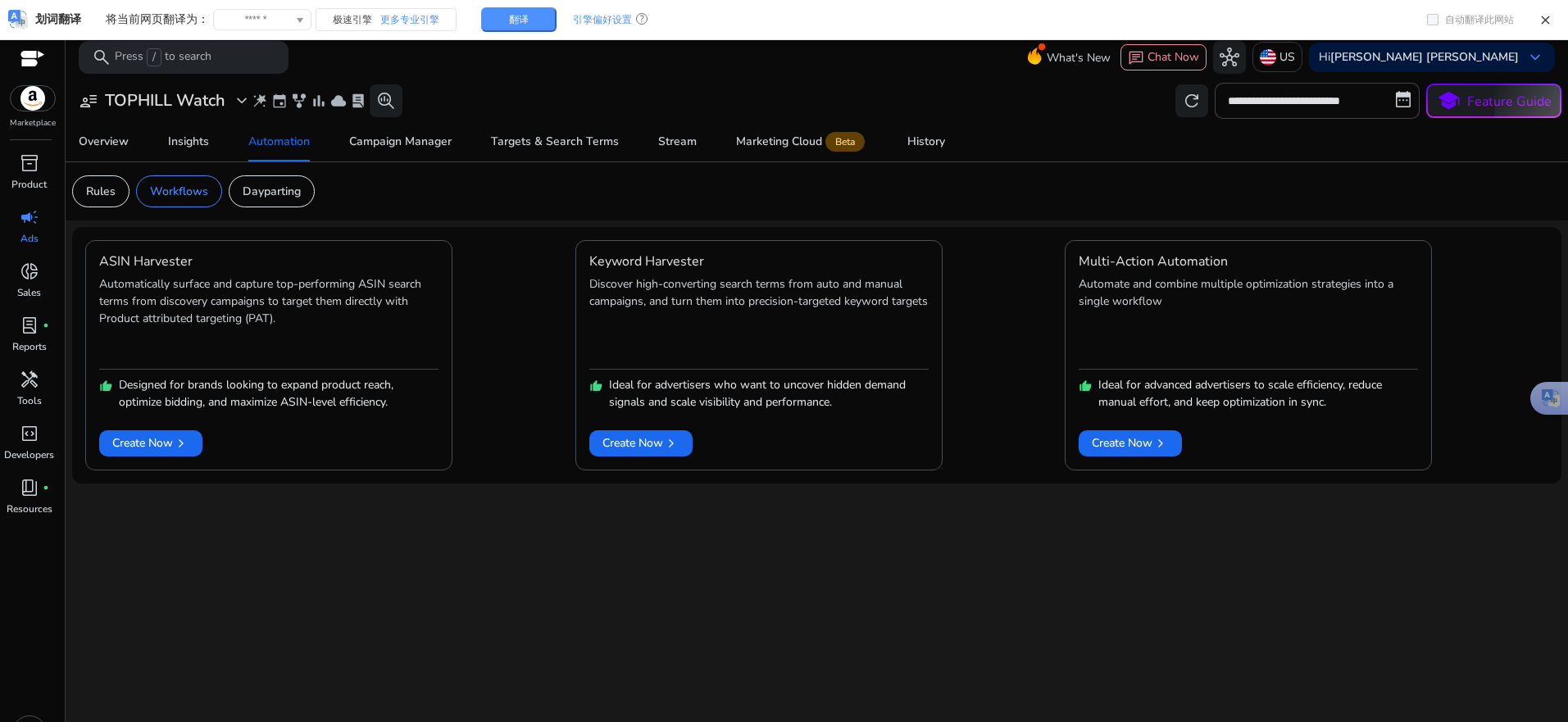
click at [532, 211] on mat-card "Rules Workflows Dayparting" at bounding box center [817, 192] width 1516 height 58
click at [453, 136] on link "Campaign Manager" at bounding box center [401, 142] width 142 height 39
